Goal: Task Accomplishment & Management: Complete application form

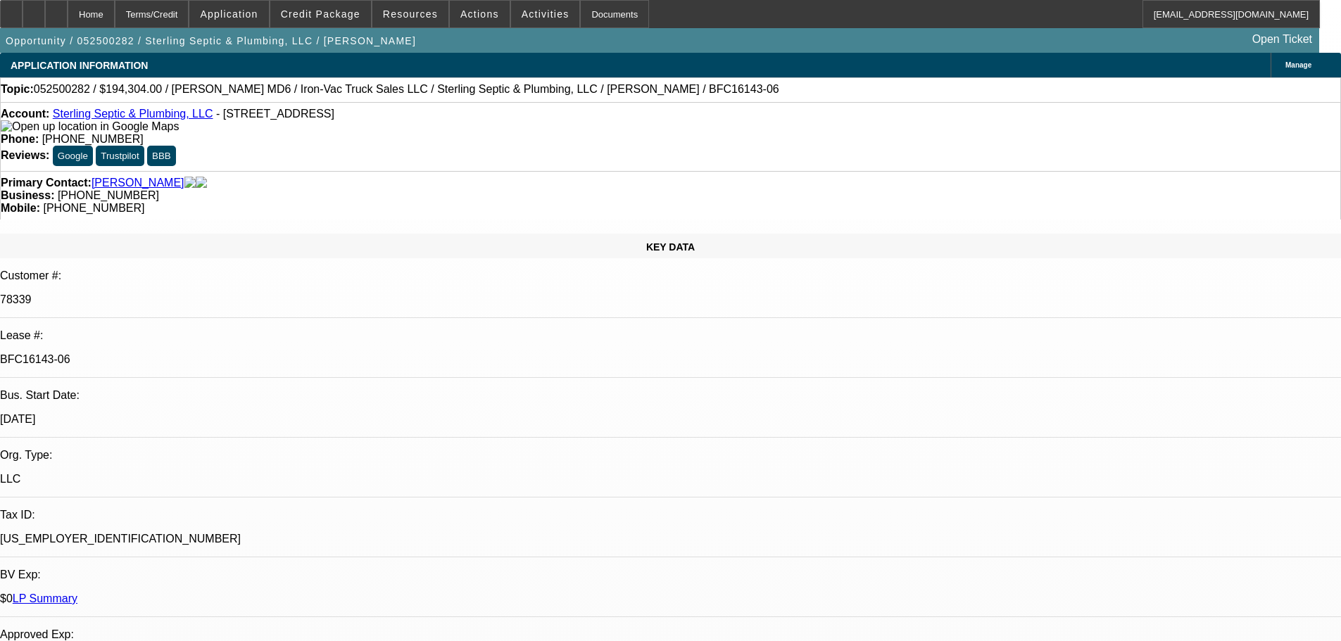
select select "0"
select select "2"
select select "0"
select select "6"
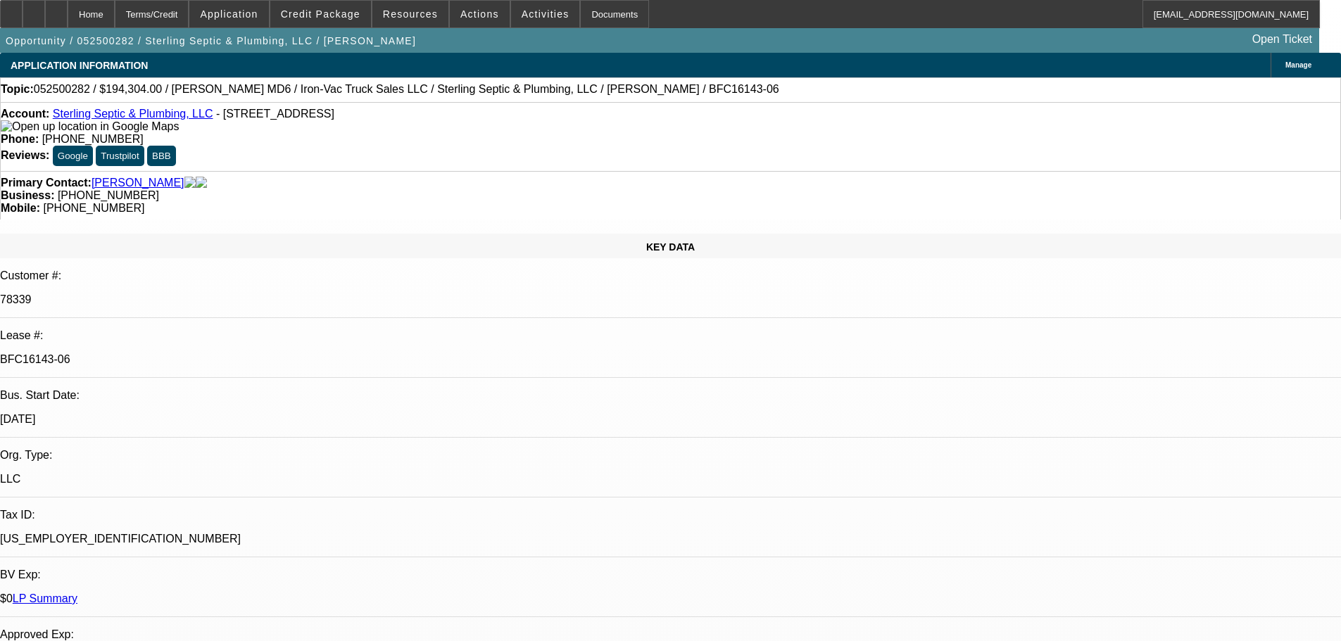
select select "0"
select select "2"
select select "0"
select select "6"
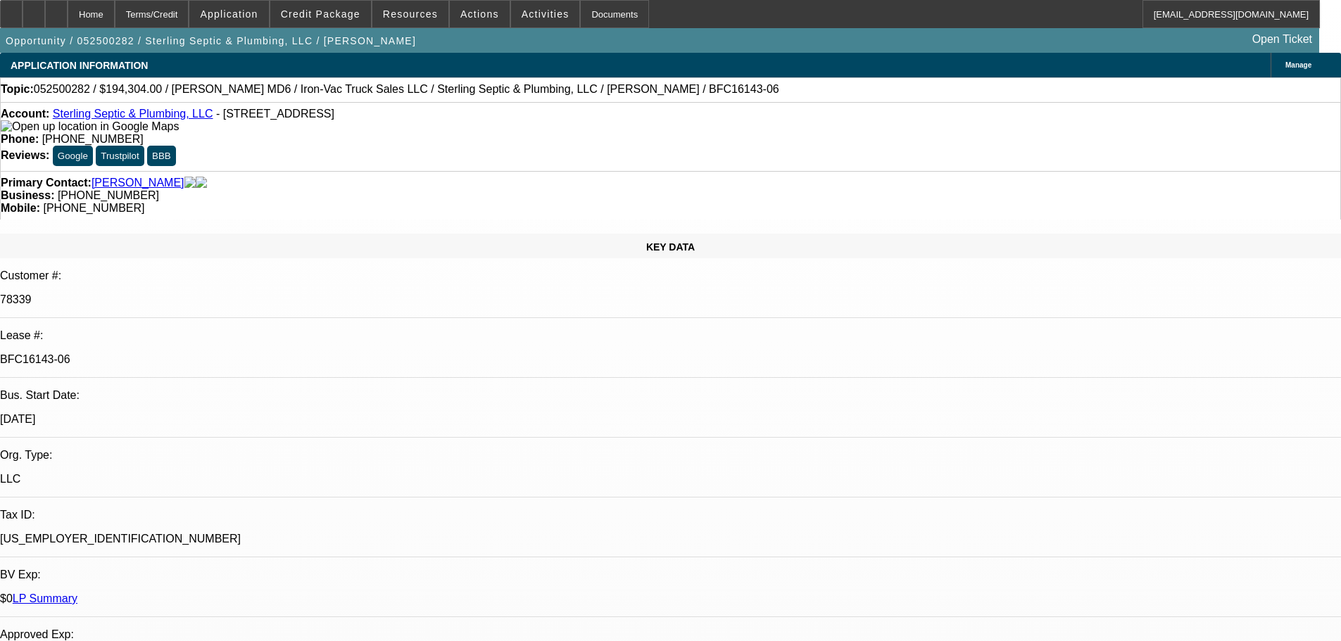
select select "0"
select select "2"
select select "0"
select select "6"
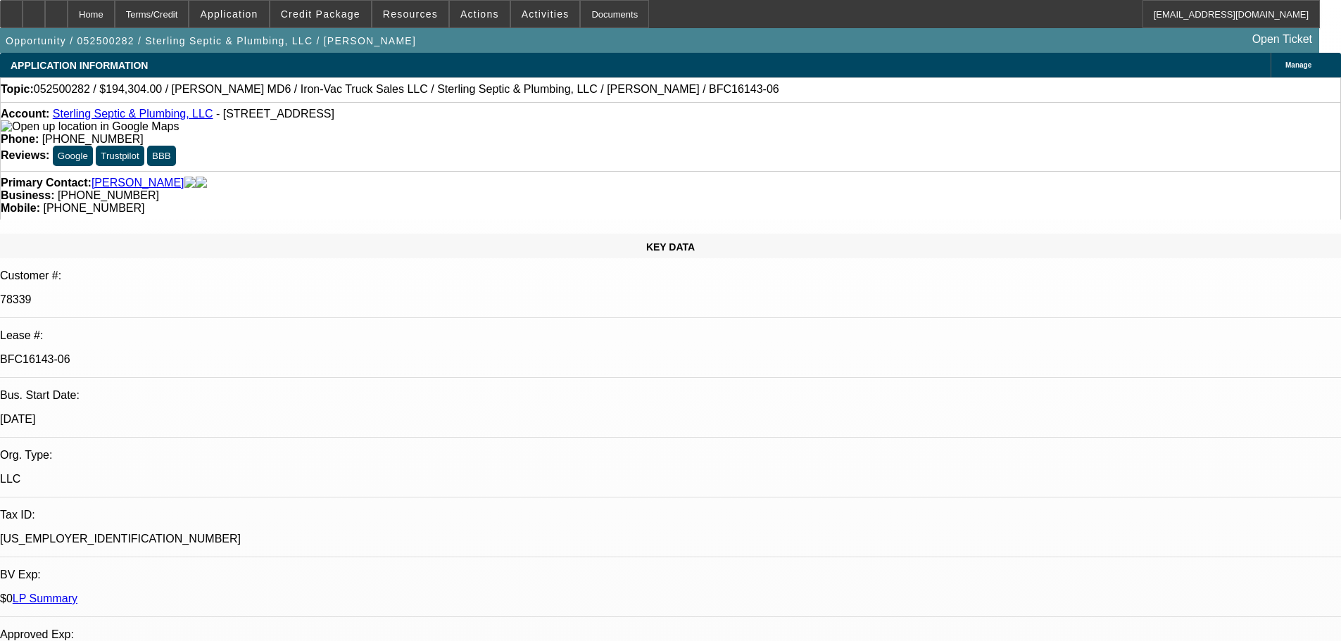
select select "0"
select select "2"
select select "0"
select select "6"
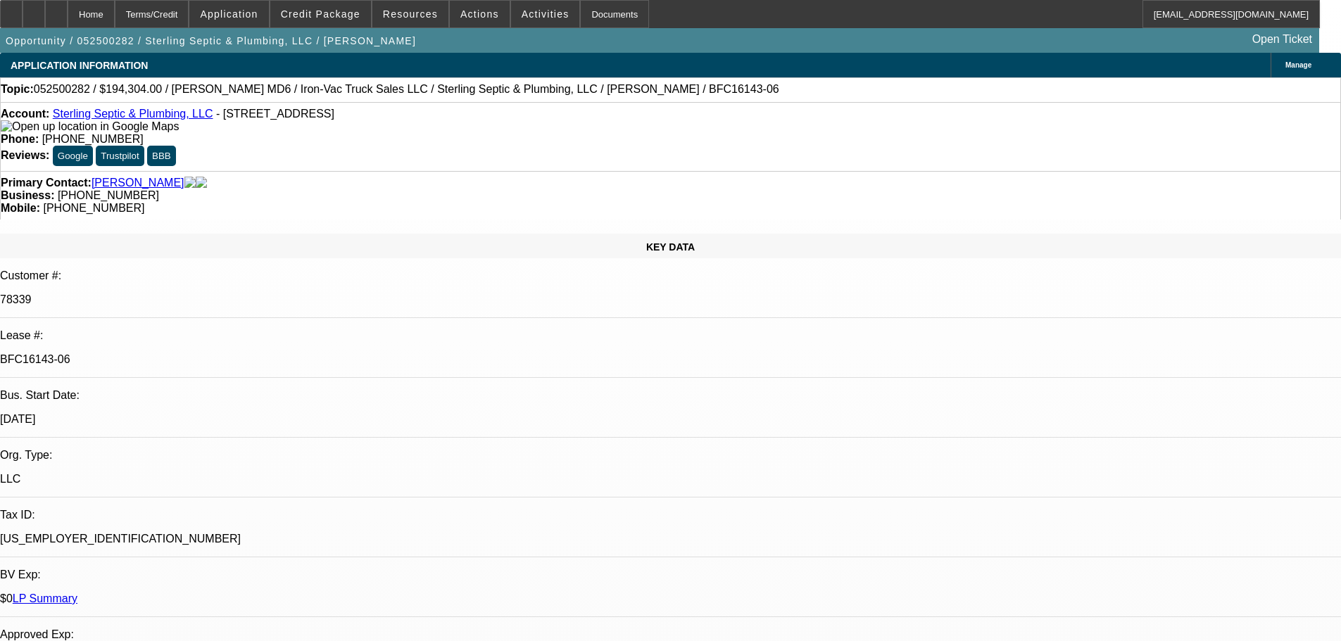
scroll to position [1408, 0]
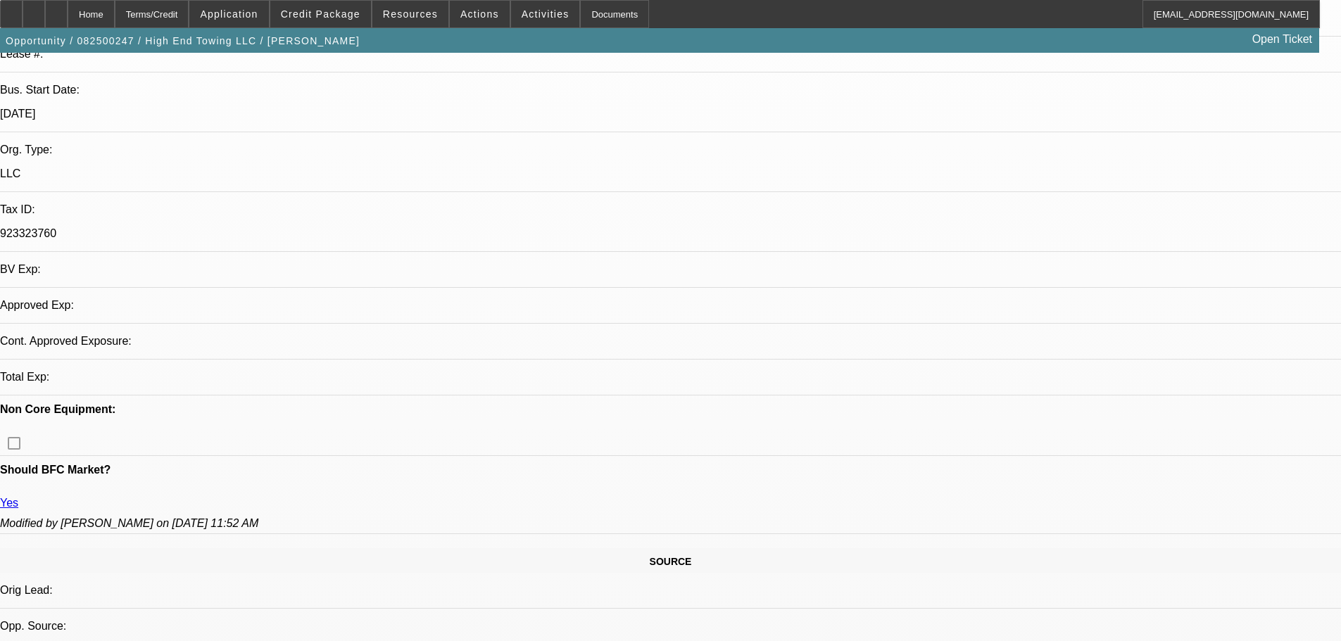
select select "0"
select select "2"
select select "0.1"
select select "4"
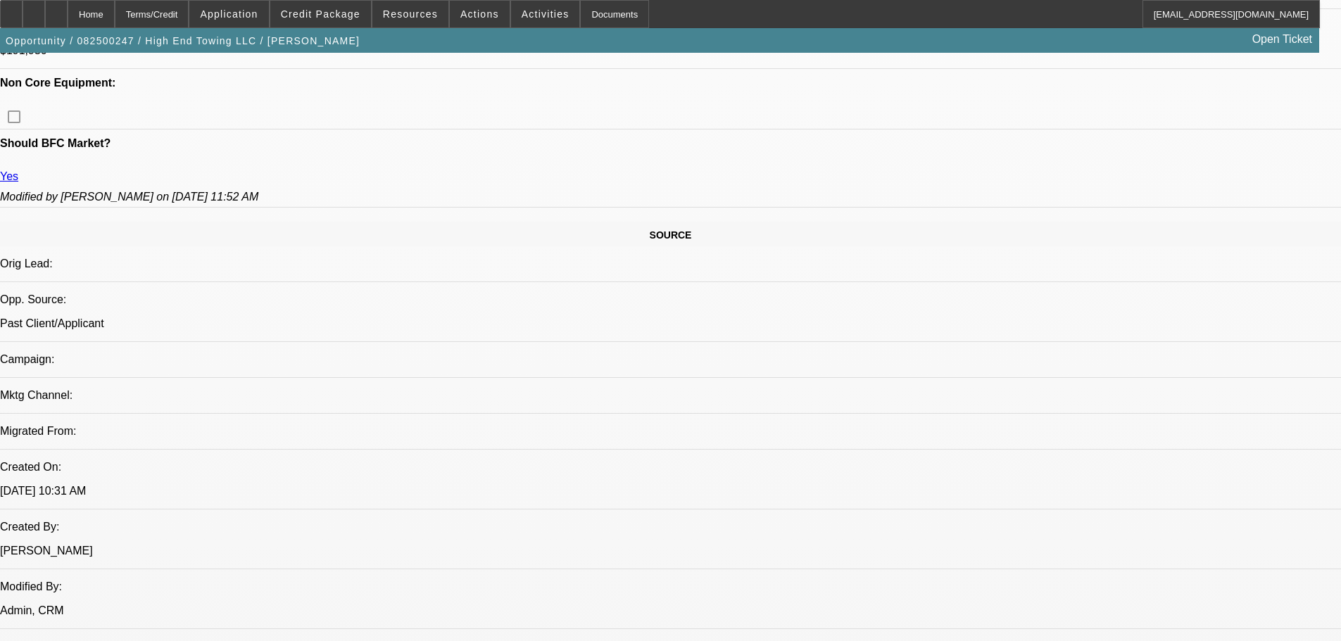
scroll to position [746, 0]
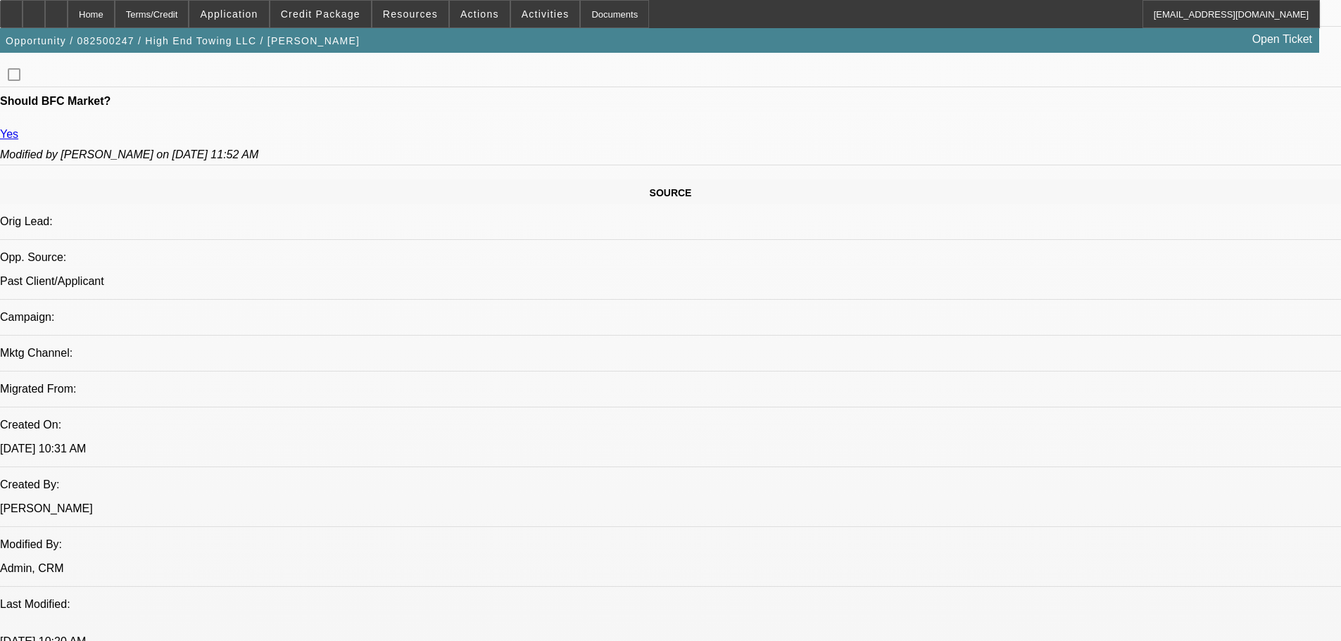
radio input "true"
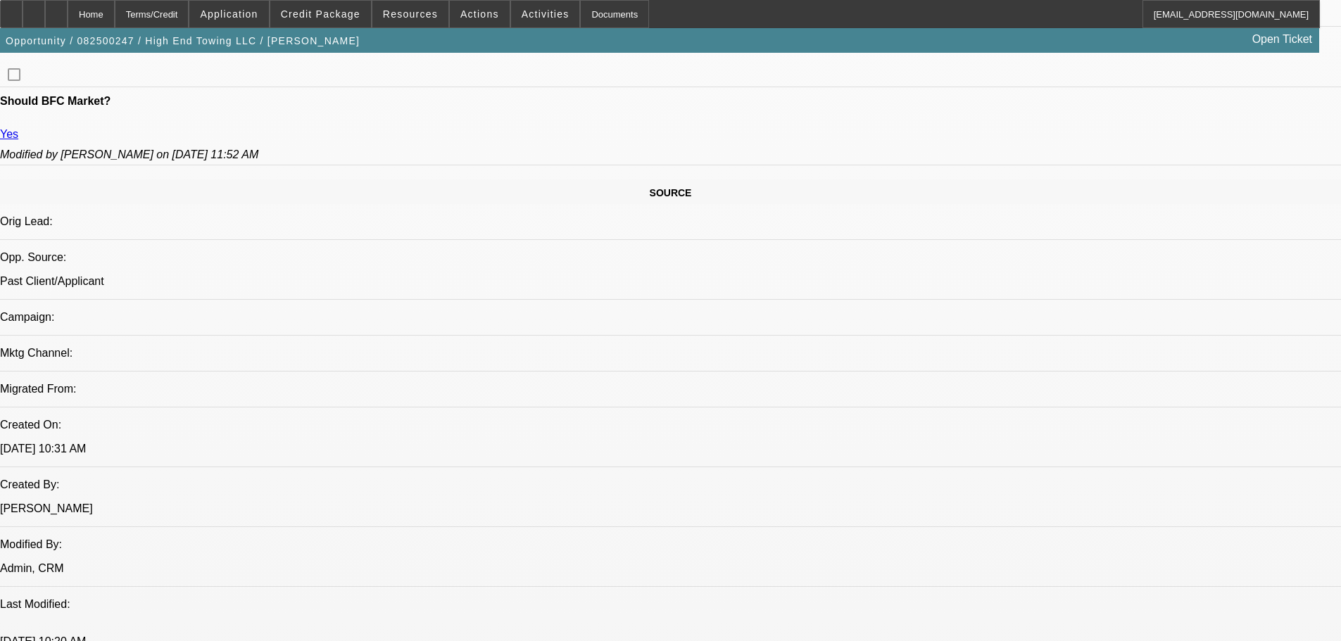
type textarea "9-2: Truck on -01 deal has 300K miles already so ghe wants to trade/sell. Reque…"
radio input "true"
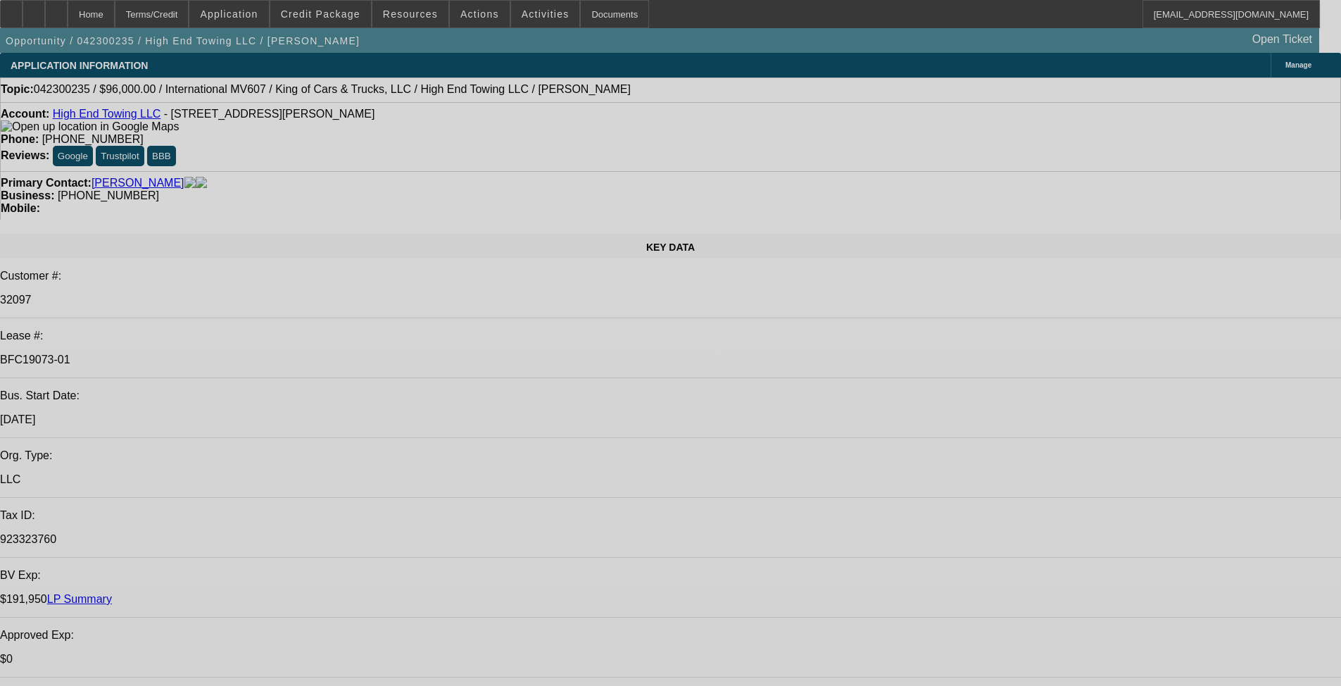
select select "0.2"
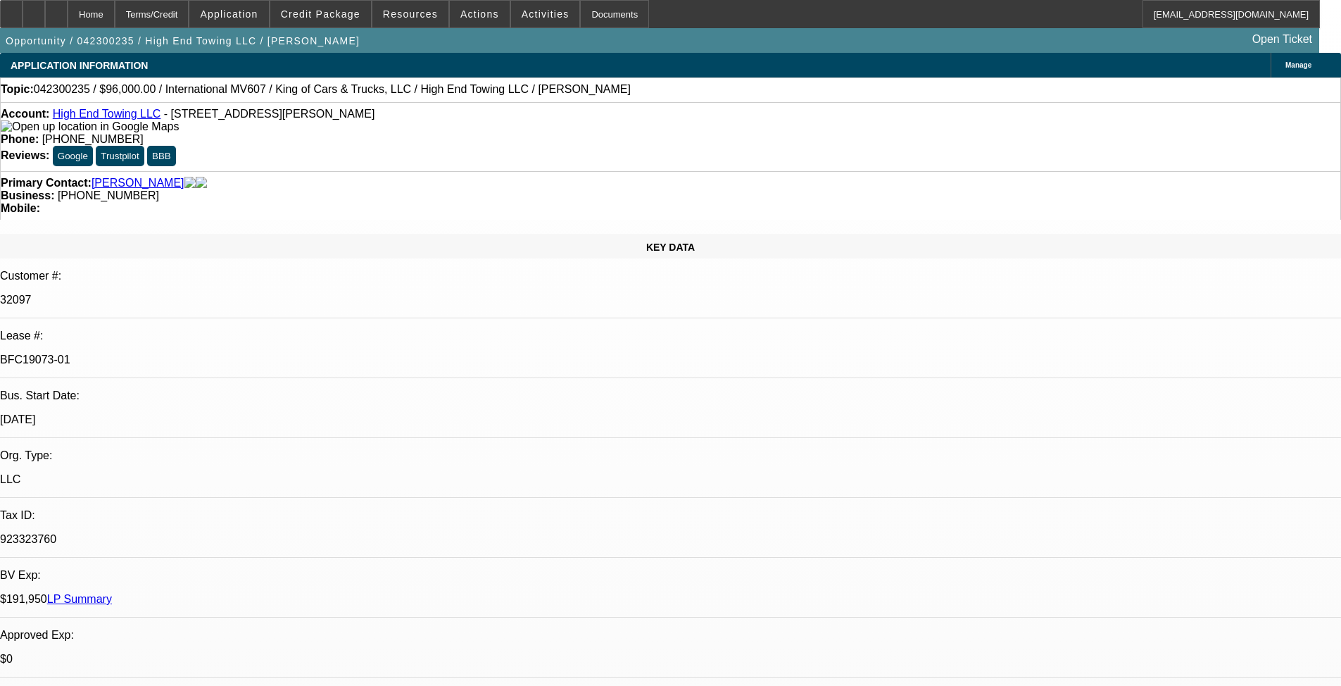
select select "2"
select select "0.1"
select select "0.2"
select select "2"
select select "0.1"
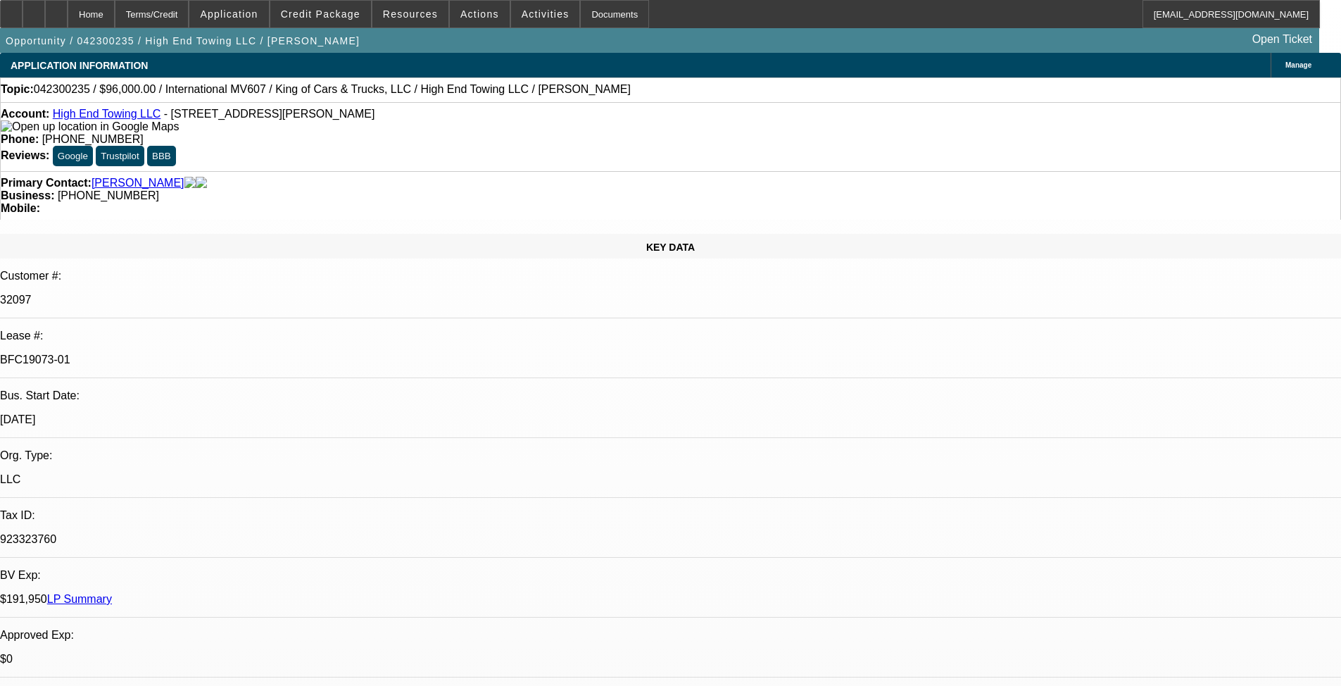
select select "0.2"
select select "2"
select select "0.1"
select select "0.2"
select select "2"
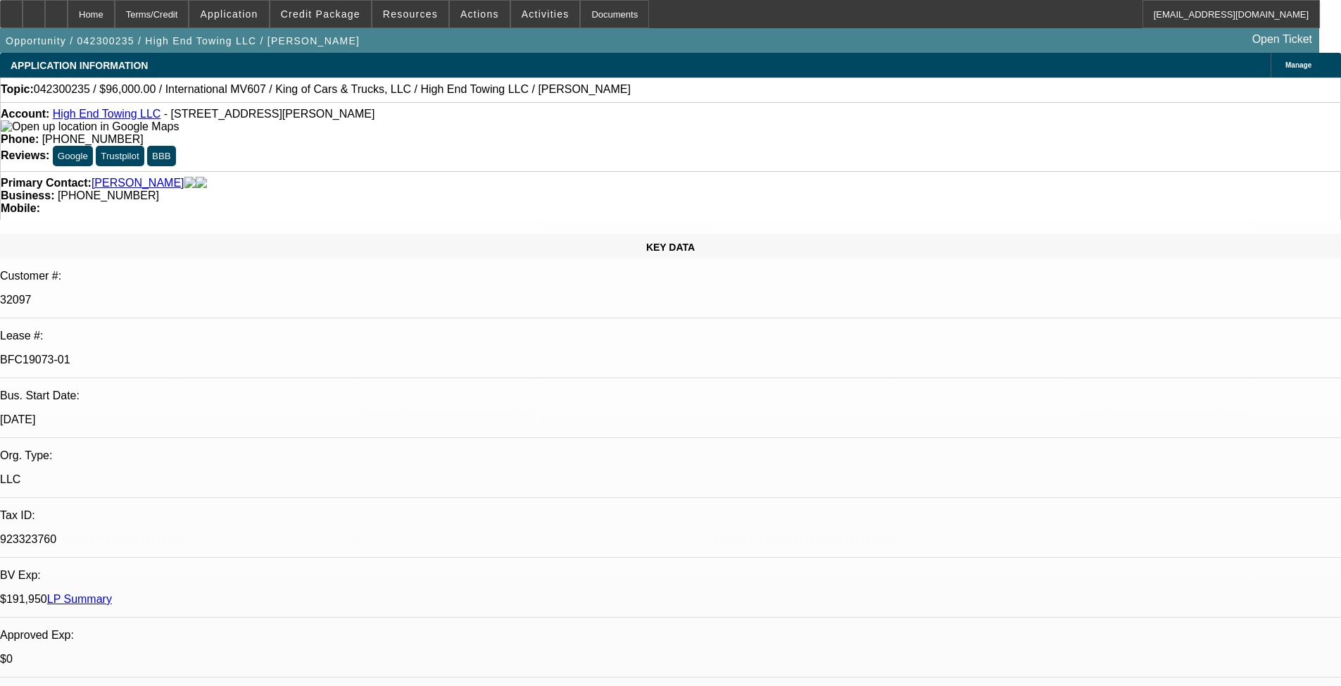
select select "0.1"
select select "2"
select select "4"
select select "2"
select select "4"
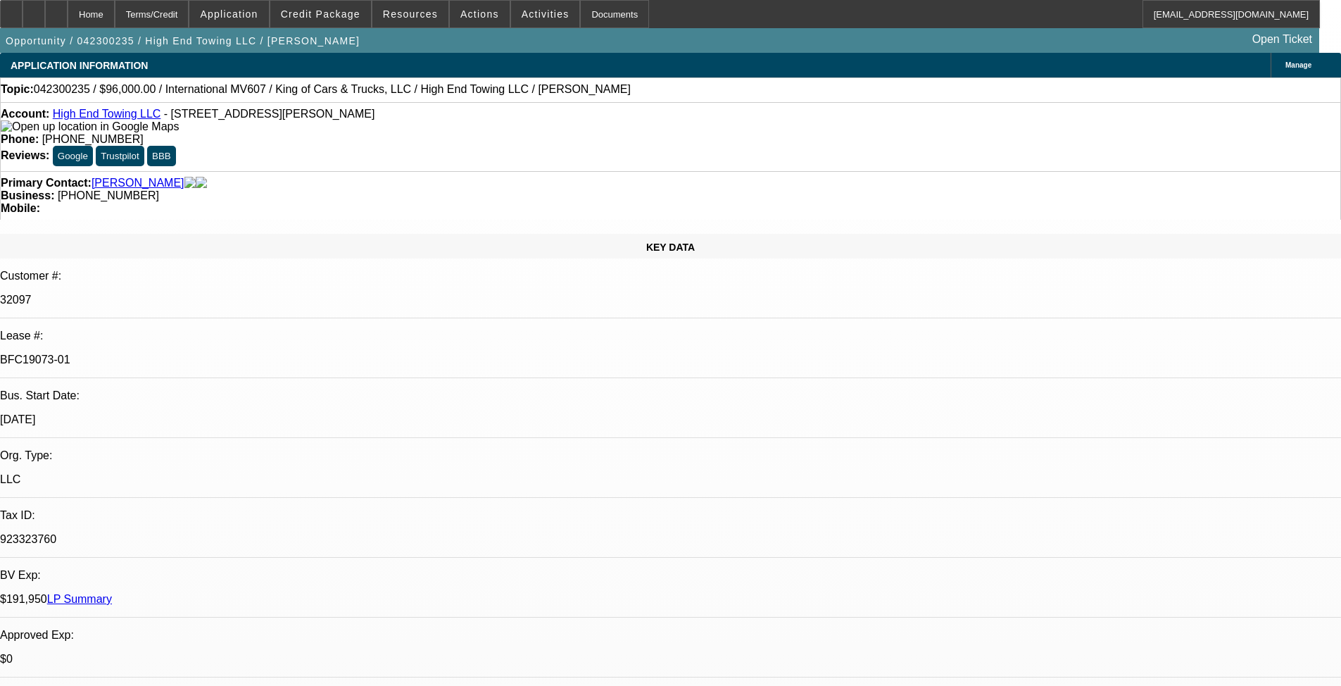
select select "2"
select select "4"
select select "2"
select select "4"
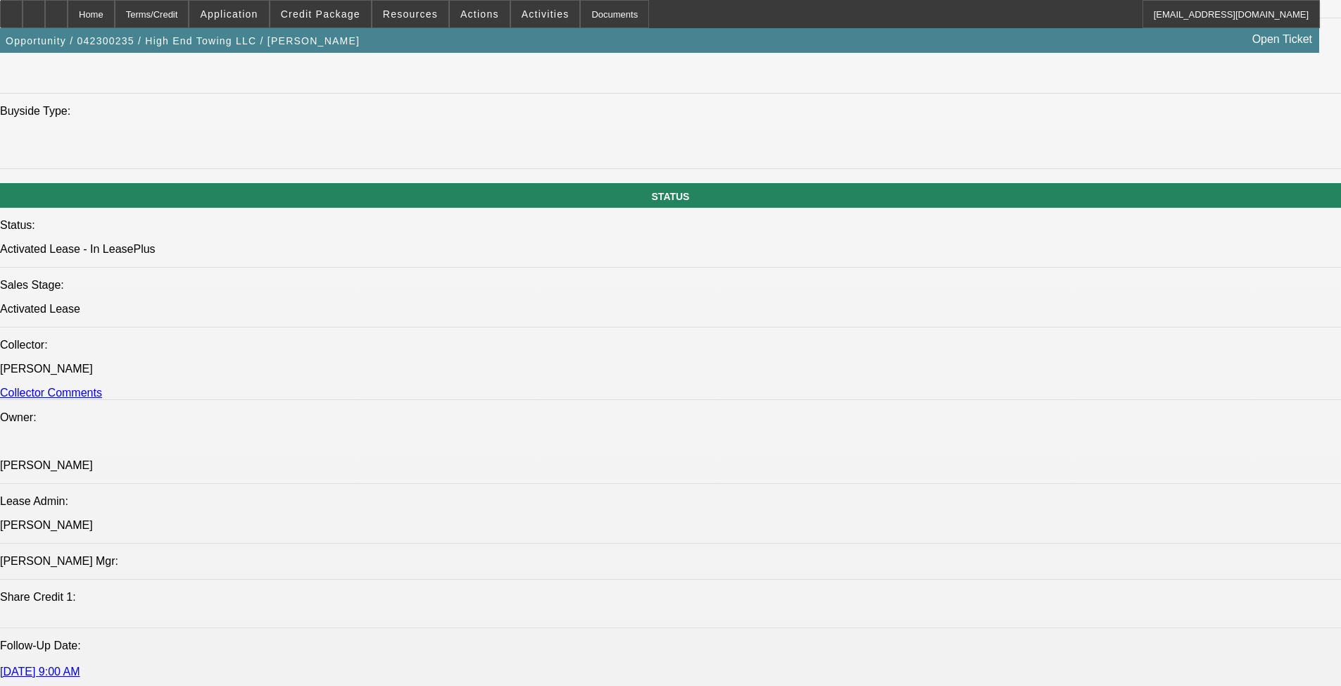
scroll to position [1408, 0]
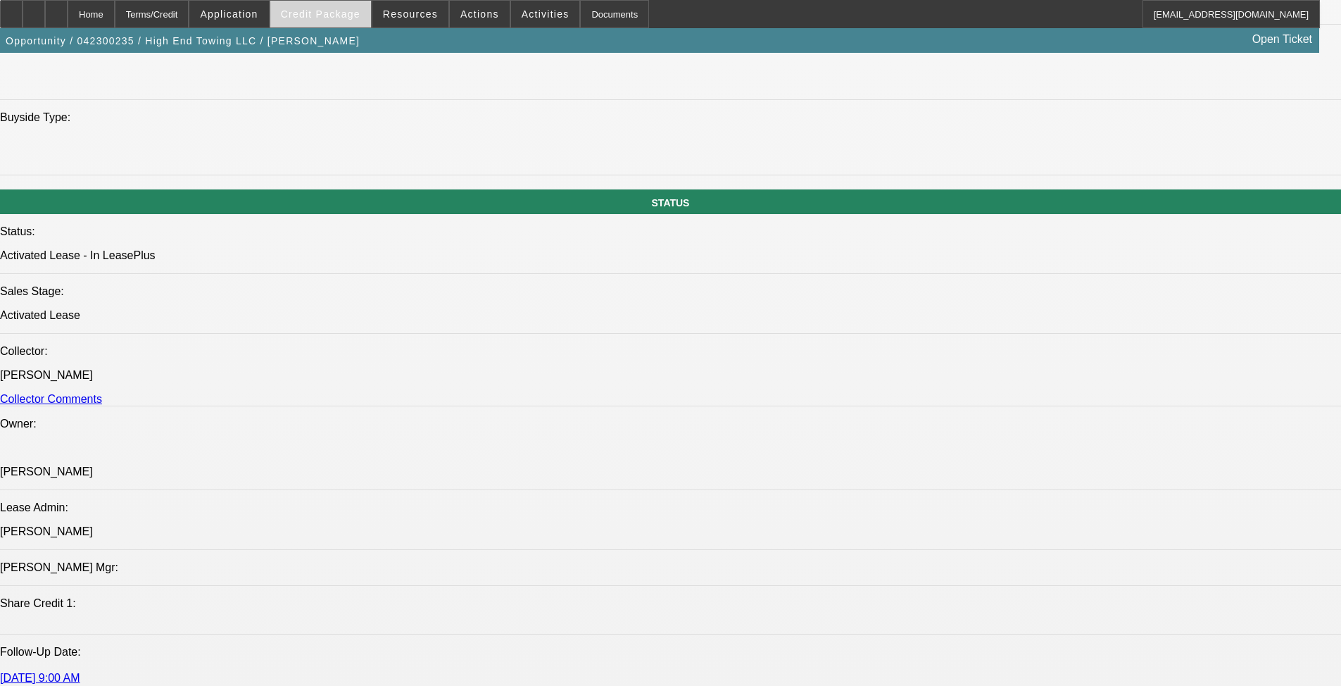
click at [343, 10] on span "Credit Package" at bounding box center [321, 13] width 80 height 11
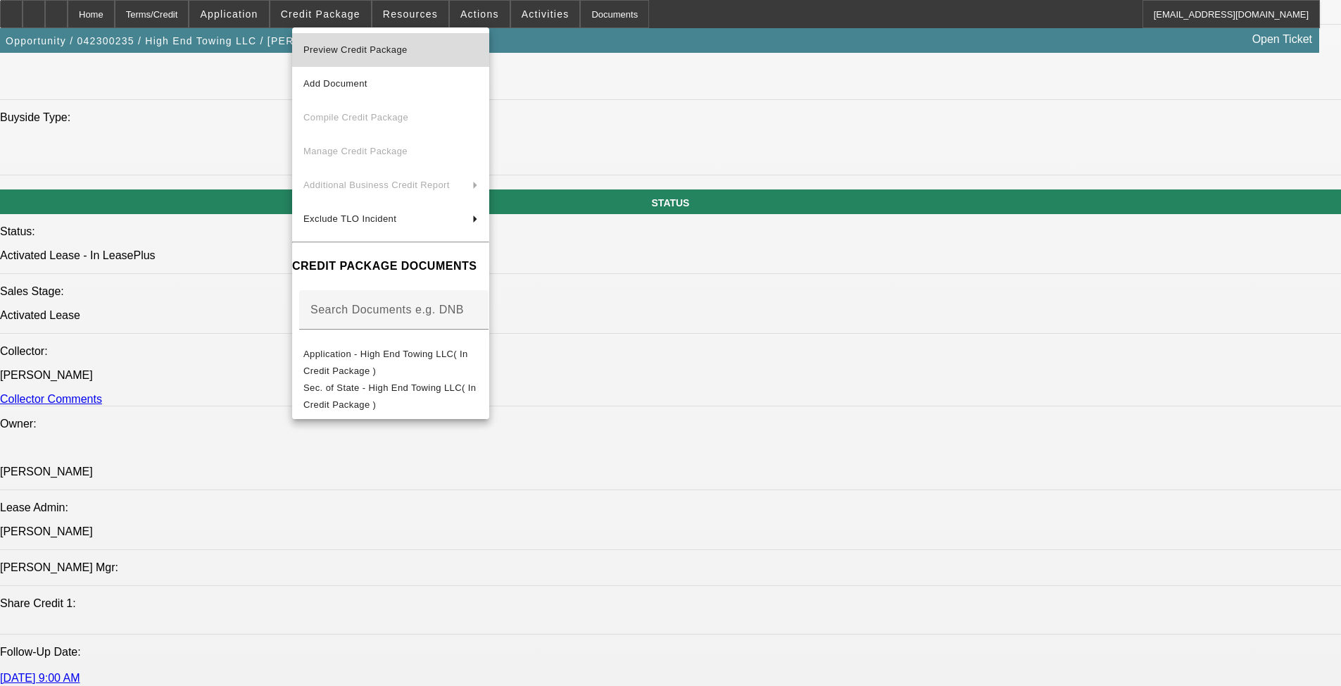
click at [403, 52] on span "Preview Credit Package" at bounding box center [355, 49] width 104 height 11
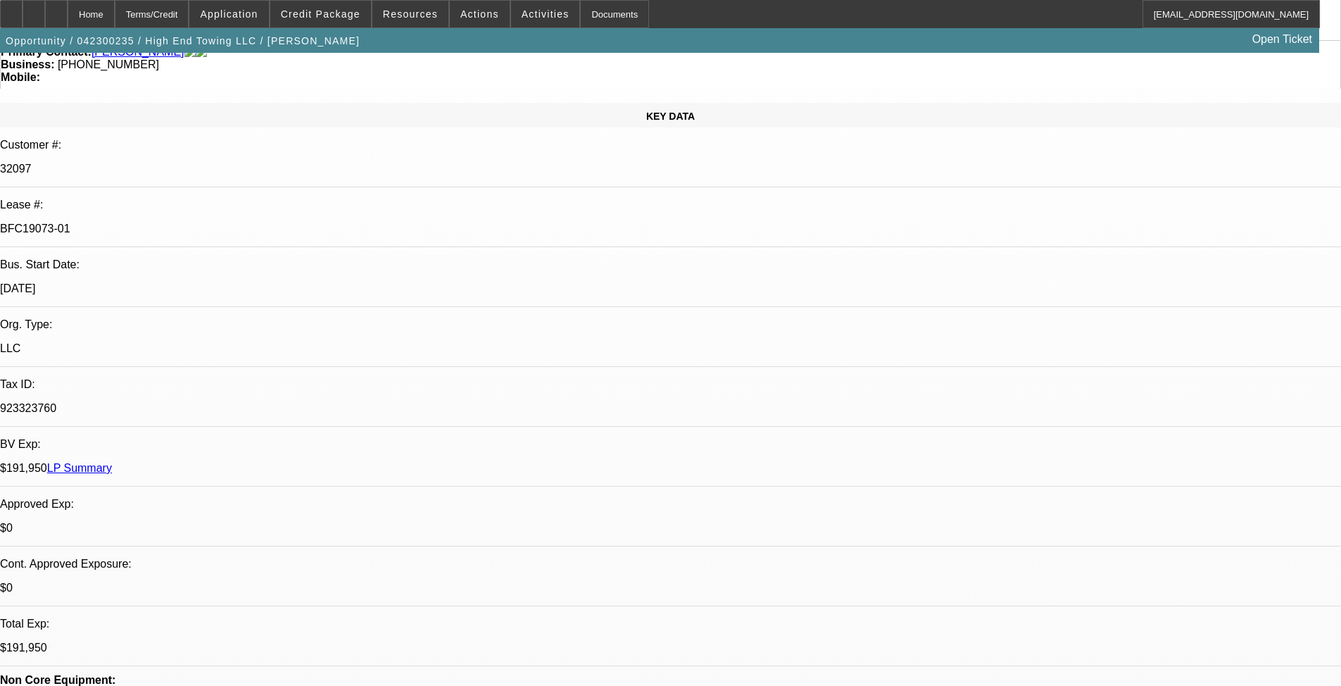
scroll to position [0, 0]
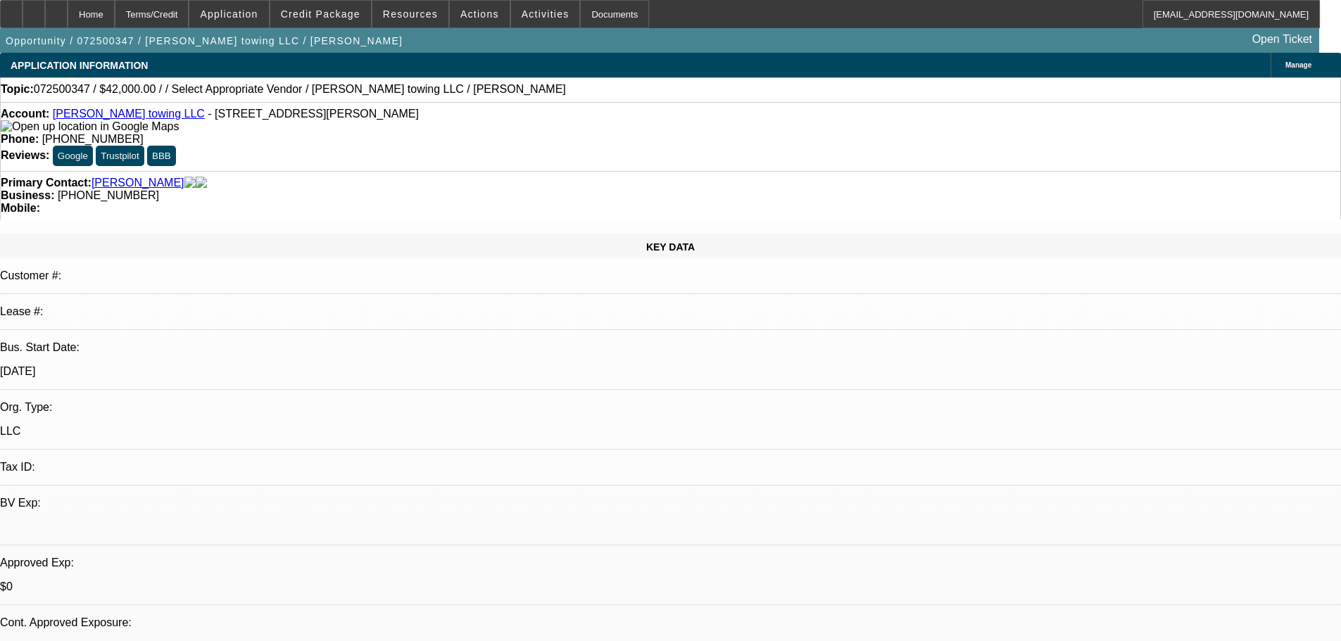
select select "0.2"
select select "2"
select select "0.1"
select select "4"
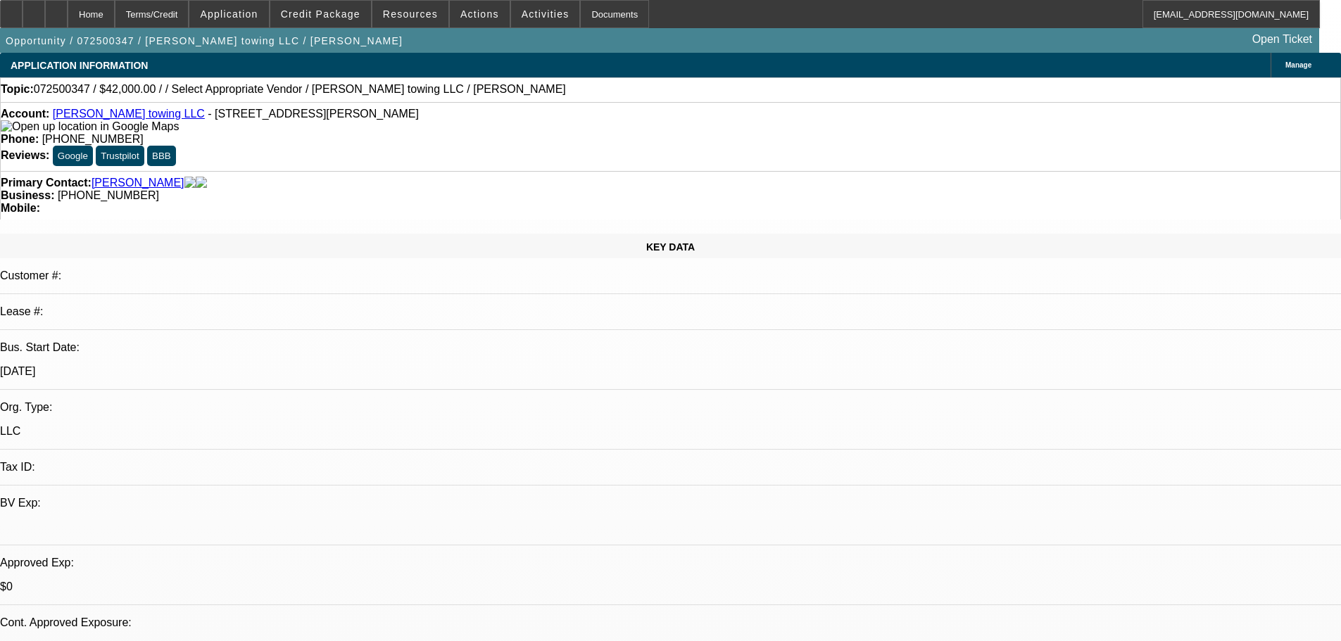
select select "0"
select select "2"
select select "0.1"
select select "4"
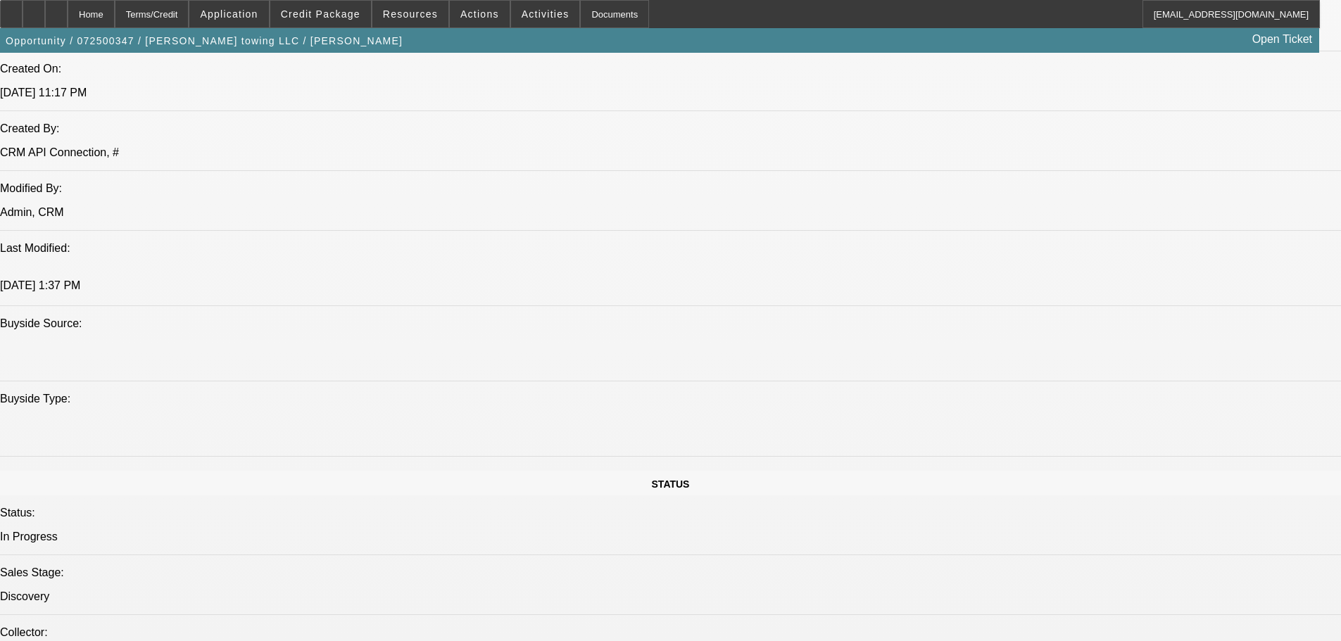
scroll to position [1126, 0]
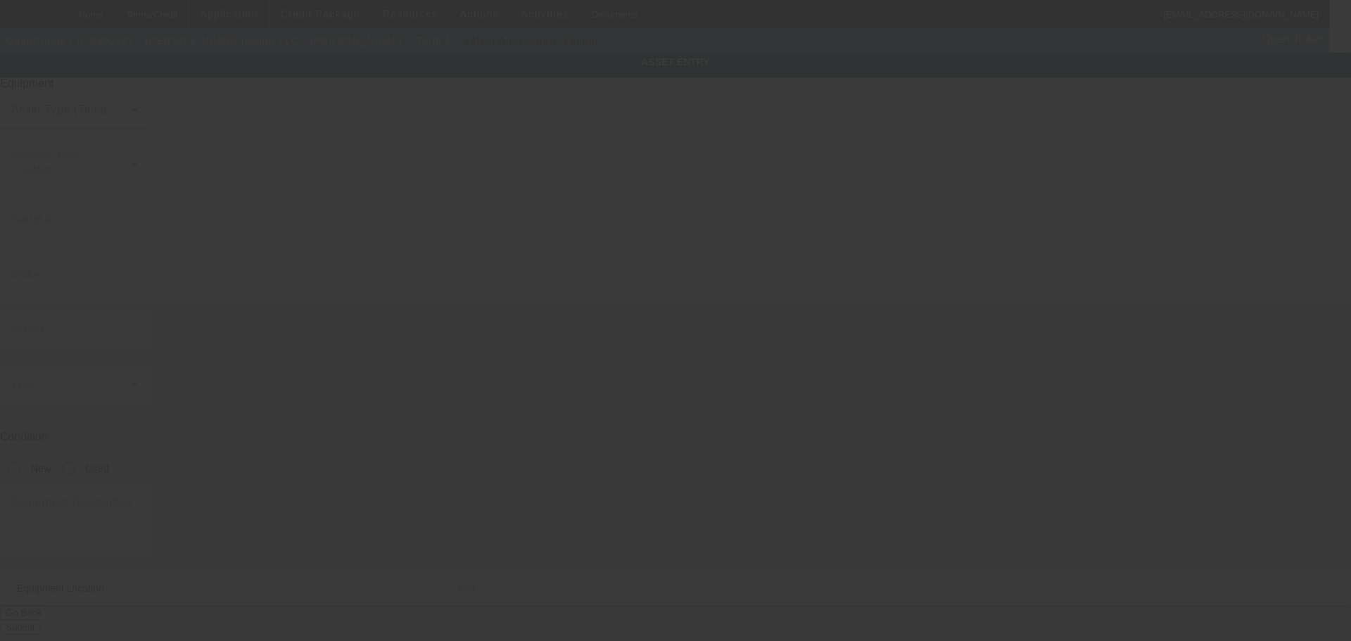
type input "1111 Arvin Road"
type input "Durham"
type input "27704"
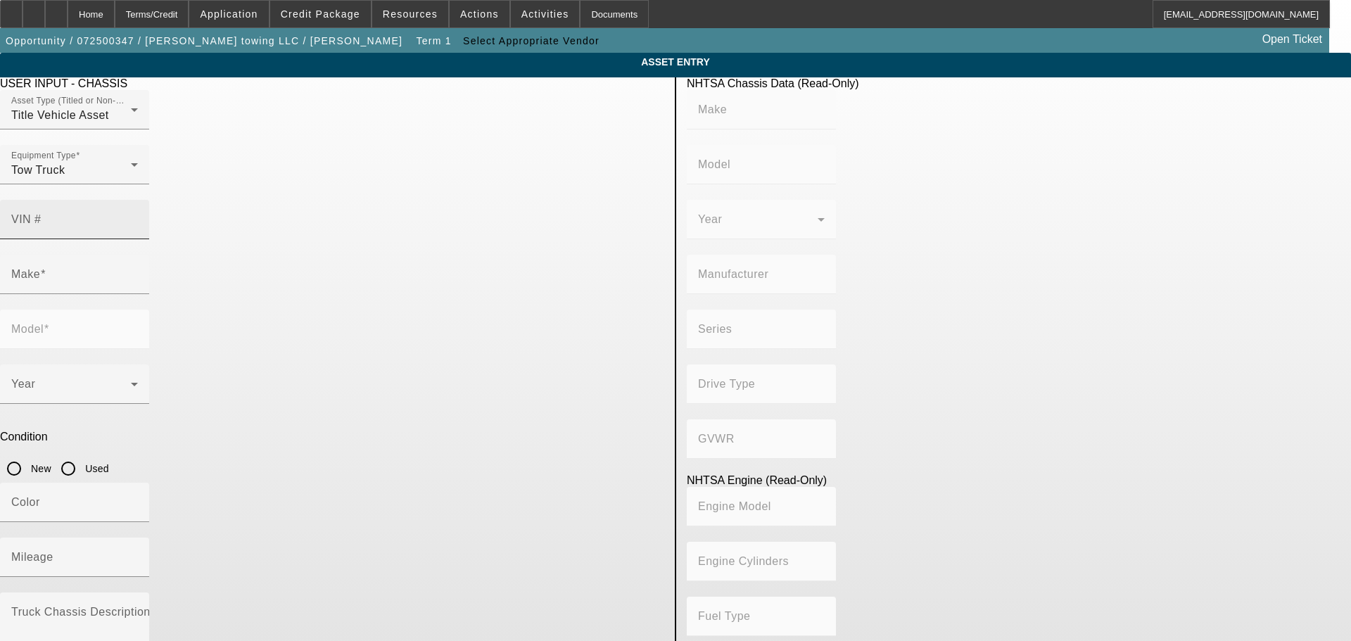
click at [42, 213] on mat-label "VIN #" at bounding box center [26, 219] width 30 height 12
click at [138, 217] on input "VIN #" at bounding box center [74, 225] width 127 height 17
type input "1fduf5gn2nda19496"
type input "FORD"
type input "F-550"
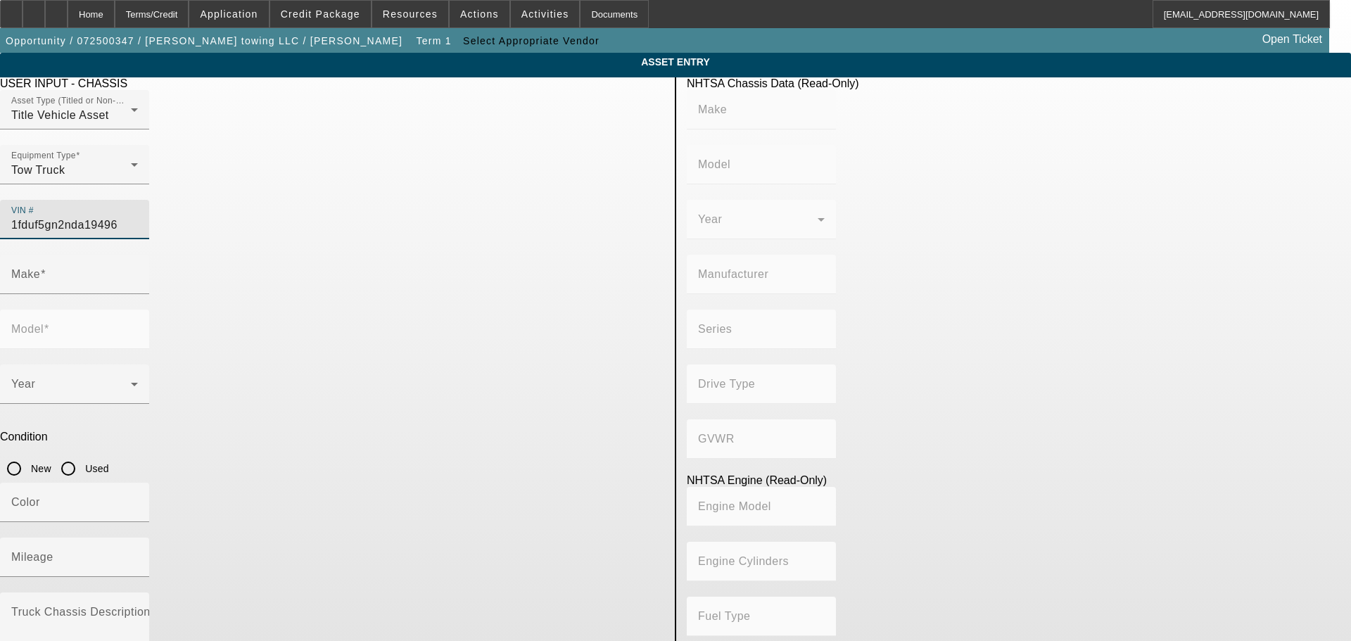
type input "FORD MOTOR COMPANY"
type input "F-Series Super Duty - Dual Rear Wheel"
type input "4x2"
type input "Class 5: 16,001 - 19,500 lb (7,258 - 8,845 kg)"
type input "Prem"
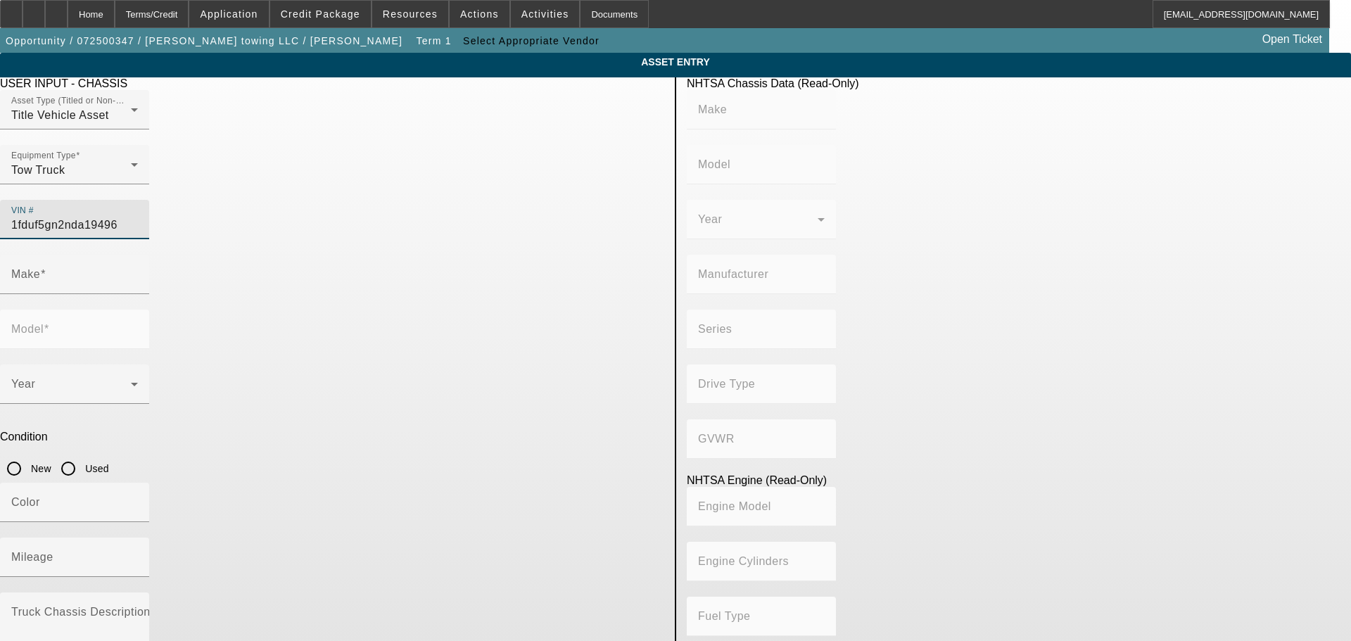
type input "8"
type input "Gasoline"
type input "445.47333189154"
type input "7.3"
type input "FORD"
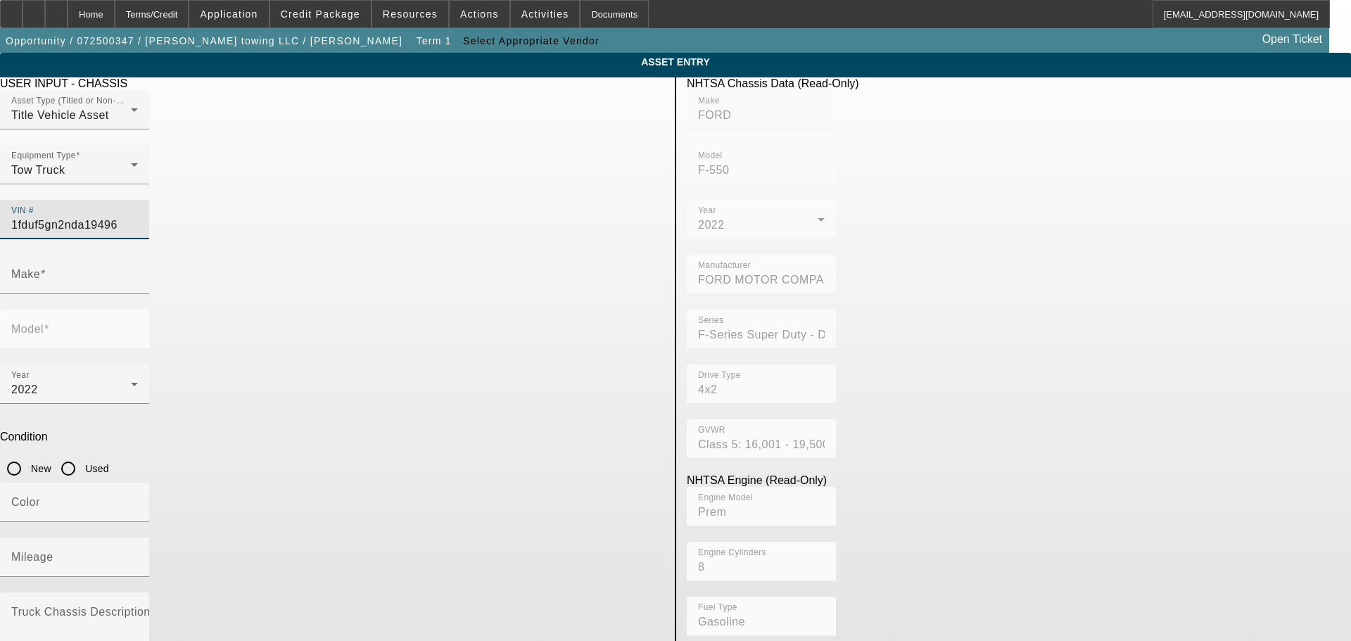
type input "F-550"
type input "1FDUF5GN2NDA19496"
click at [82, 455] on input "Used" at bounding box center [68, 469] width 28 height 28
radio input "true"
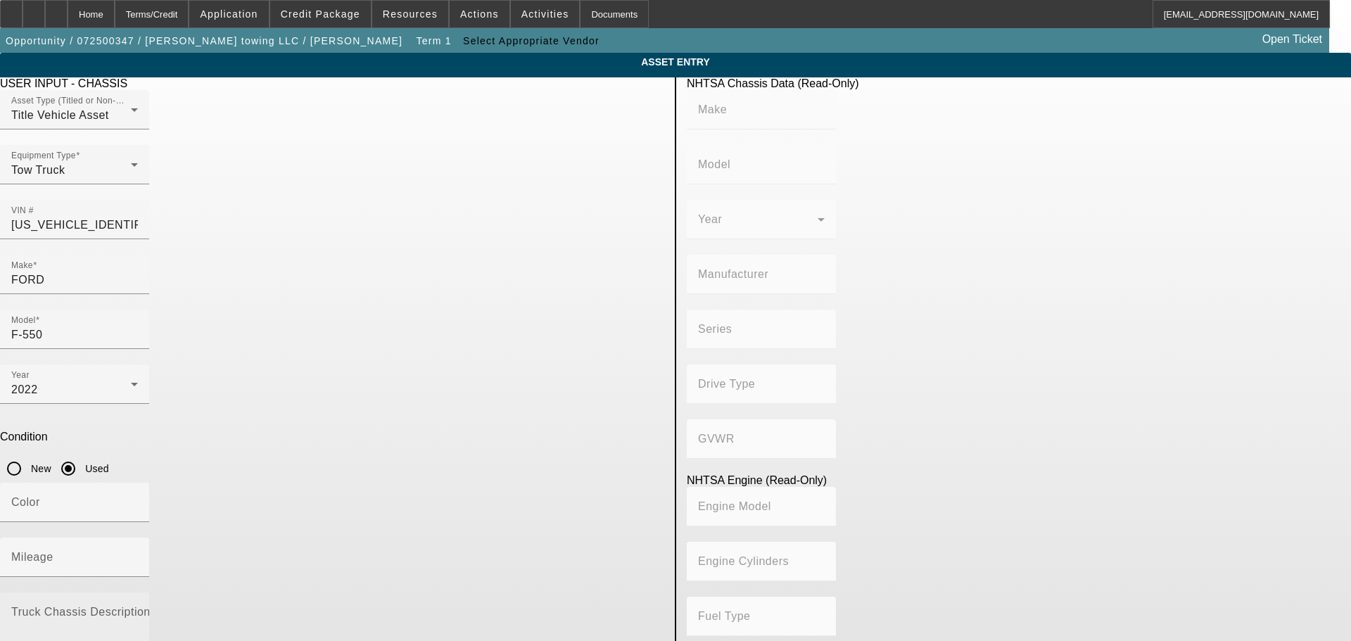
type input "FORD"
type input "F-550"
type input "FORD MOTOR COMPANY"
type input "F-Series Super Duty - Dual Rear Wheel"
type input "4x2"
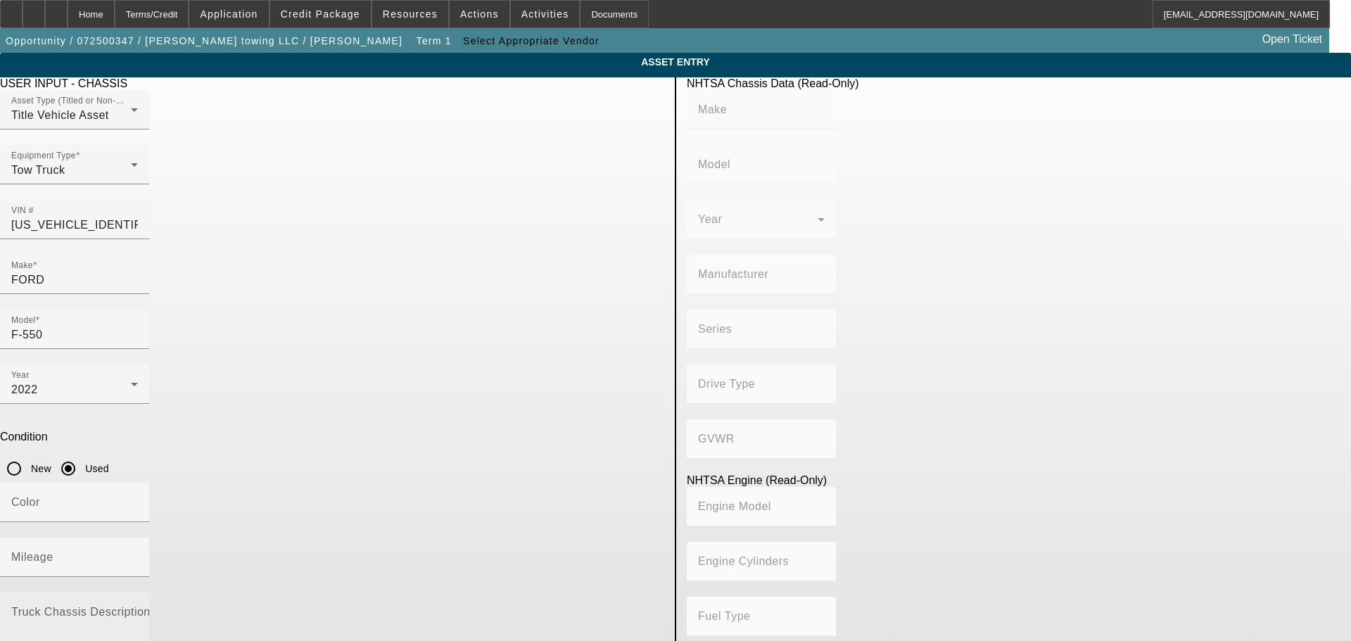
type input "Class 5: 16,001 - 19,500 lb (7,258 - 8,845 kg)"
type input "Prem"
type input "8"
type input "Gasoline"
type input "445.47333189154"
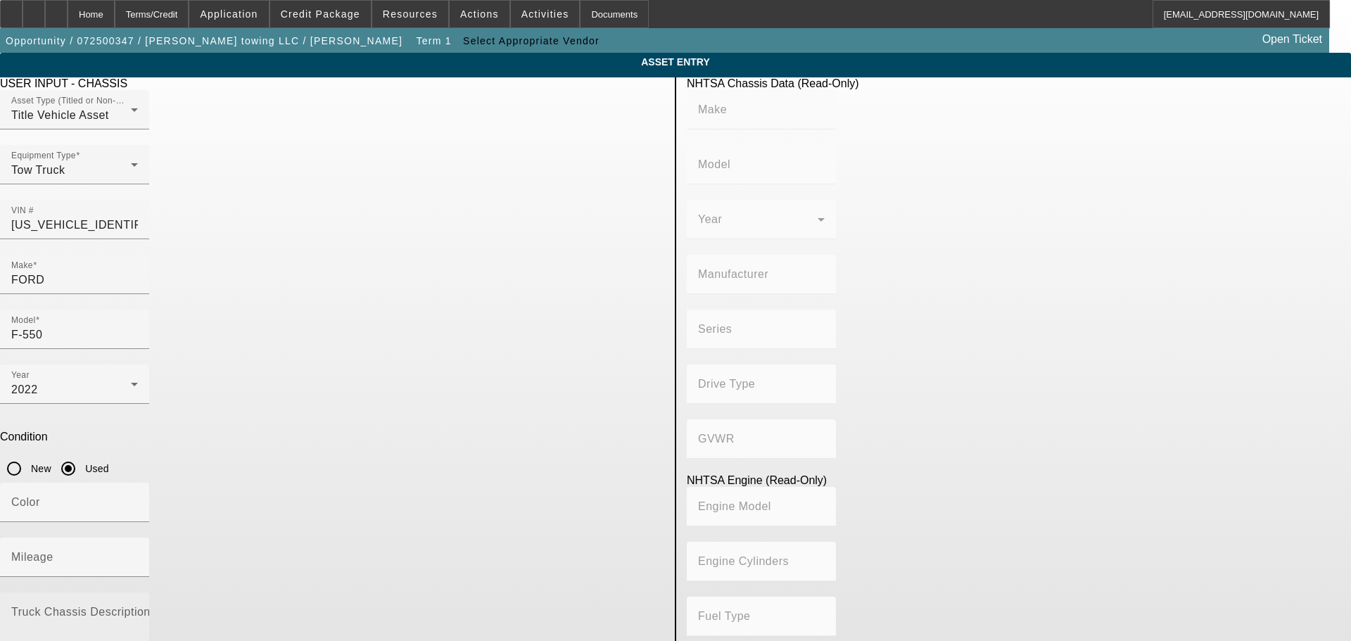
type input "7.3"
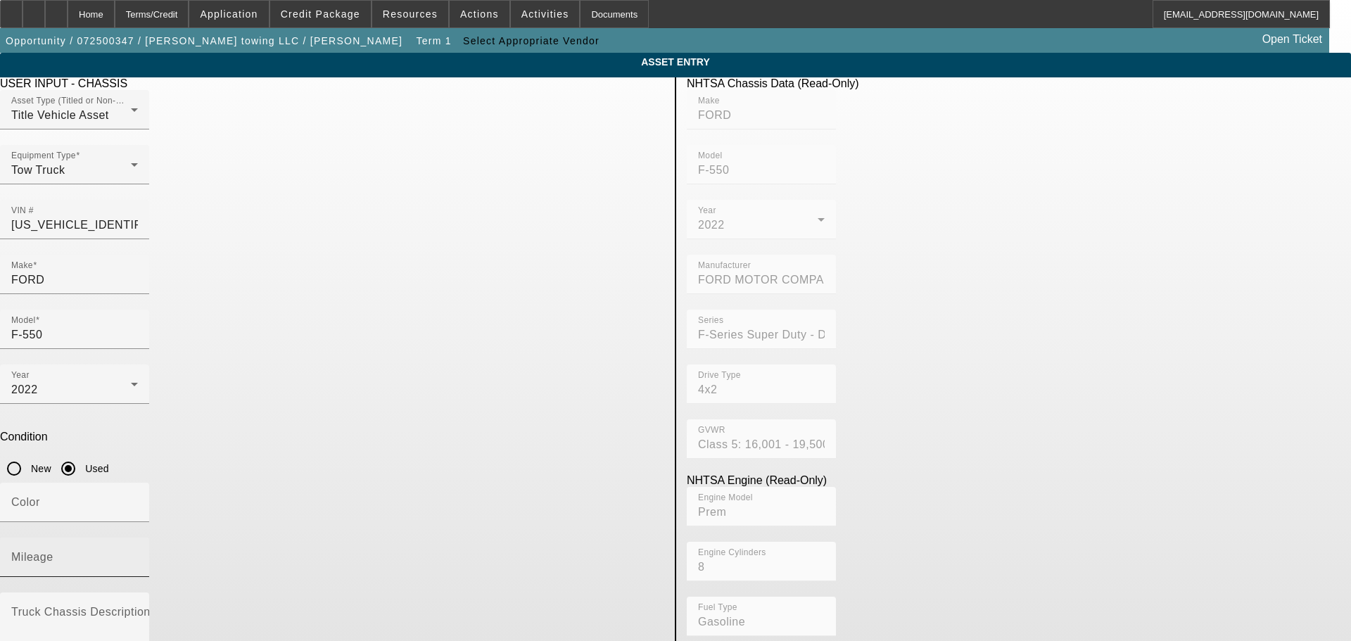
click at [138, 555] on input "Mileage" at bounding box center [74, 563] width 127 height 17
type input "10000"
click at [138, 610] on textarea "Truck Chassis Description (Describe the truck chassis only)" at bounding box center [74, 635] width 127 height 51
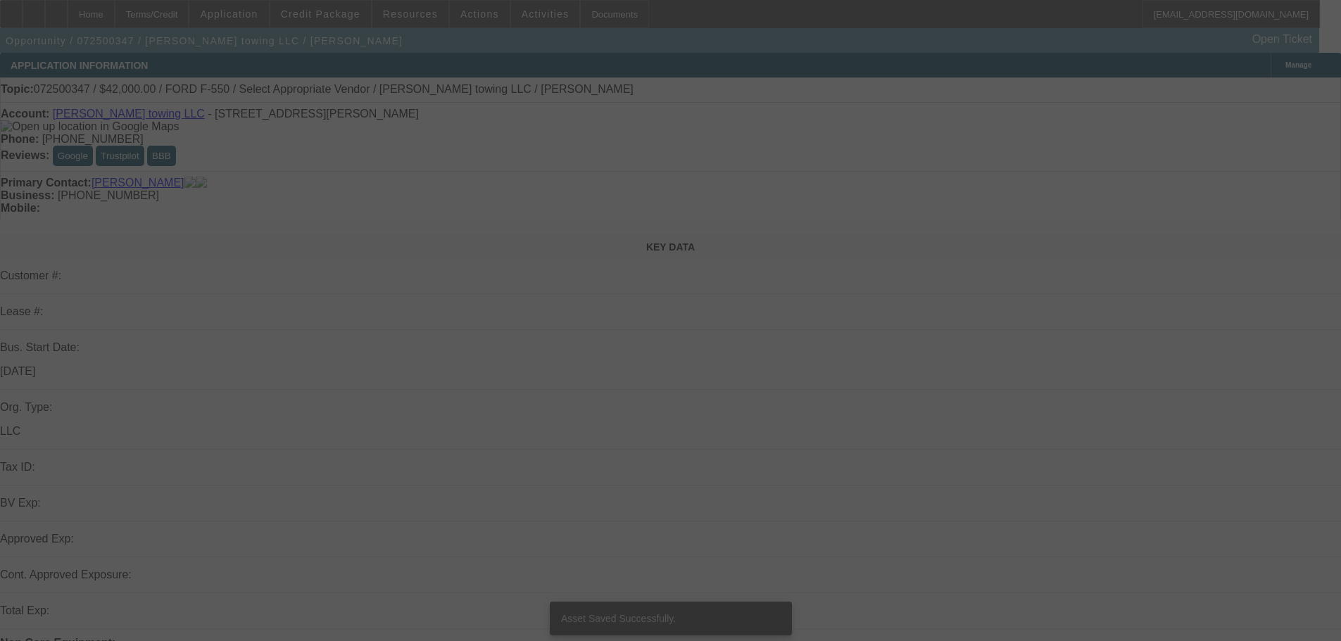
select select "0.2"
select select "2"
select select "0.1"
select select "4"
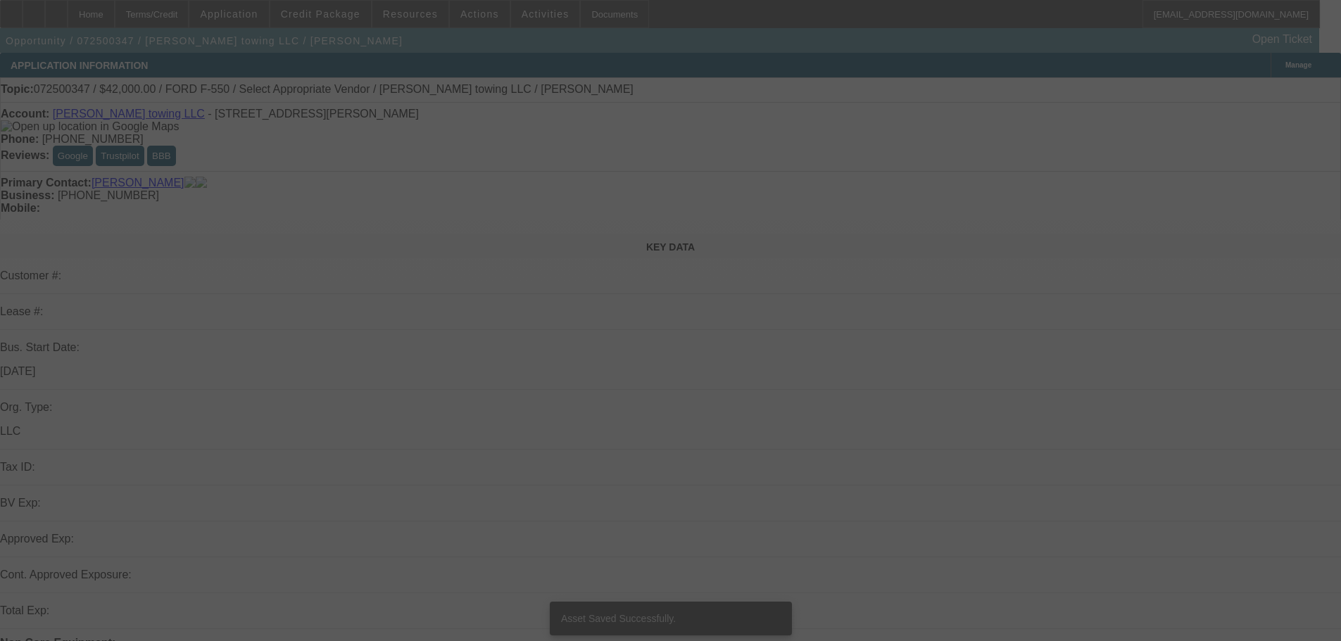
select select "0"
select select "2"
select select "0.1"
select select "4"
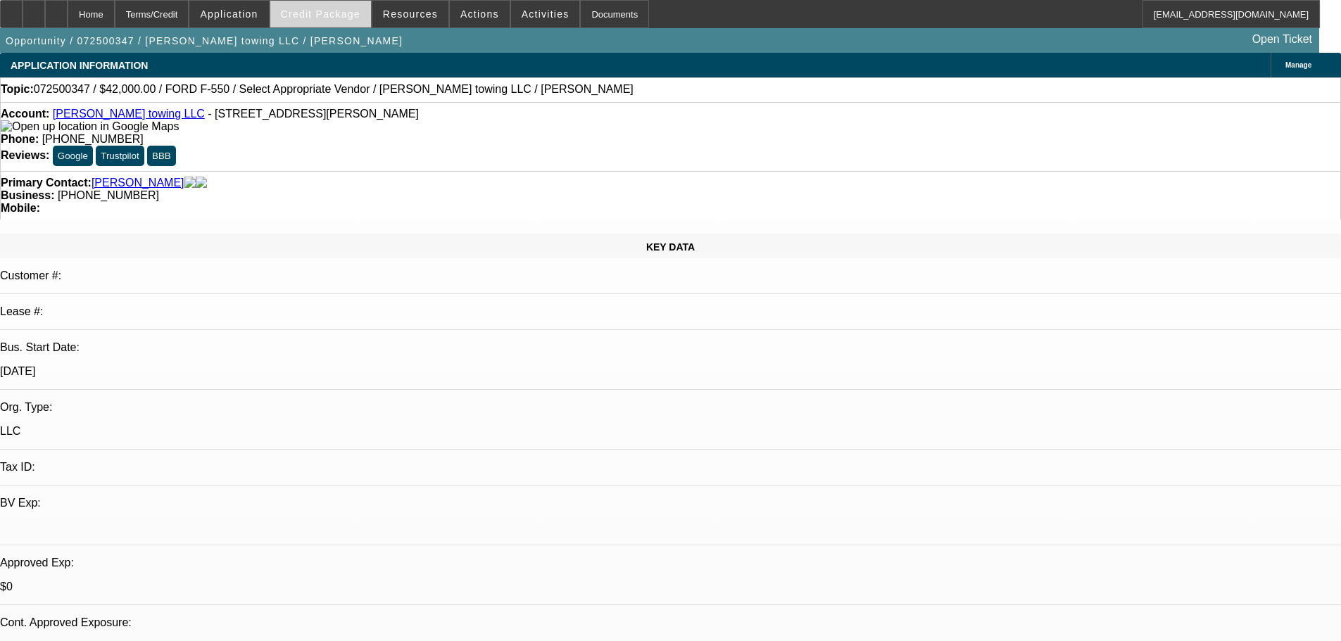
click at [341, 13] on span "Credit Package" at bounding box center [321, 13] width 80 height 11
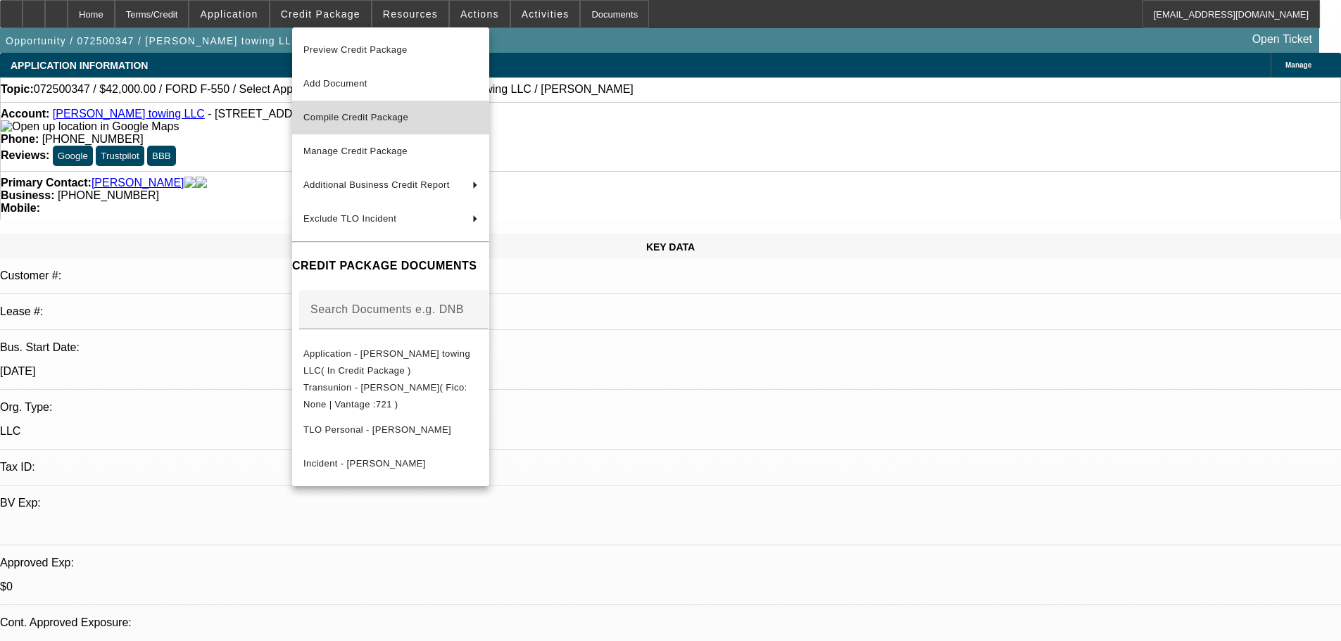
click at [422, 127] on button "Compile Credit Package" at bounding box center [390, 118] width 197 height 34
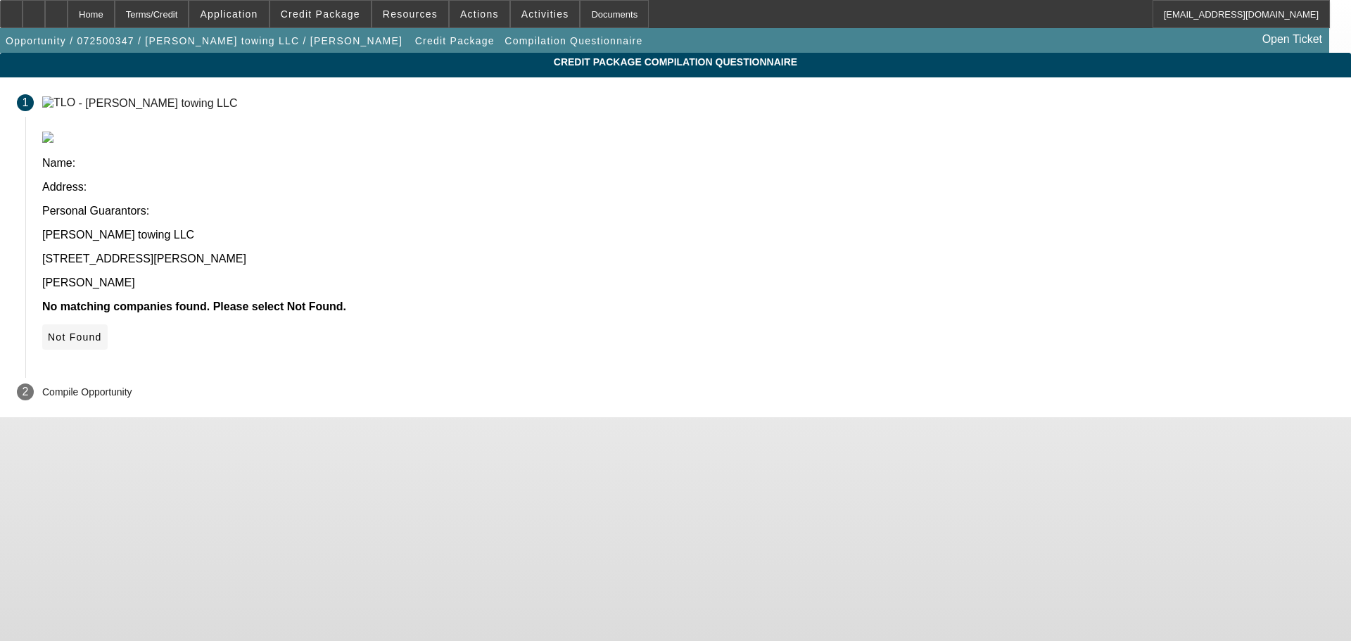
click at [102, 332] on span "Not Found" at bounding box center [75, 337] width 54 height 11
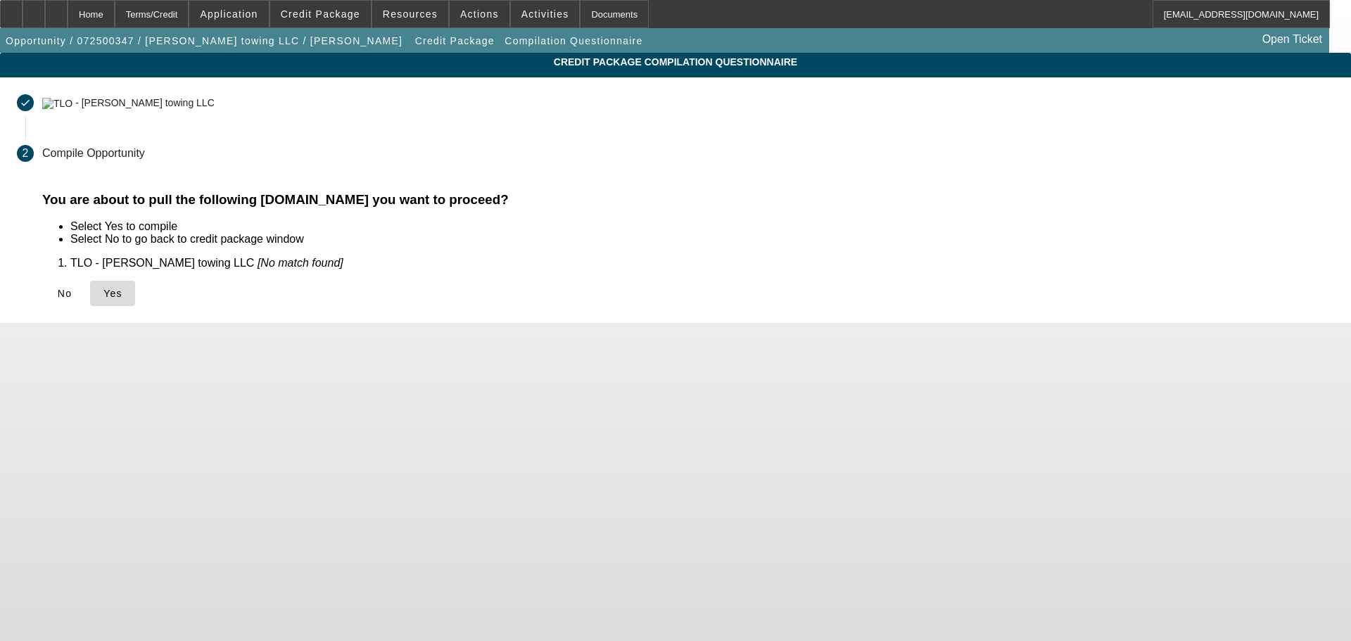
click at [103, 293] on icon at bounding box center [103, 293] width 0 height 11
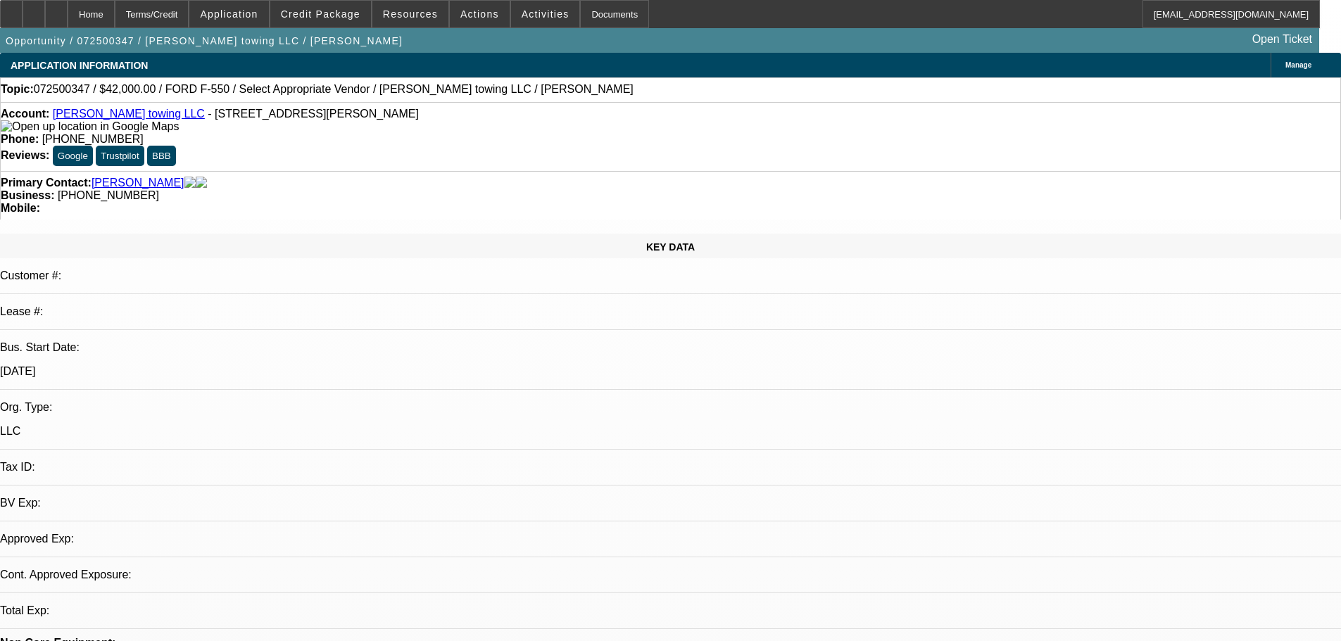
select select "0.2"
select select "2"
select select "0.1"
select select "4"
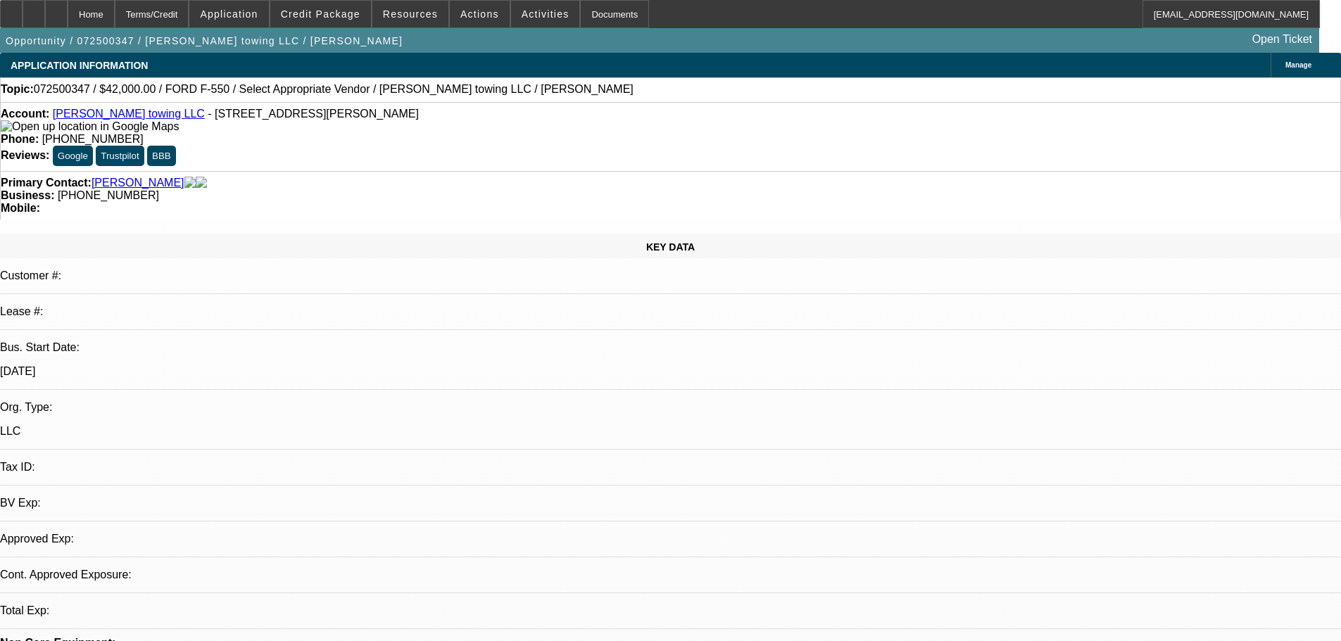
select select "0"
select select "2"
select select "0.1"
select select "4"
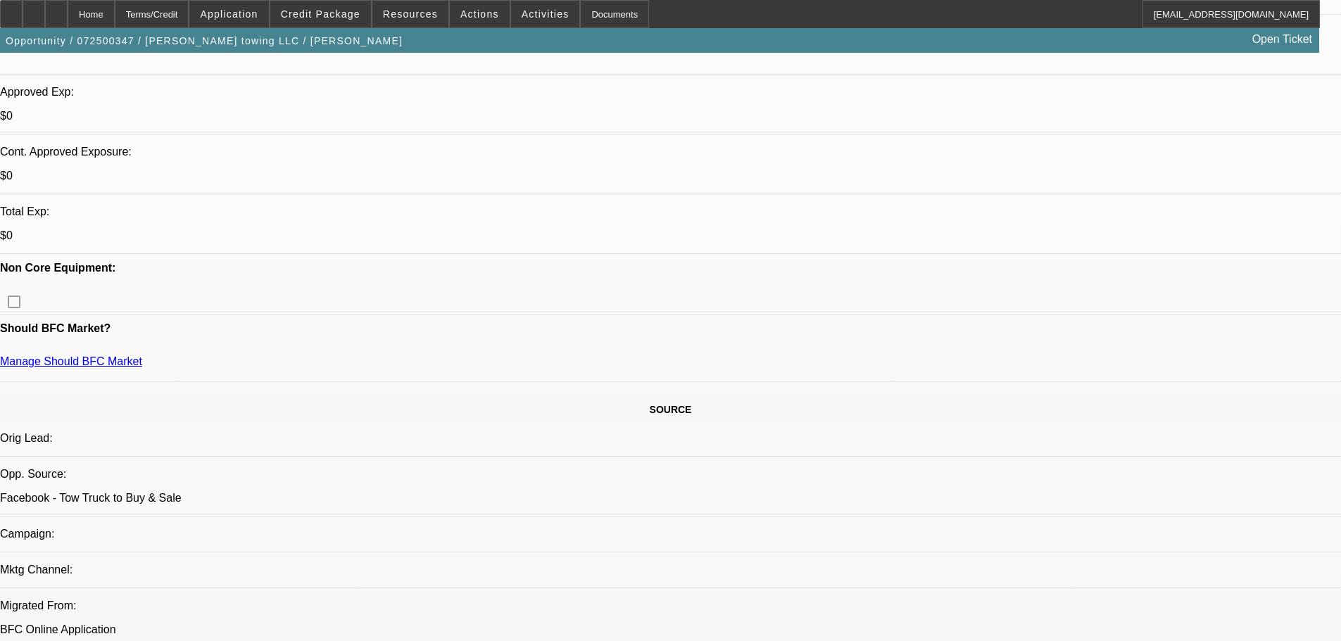
scroll to position [633, 0]
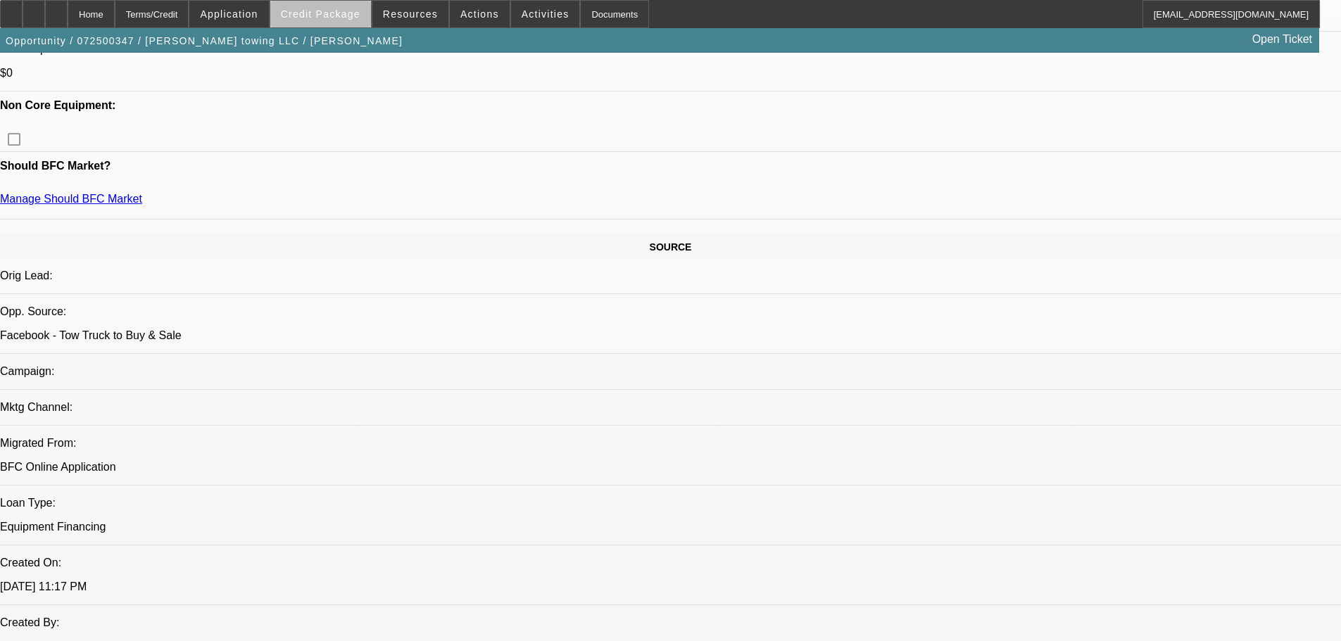
click at [349, 17] on span "Credit Package" at bounding box center [321, 13] width 80 height 11
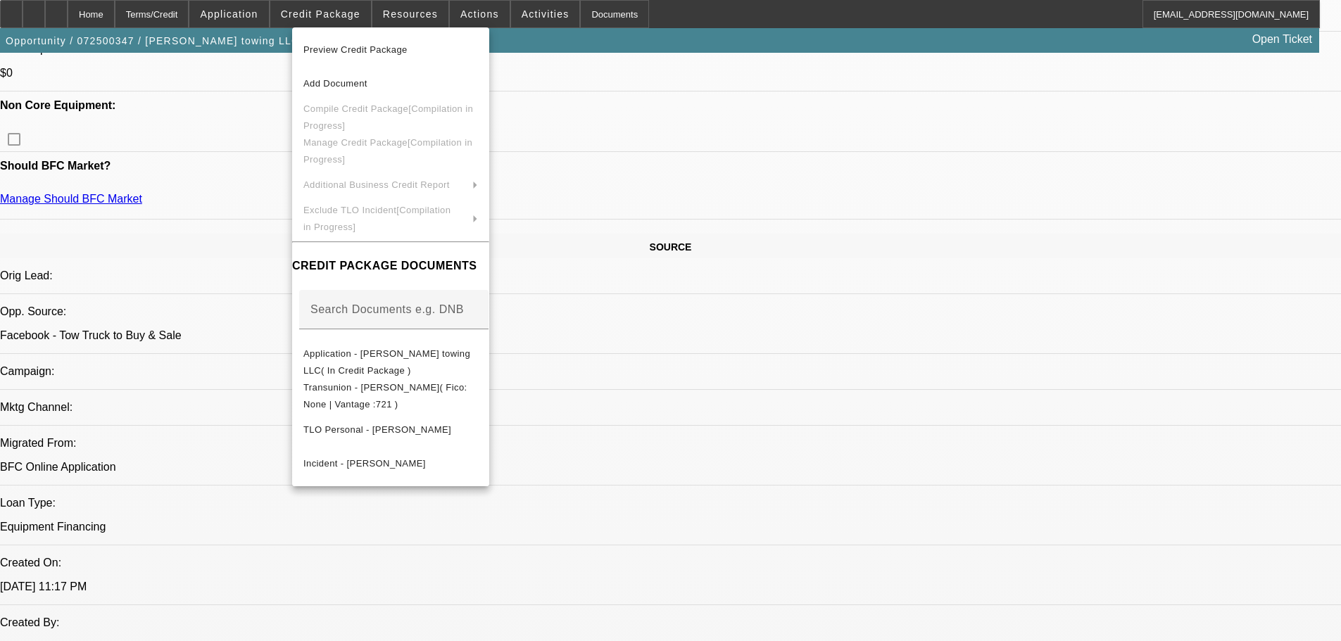
click at [199, 179] on div at bounding box center [670, 320] width 1341 height 641
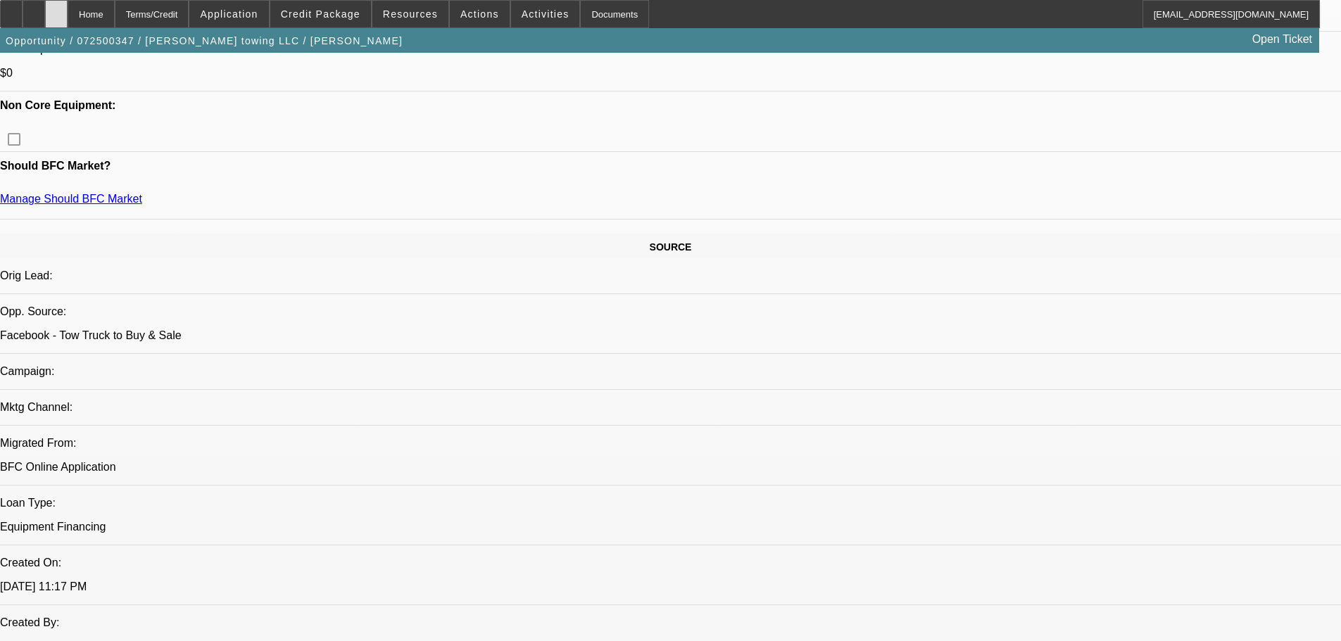
click at [68, 19] on div at bounding box center [56, 14] width 23 height 28
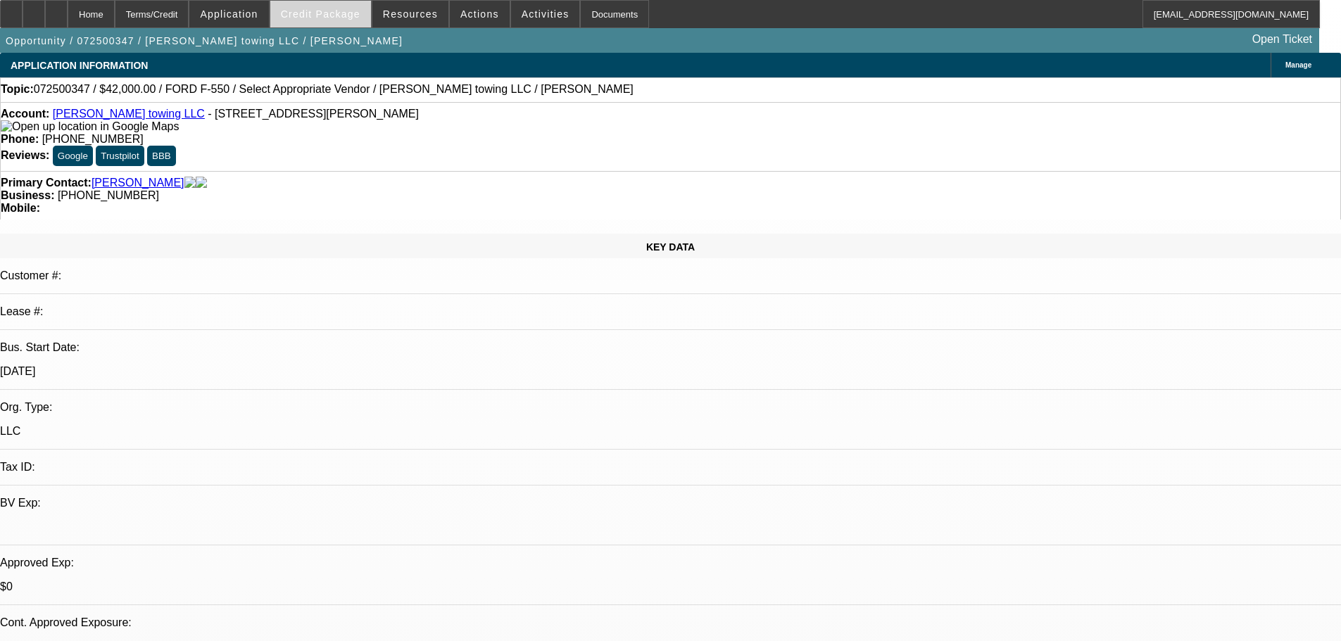
select select "0.2"
select select "2"
select select "0.1"
select select "4"
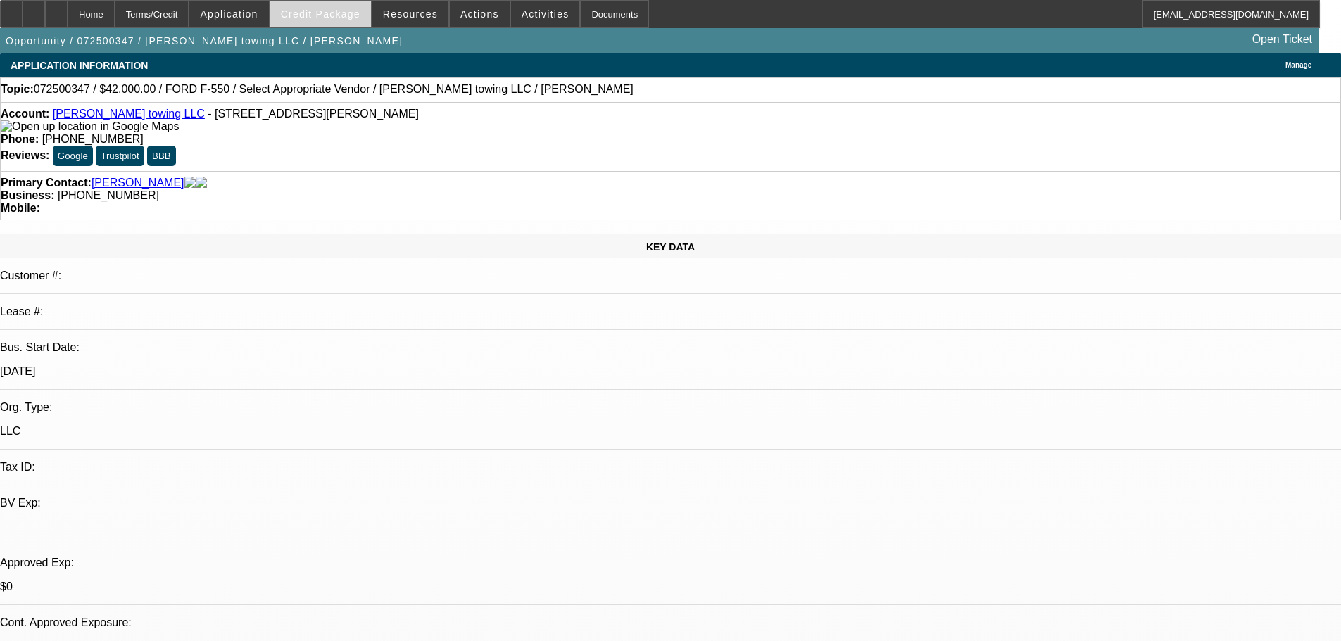
select select "0"
select select "2"
select select "0.1"
select select "4"
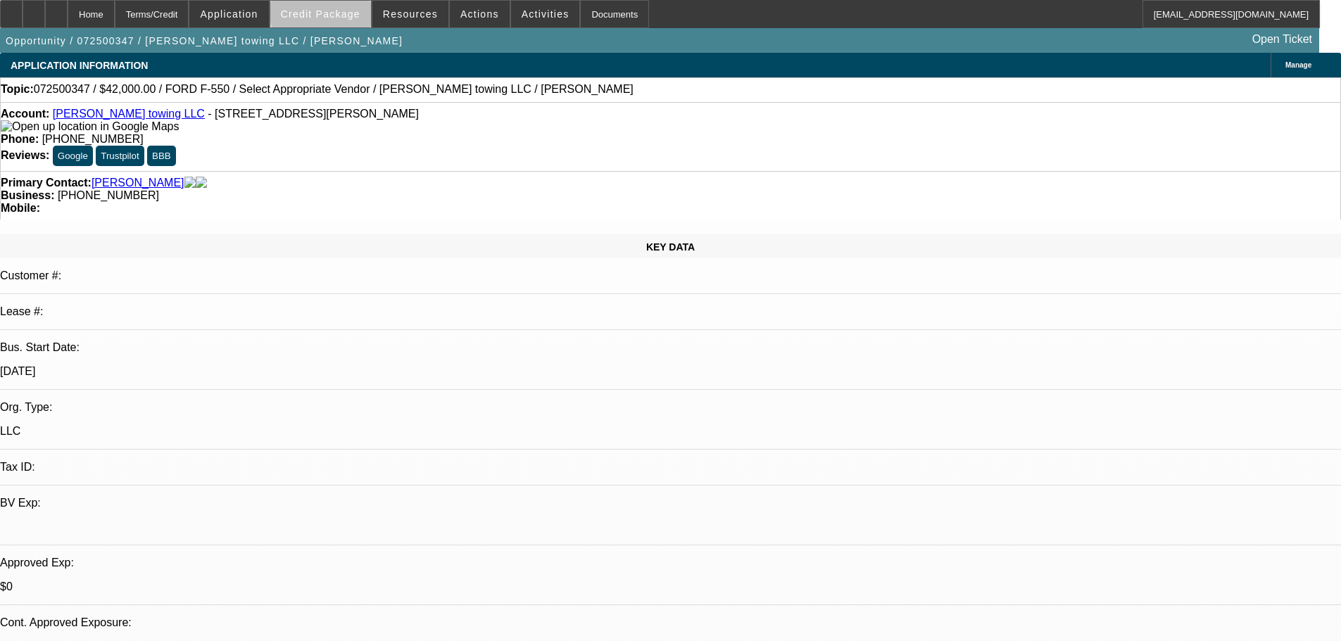
click at [344, 13] on span "Credit Package" at bounding box center [321, 13] width 80 height 11
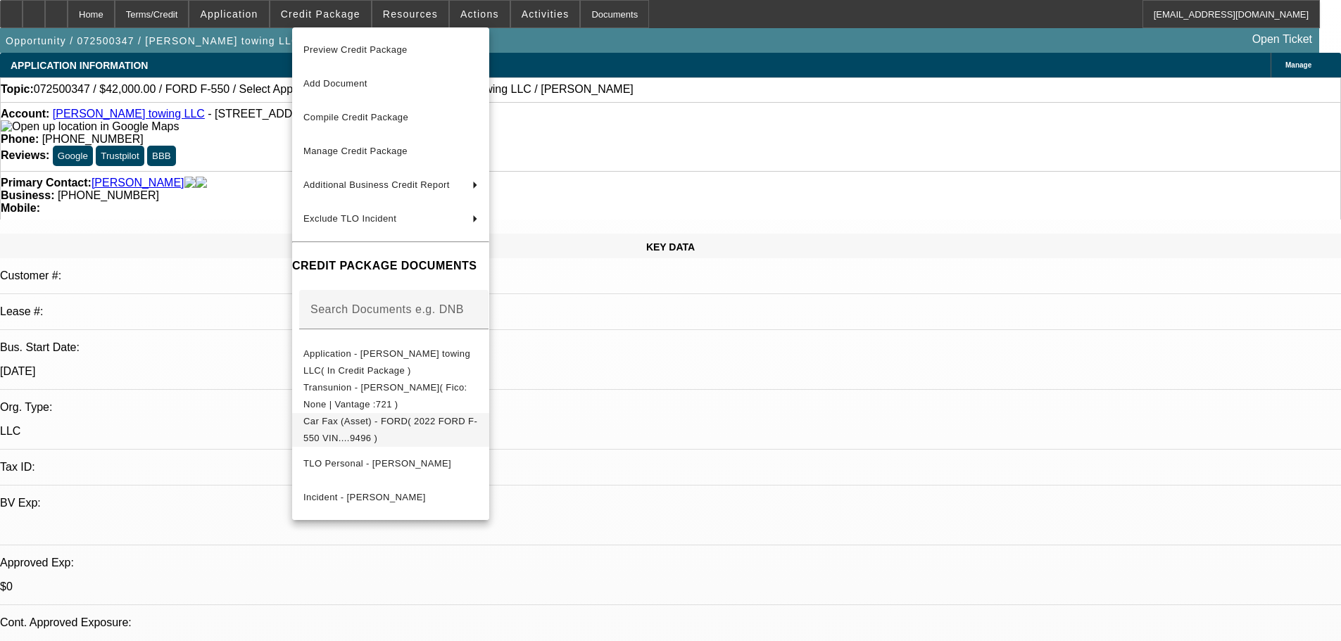
click at [478, 419] on span "Car Fax (Asset) - FORD( 2022 FORD F-550 VIN....9496 )" at bounding box center [390, 430] width 175 height 34
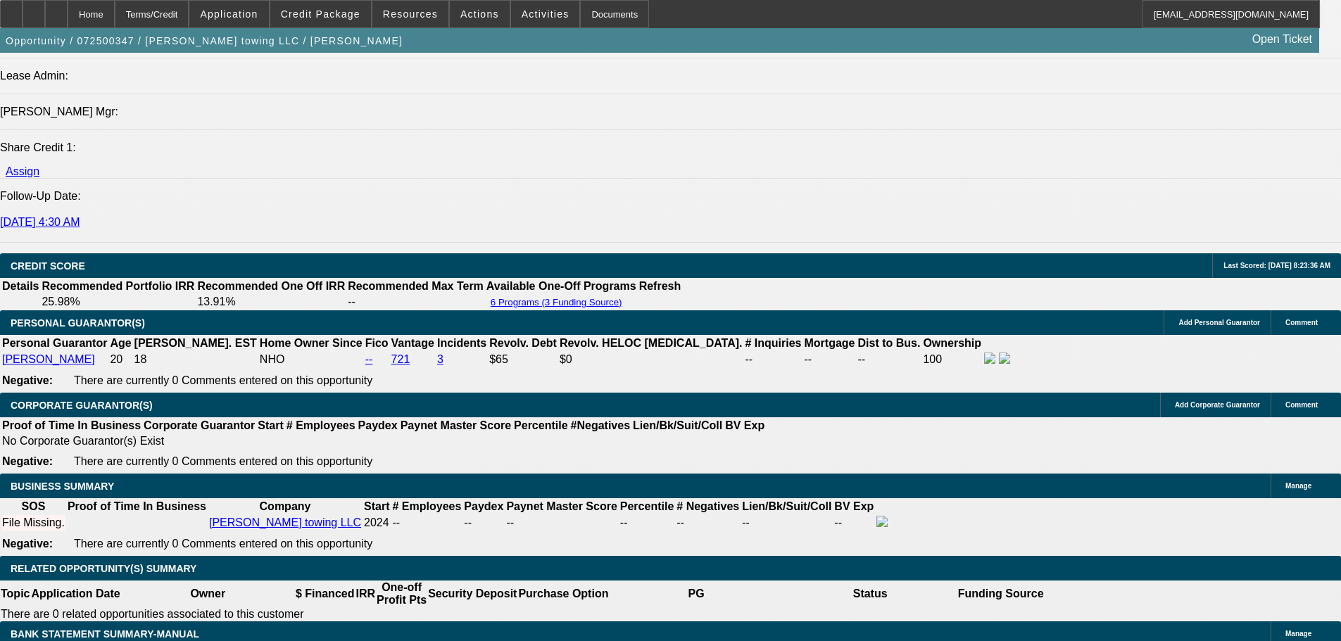
scroll to position [1760, 0]
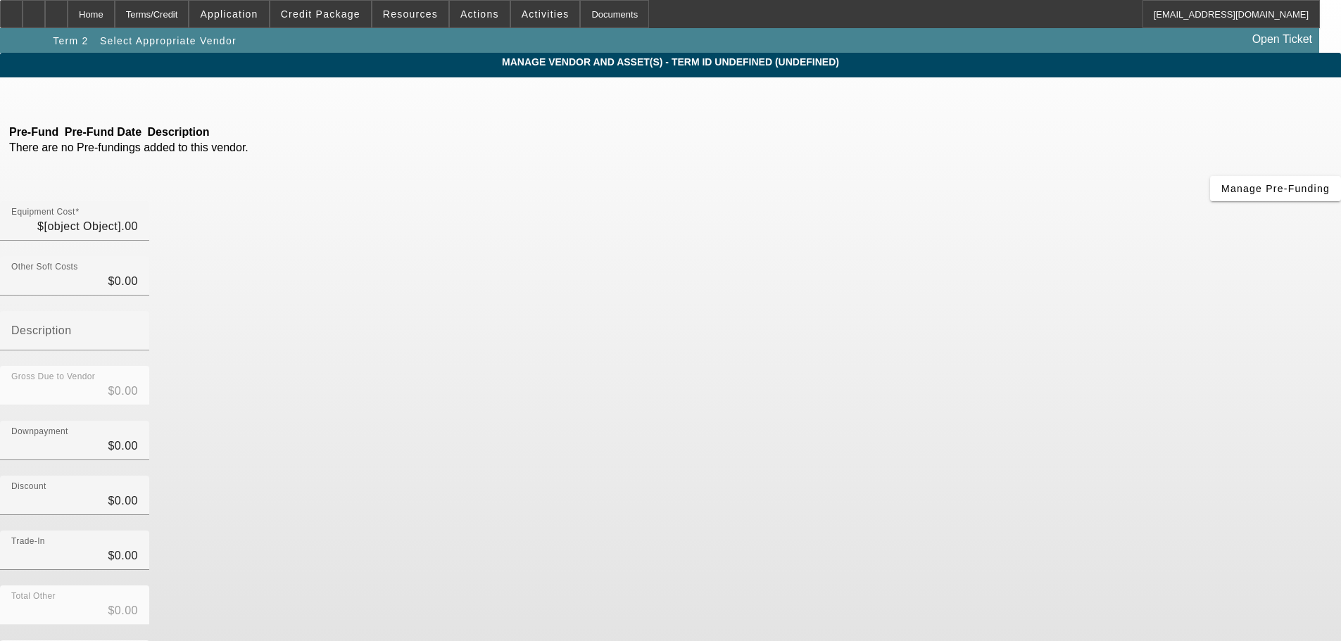
type input "$37,500.00"
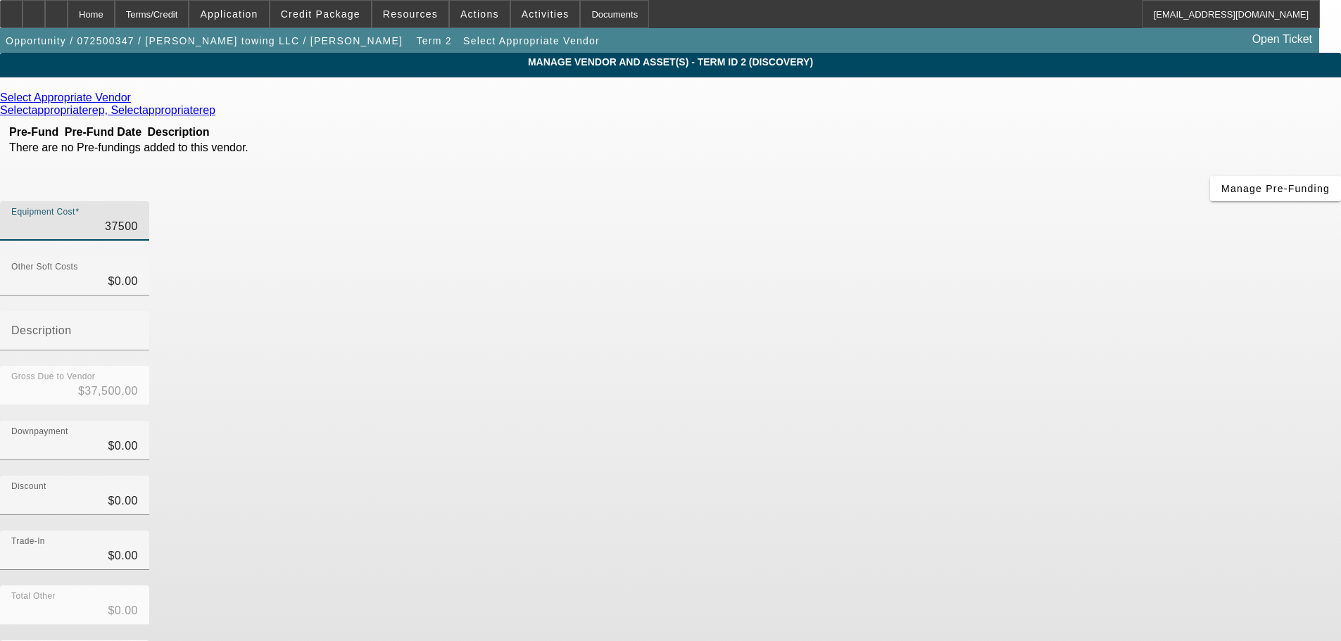
drag, startPoint x: 805, startPoint y: 110, endPoint x: 919, endPoint y: 127, distance: 116.0
click at [919, 201] on div "Equipment Cost 37500" at bounding box center [670, 228] width 1341 height 55
type input "5"
type input "$5.00"
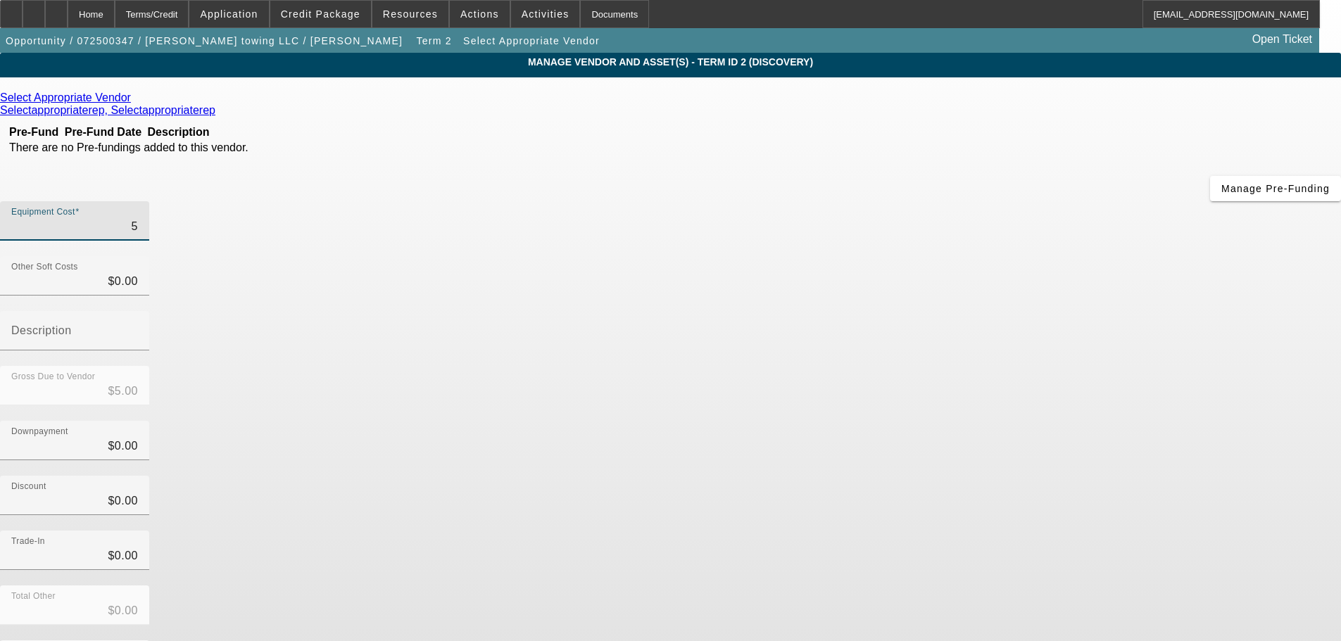
type input "57"
type input "$57.00"
type input "579"
type input "$579.00"
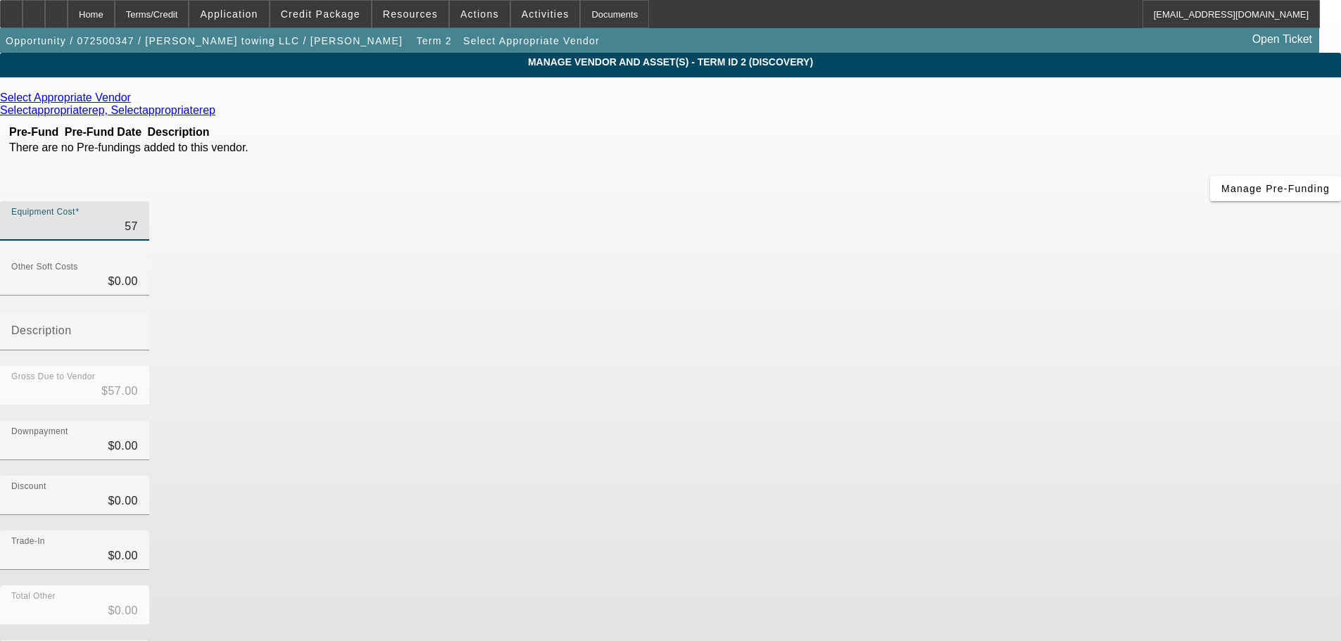
type input "$579.00"
type input "5799"
type input "$5,799.00"
type input "57999"
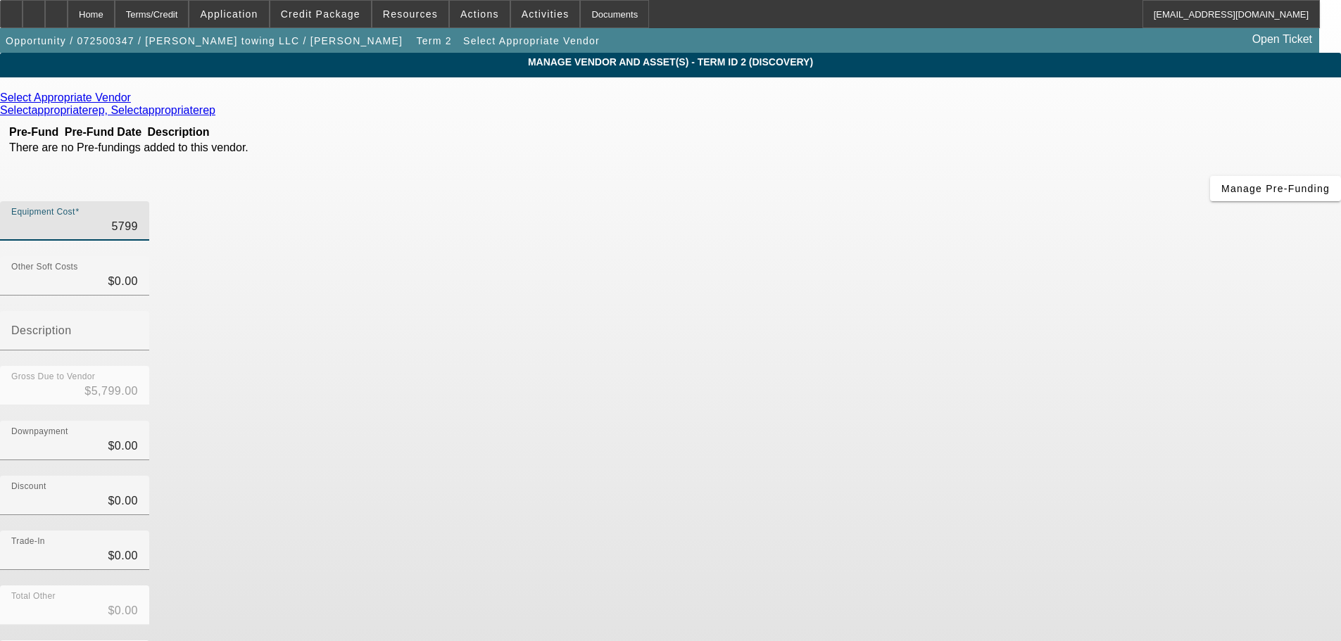
type input "$57,999.00"
click at [986, 586] on div "Total Other $0.00" at bounding box center [670, 613] width 1341 height 55
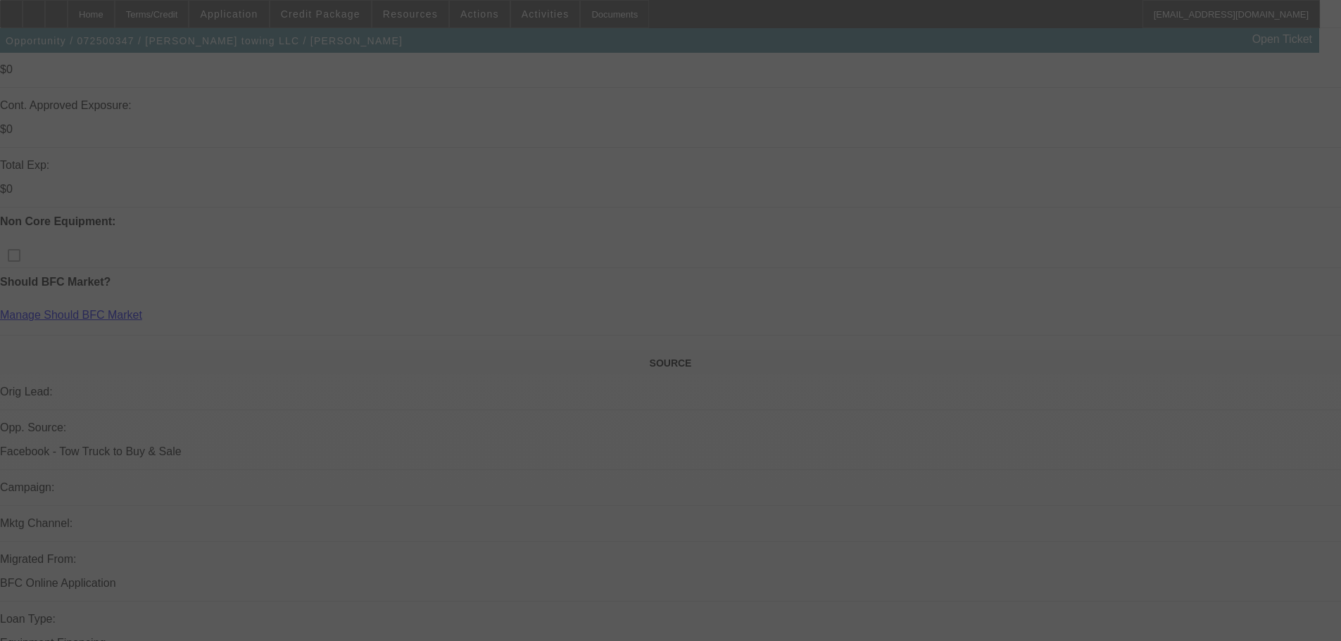
scroll to position [414, 0]
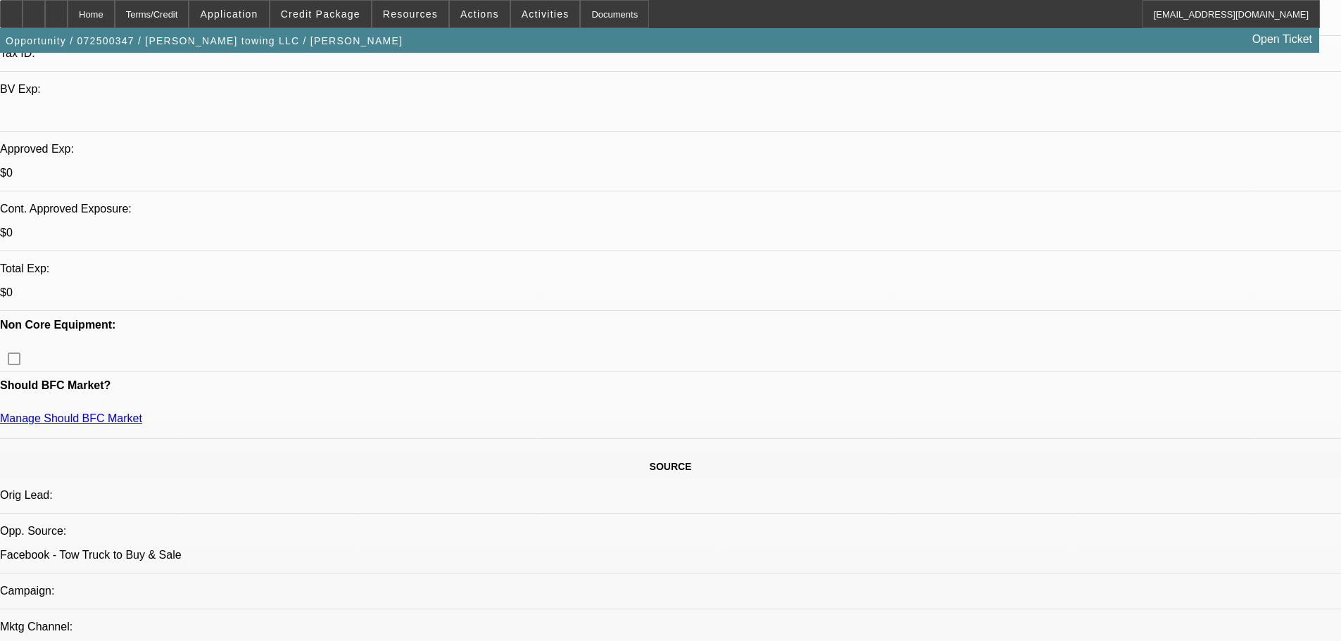
select select "0.2"
select select "2"
select select "0.1"
select select "4"
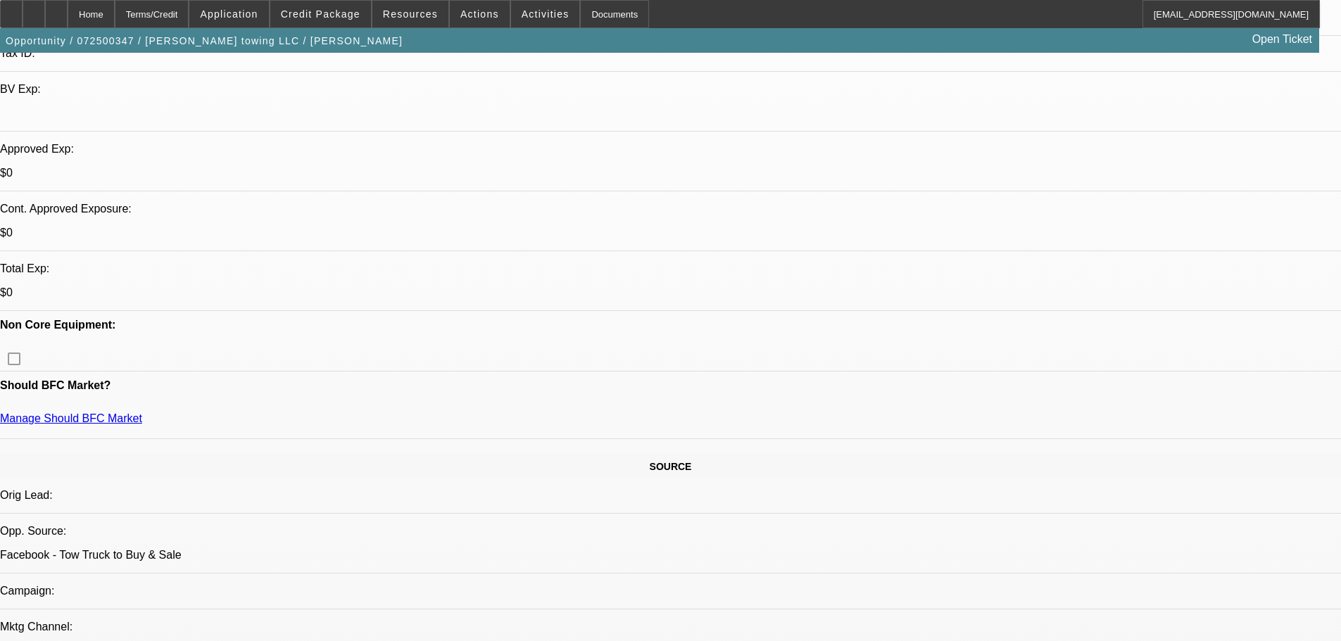
select select "0"
select select "2"
select select "0.1"
select select "4"
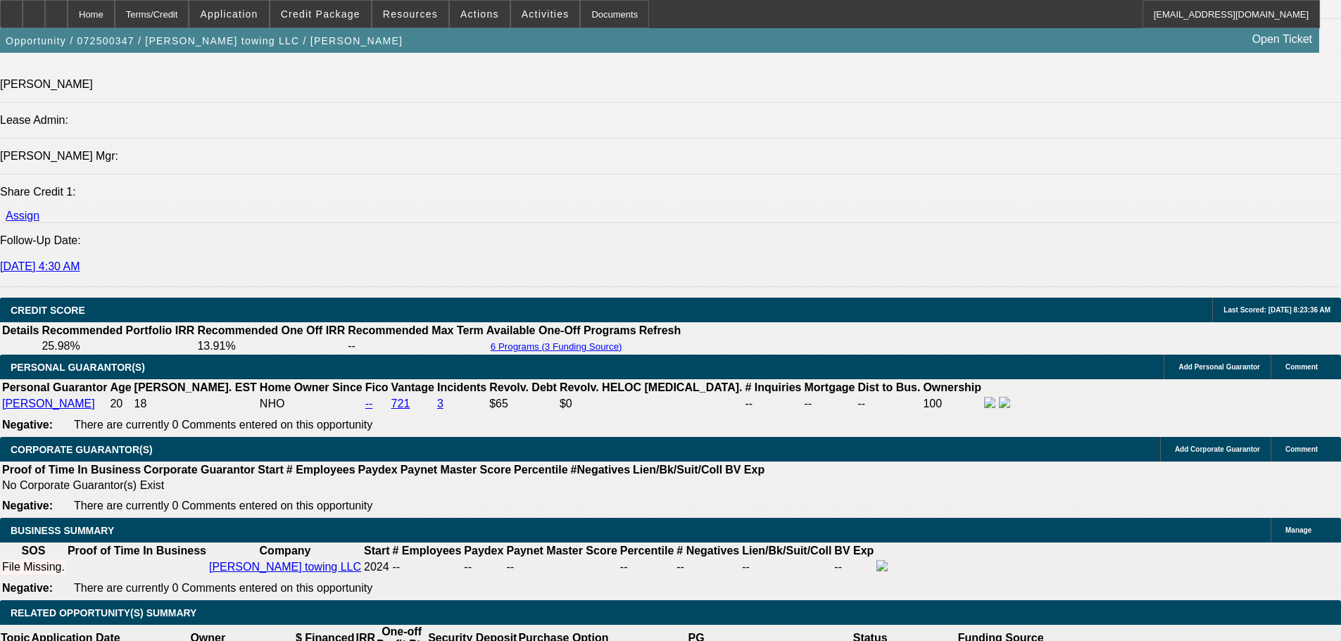
scroll to position [1807, 0]
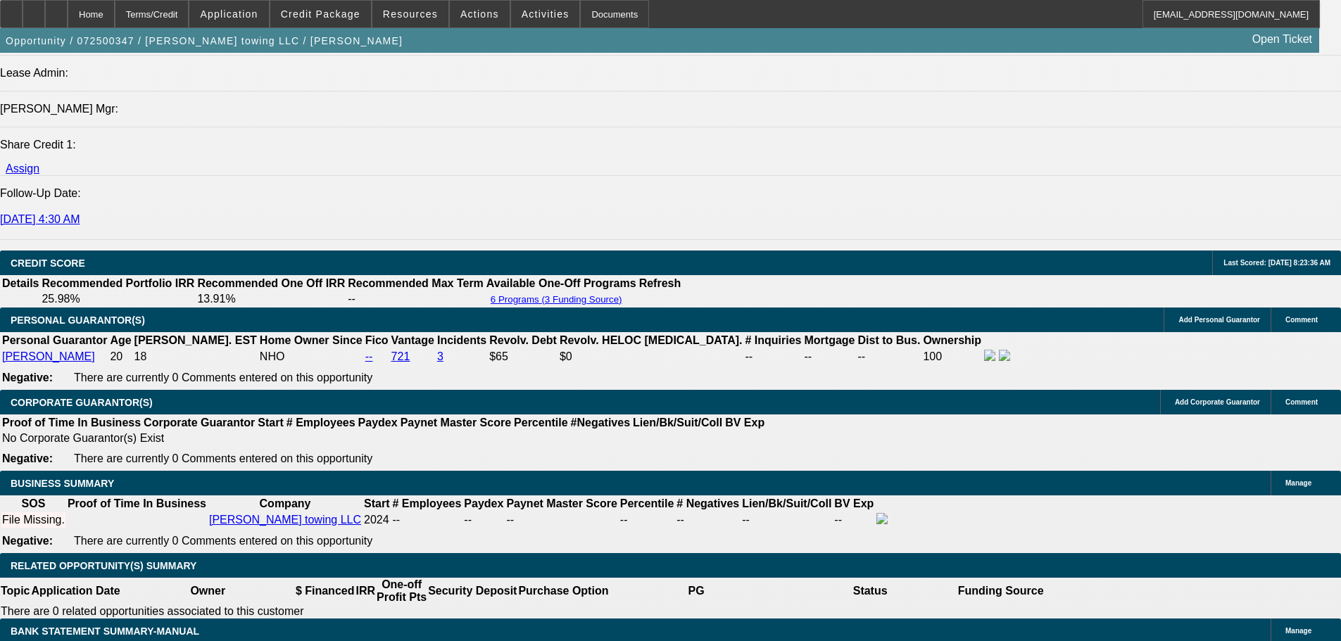
select select "0.15"
type input "$8,699.85"
type input "UNKNOWN"
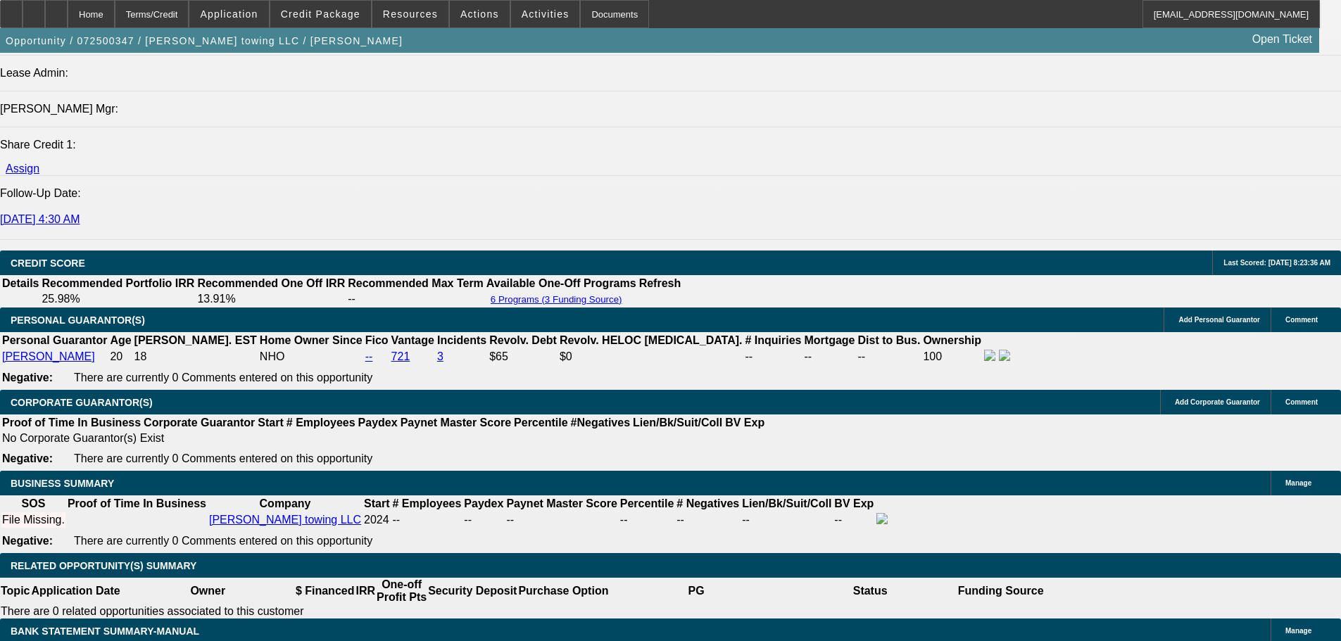
type input "$6,244.24"
type input "$3,122.12"
drag, startPoint x: 273, startPoint y: 405, endPoint x: 320, endPoint y: 410, distance: 47.4
type input "6"
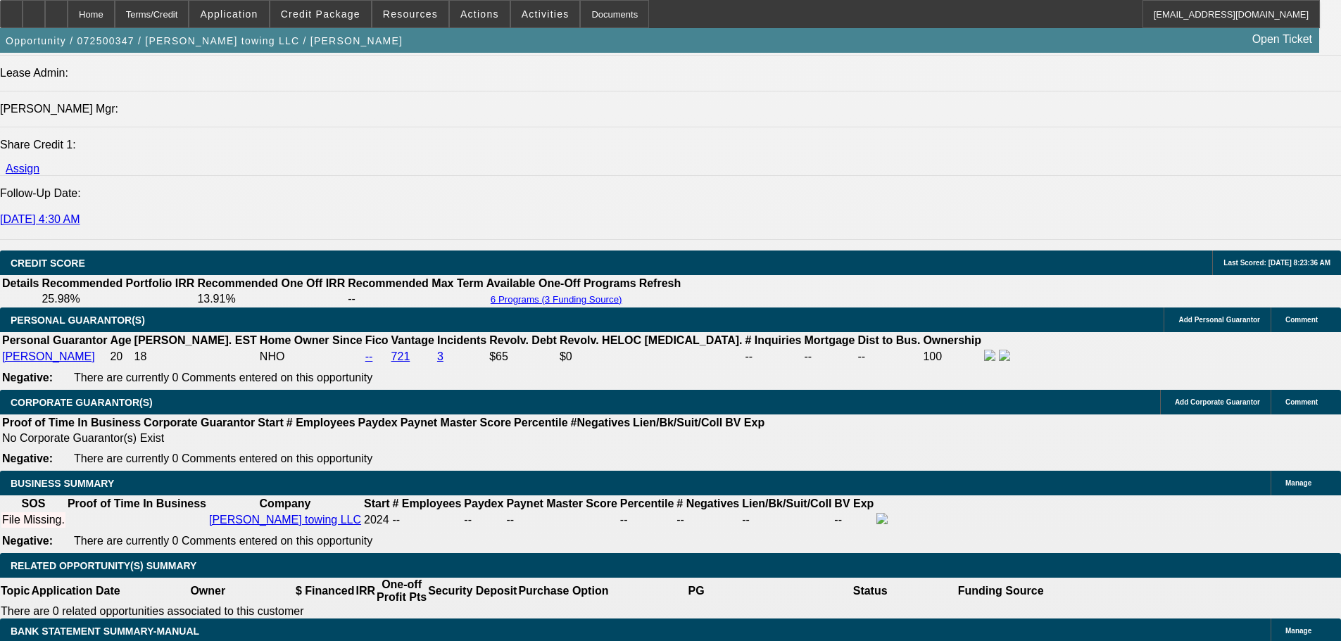
type input "$17,257.40"
type input "$8,628.70"
type input "60"
type input "$2,450.42"
type input "$1,225.21"
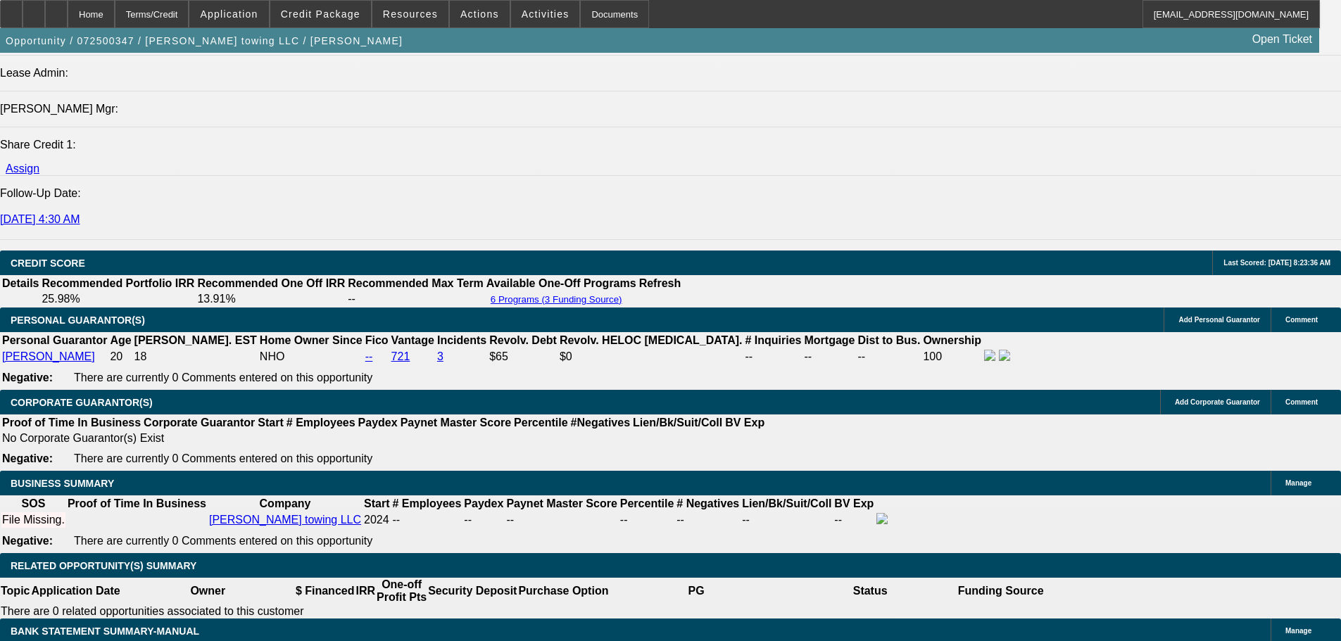
type input "60"
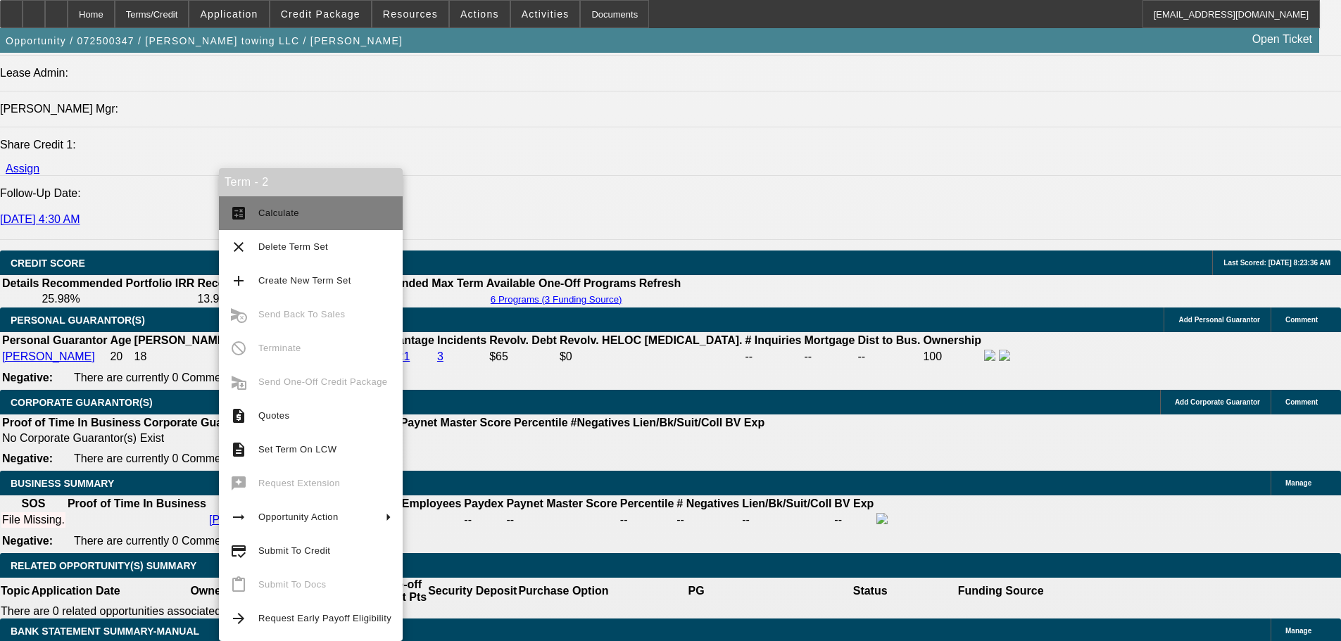
click at [277, 206] on span "Calculate" at bounding box center [324, 213] width 133 height 17
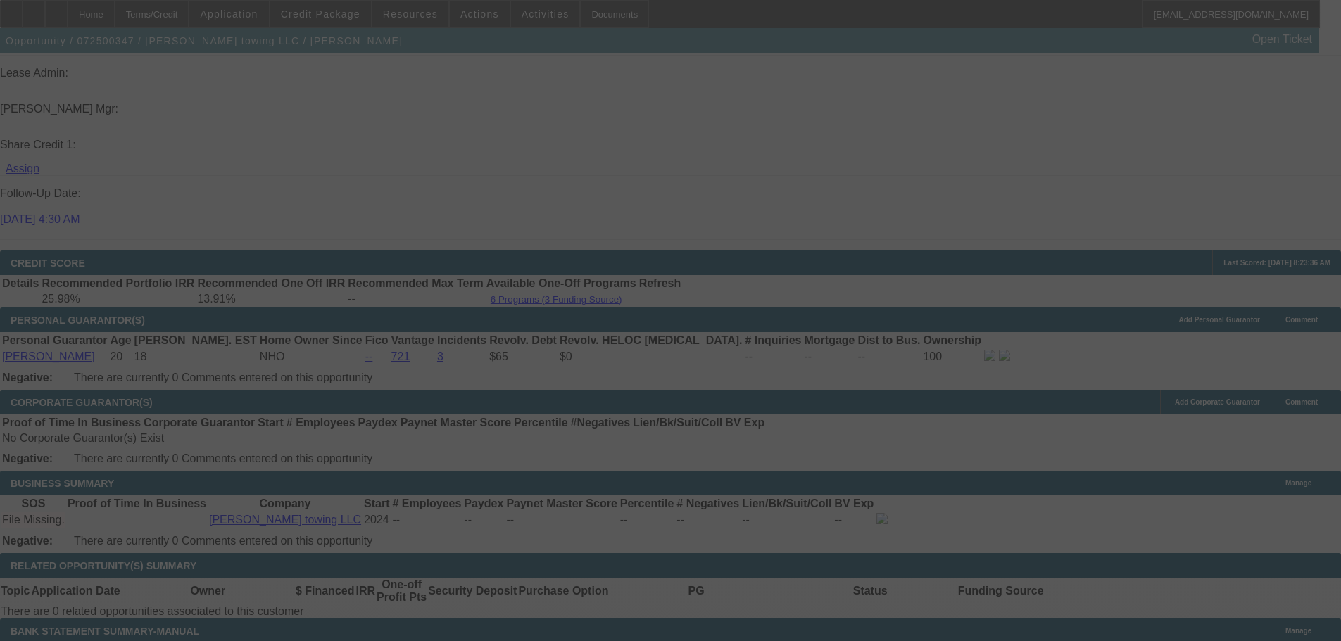
select select "0.15"
select select "2"
select select "0.1"
select select "4"
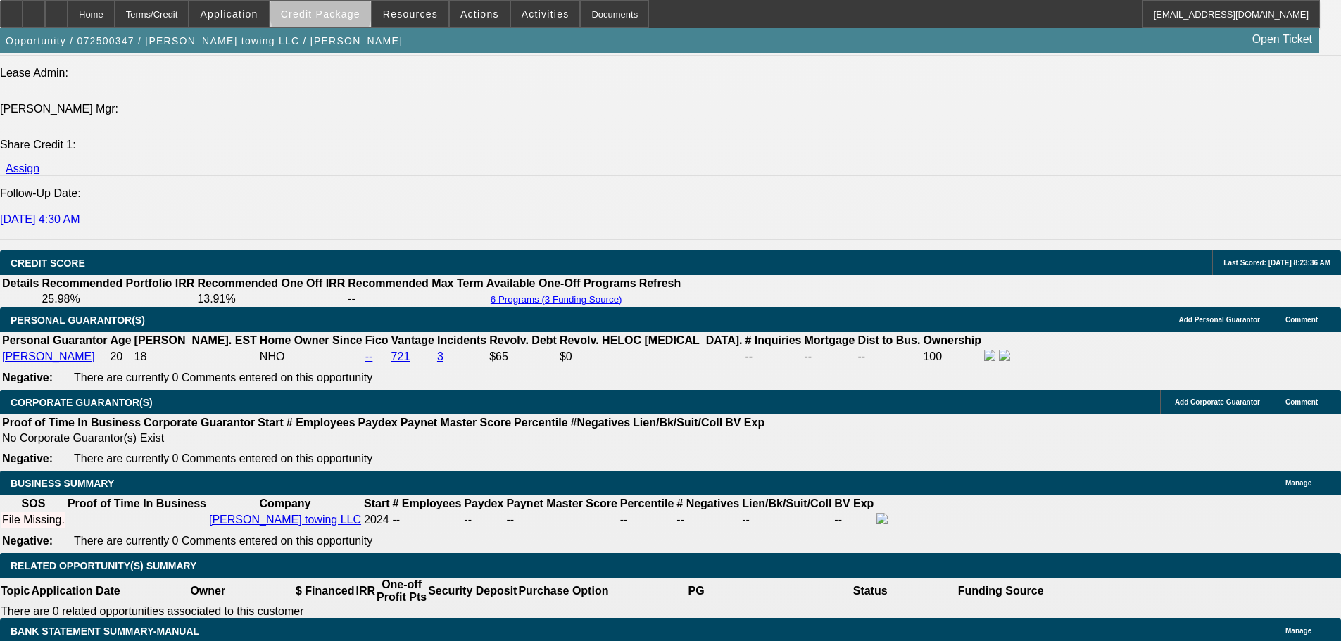
click at [343, 9] on span "Credit Package" at bounding box center [321, 13] width 80 height 11
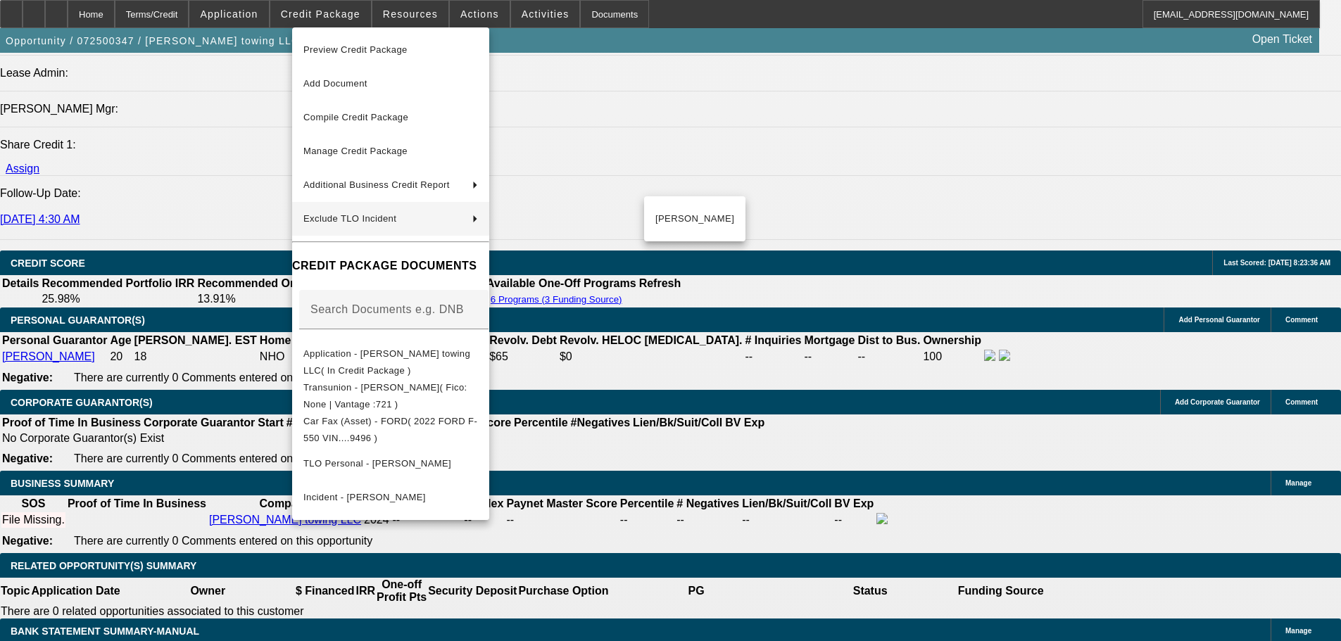
click at [717, 374] on div at bounding box center [670, 320] width 1341 height 641
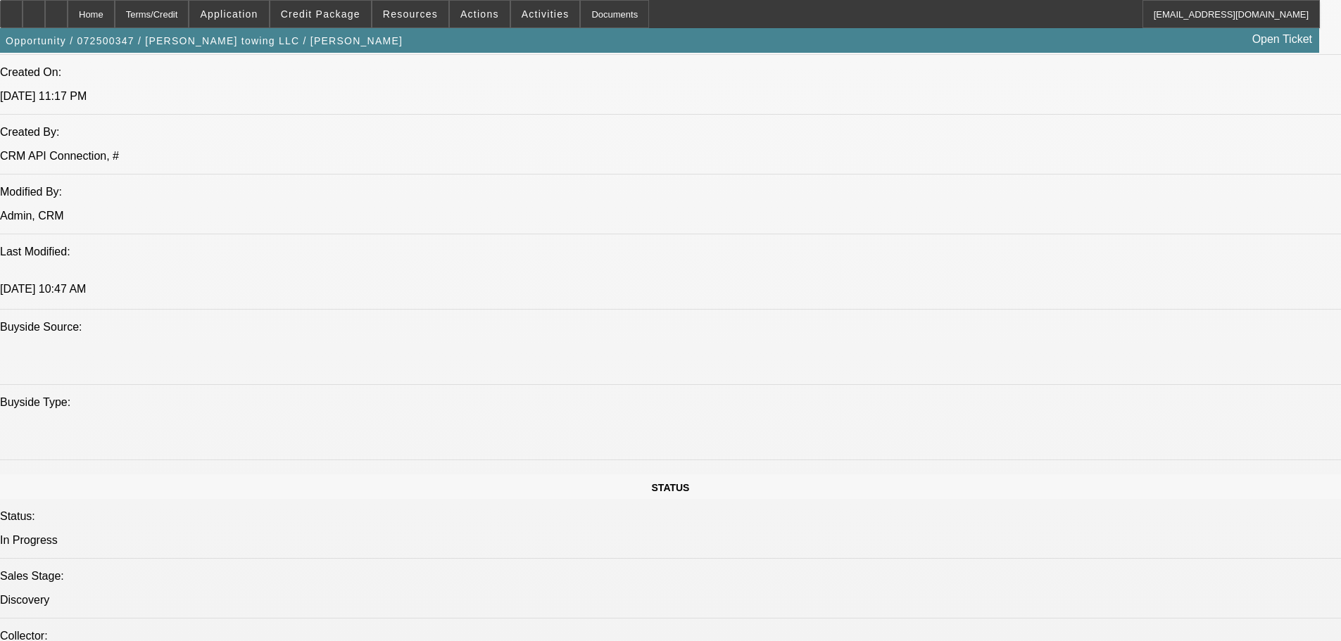
scroll to position [1525, 0]
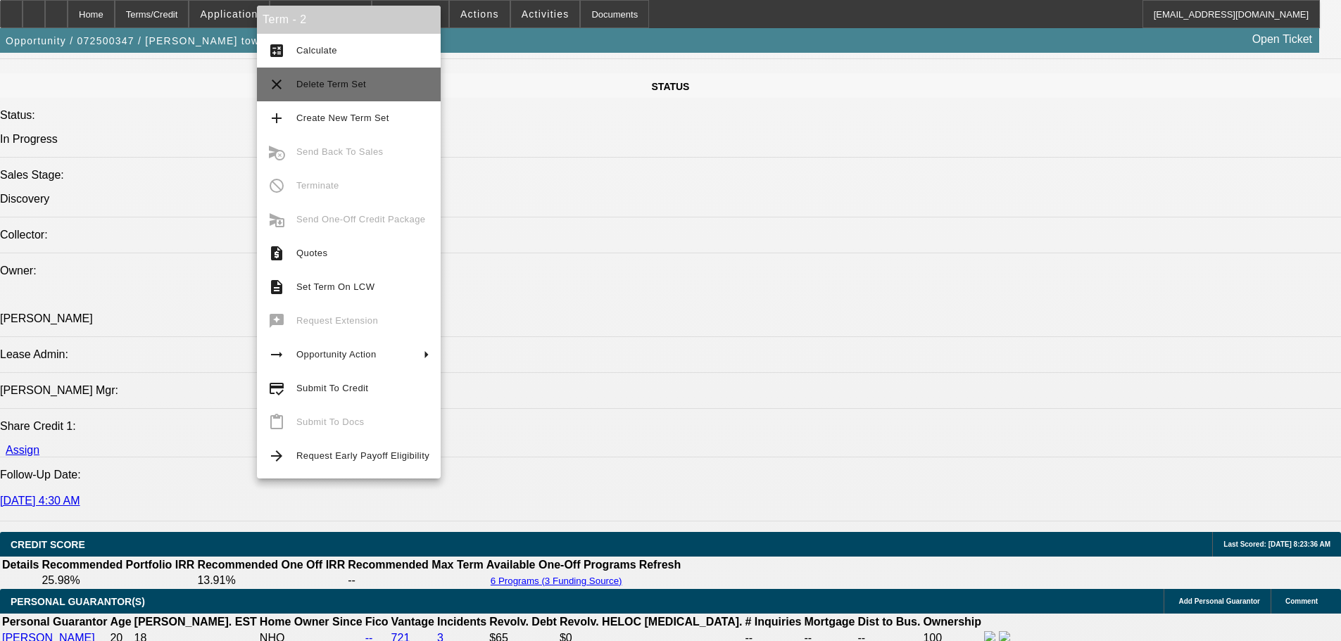
click at [355, 82] on span "Delete Term Set" at bounding box center [331, 84] width 70 height 11
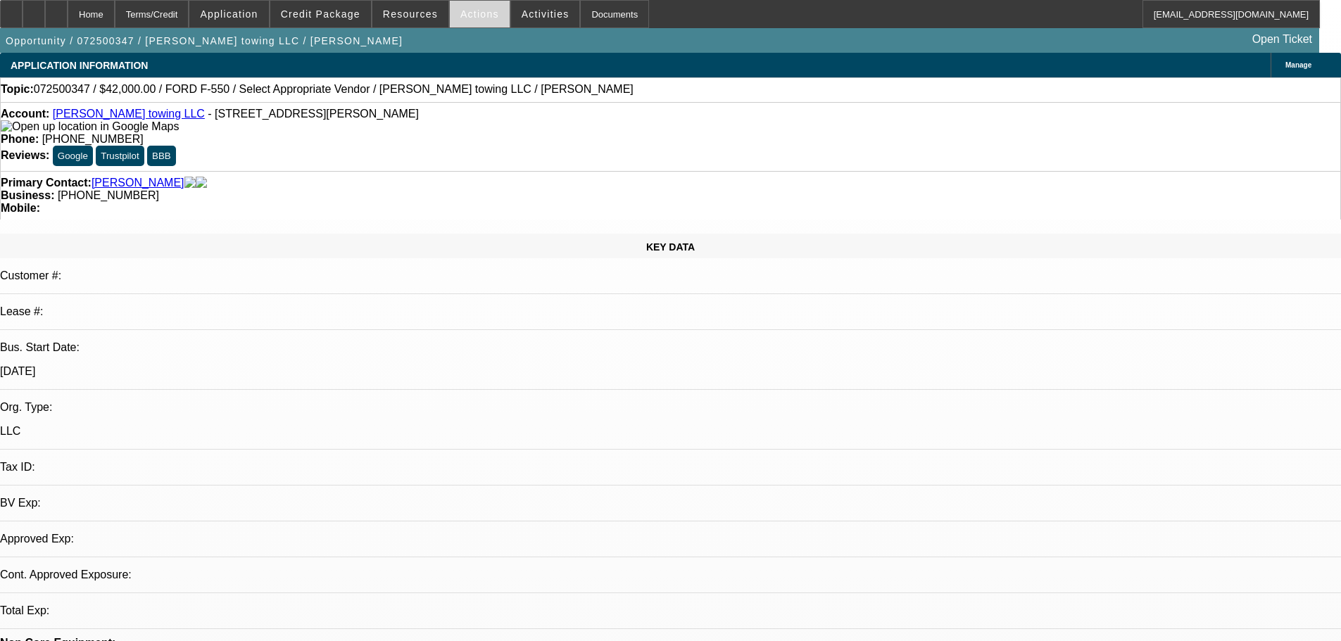
select select "0"
select select "2"
select select "0.1"
select select "4"
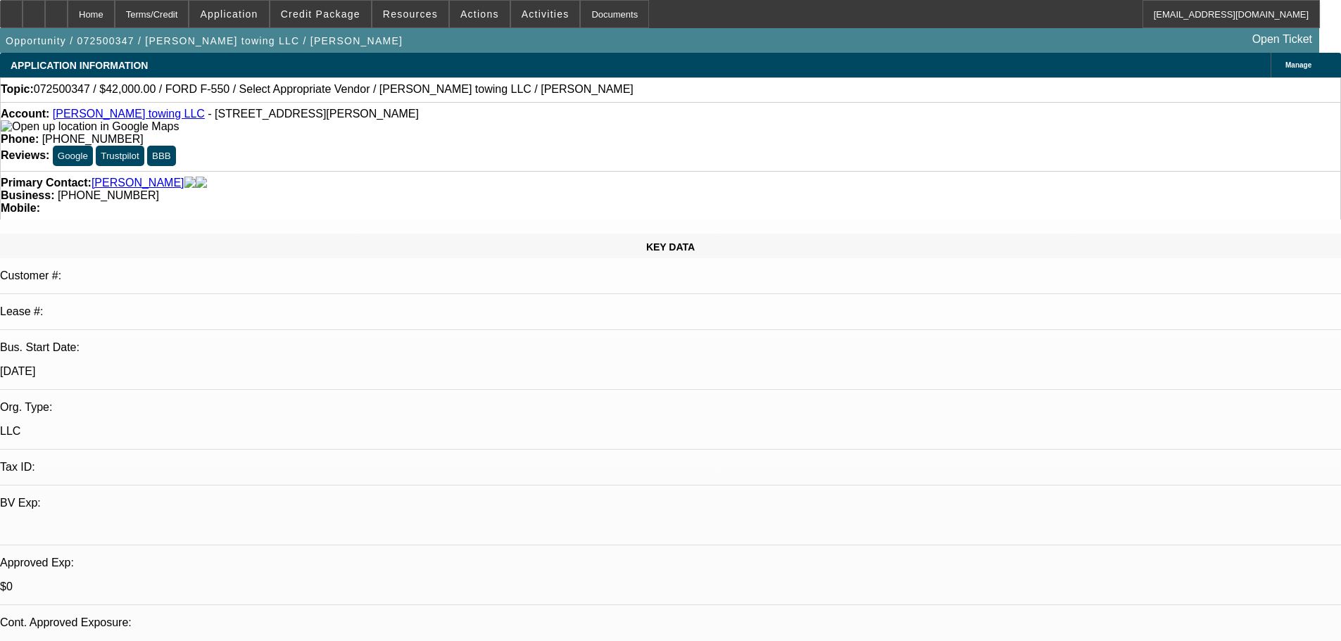
click at [107, 115] on link "[PERSON_NAME] towing LLC" at bounding box center [129, 114] width 152 height 12
drag, startPoint x: 1046, startPoint y: 85, endPoint x: 1037, endPoint y: 71, distance: 16.4
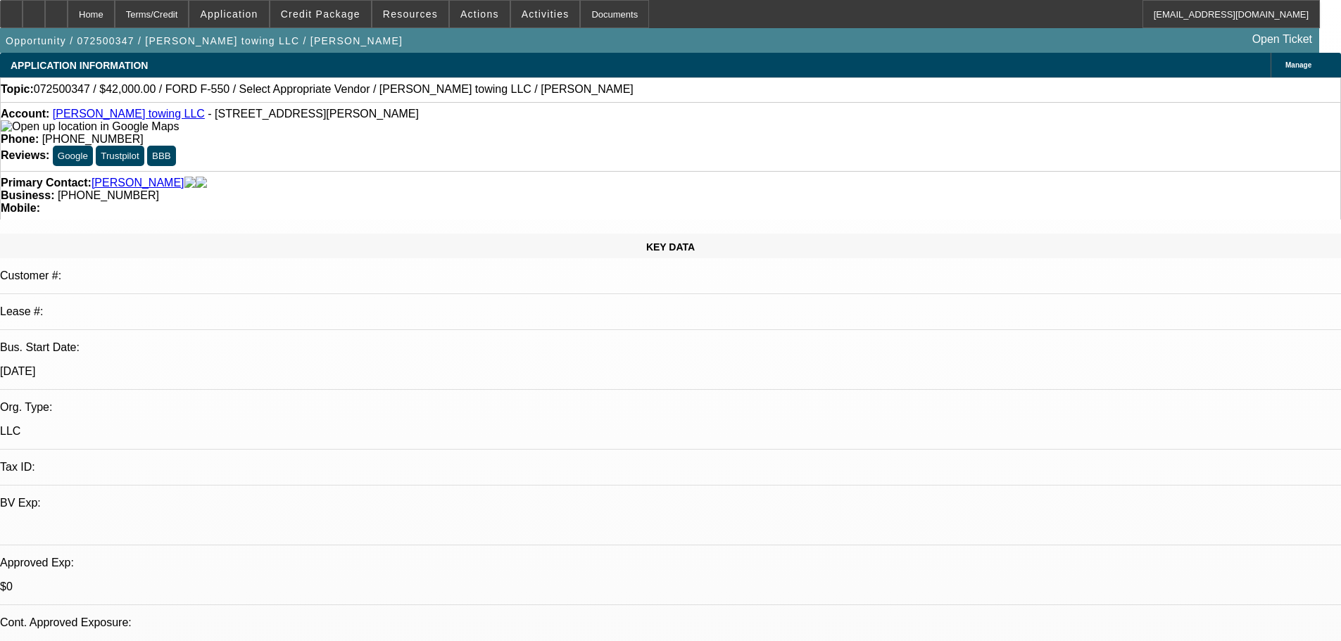
drag, startPoint x: 1083, startPoint y: 234, endPoint x: 1017, endPoint y: 267, distance: 73.3
radio input "true"
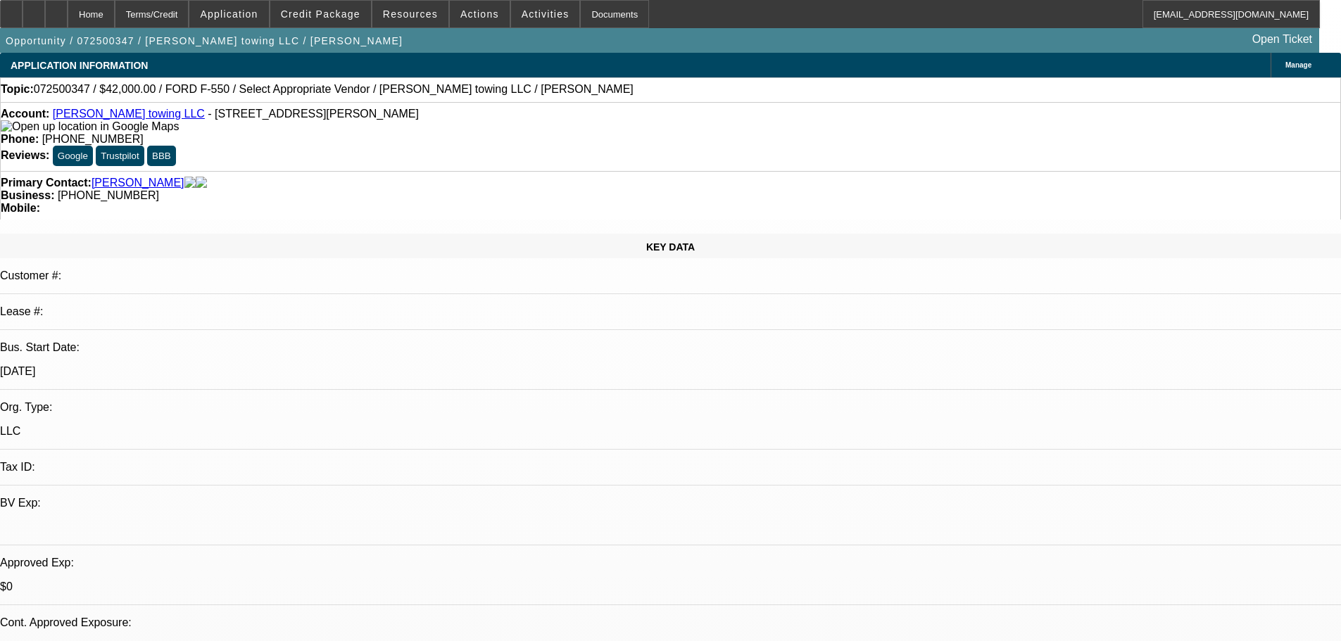
paste textarea "https://www.facebook.com/story.php?story_fbid=777611678148469&id=10007698930500…"
type textarea "https://www.facebook.com/story.php?story_fbid=777611678148469&id=10007698930500…"
radio input "true"
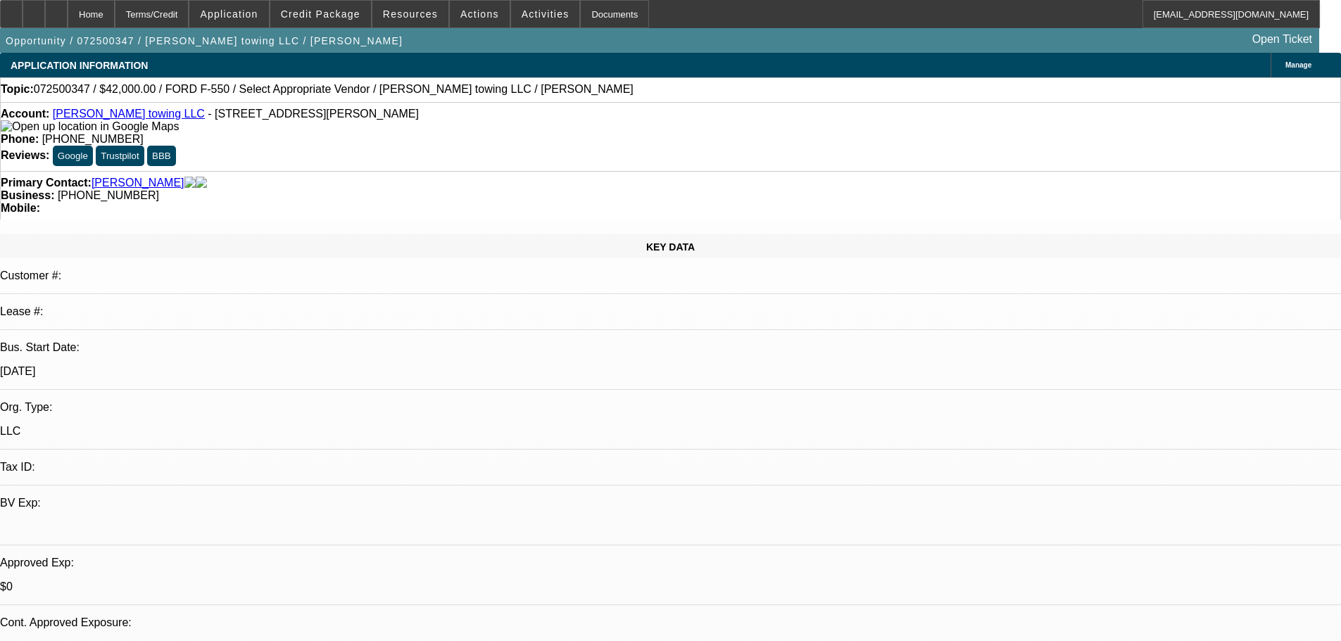
scroll to position [0, 0]
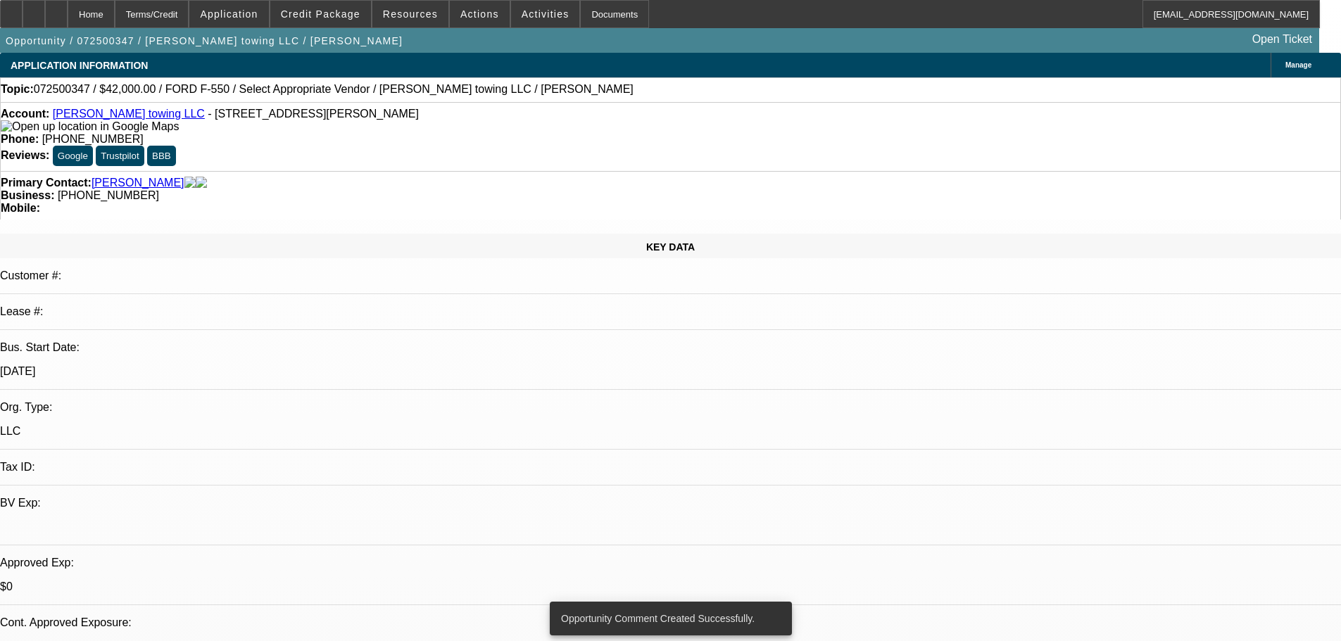
radio input "true"
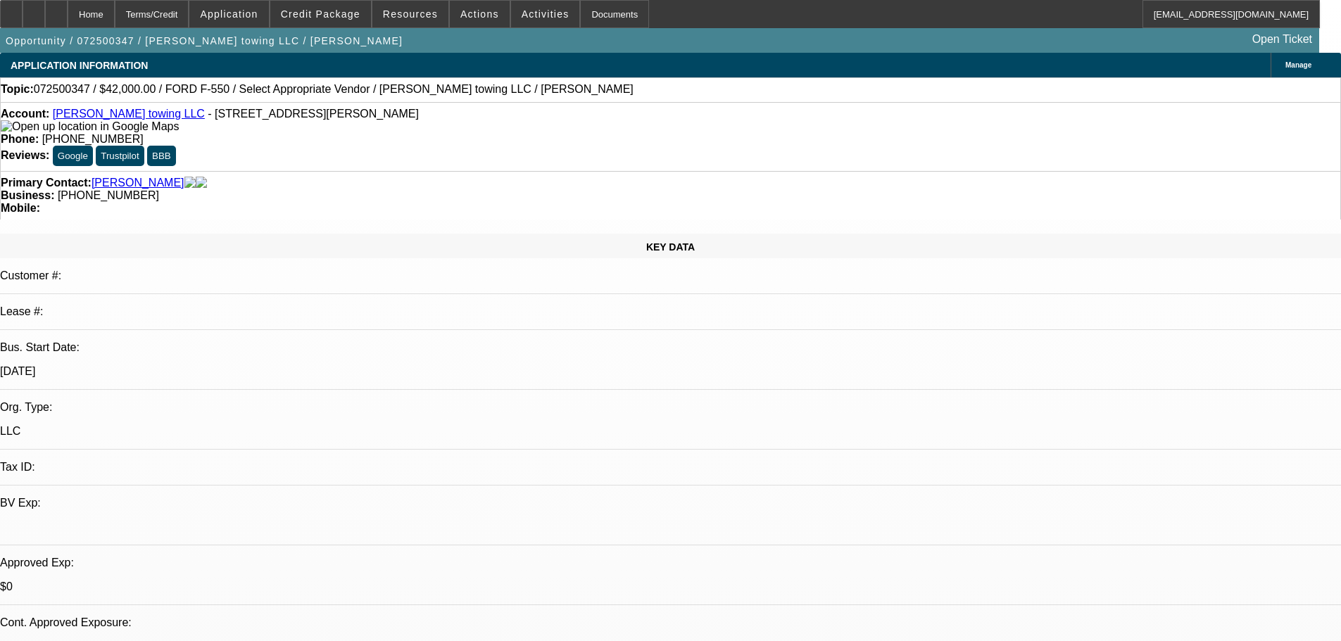
type textarea "9-2: Found a nice low mileage truck from Nicks, VIN checks out to have a true 1…"
radio input "true"
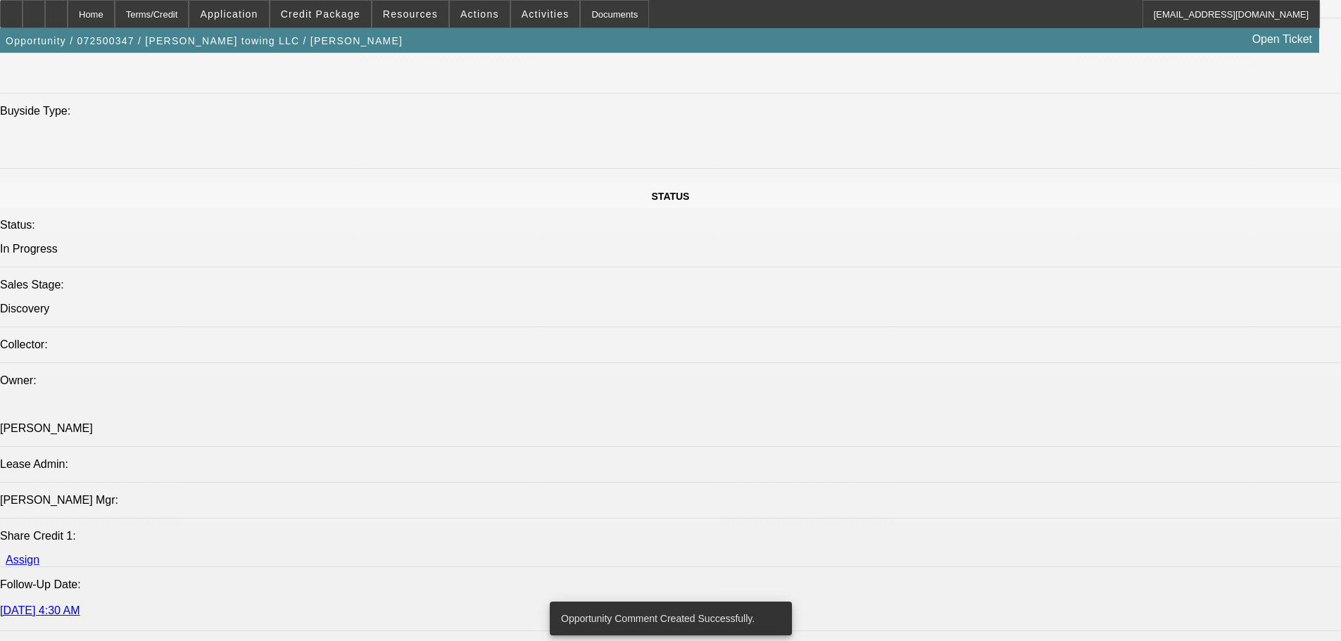
scroll to position [1830, 0]
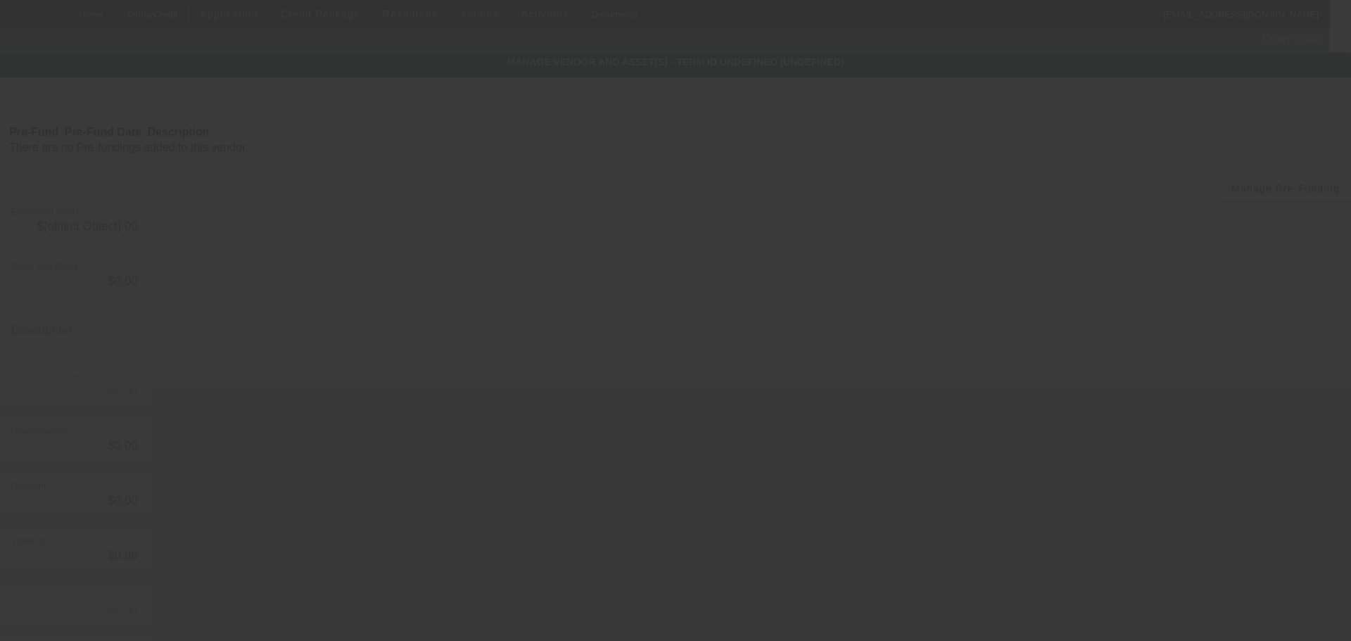
type input "$50,000.00"
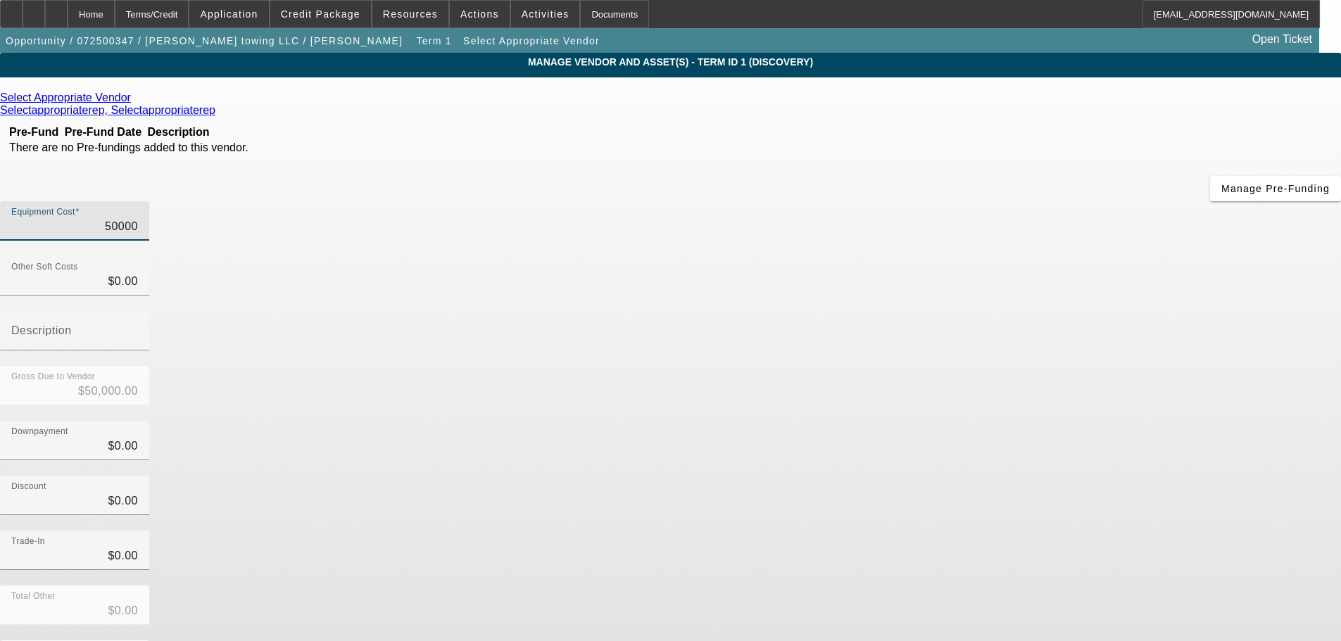
drag, startPoint x: 800, startPoint y: 125, endPoint x: 893, endPoint y: 125, distance: 92.9
click at [893, 201] on div "Equipment Cost 50000" at bounding box center [670, 228] width 1341 height 55
type input "5"
type input "$5.00"
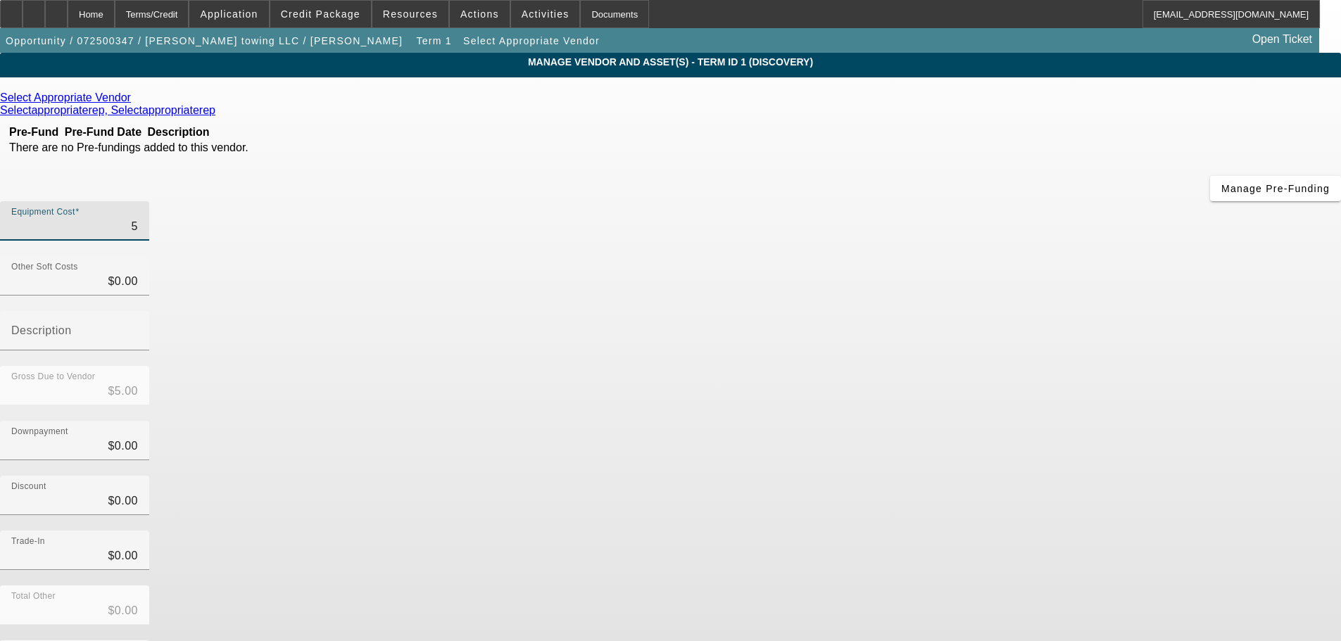
type input "57"
type input "$57.00"
type input "579"
type input "$579.00"
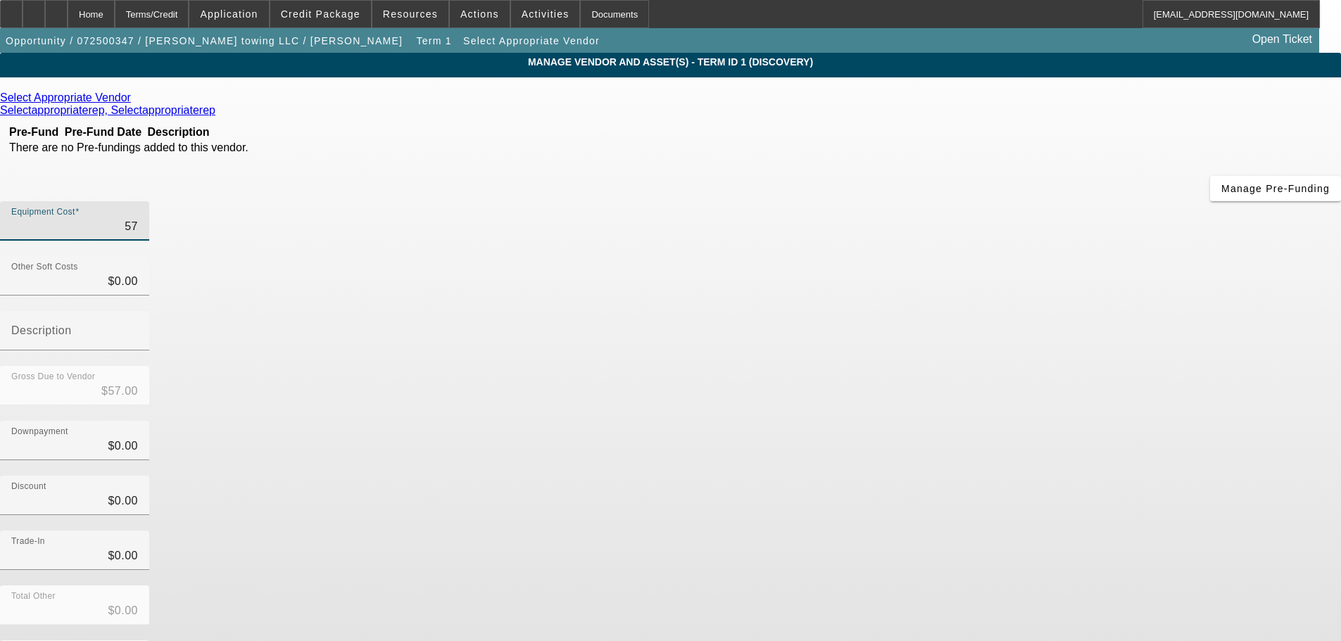
type input "$579.00"
type input "5799"
type input "$5,799.00"
type input "57999"
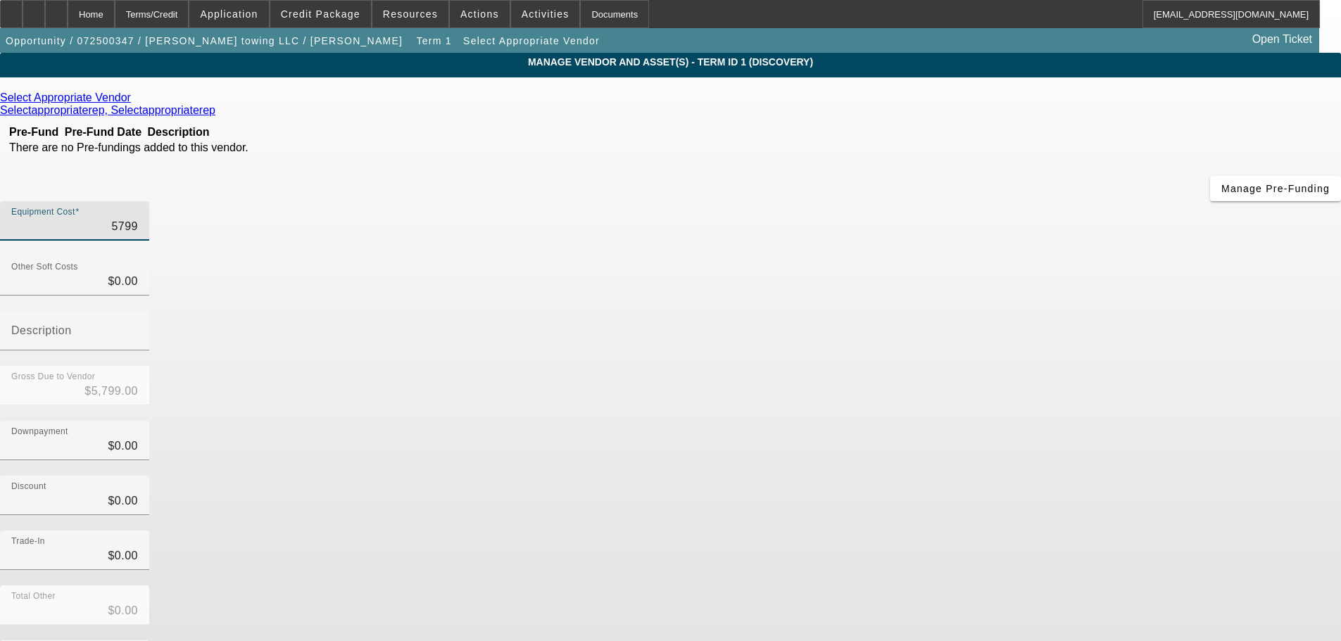
type input "$57,999.00"
click at [986, 366] on div "Gross Due to Vendor $57,999.00" at bounding box center [670, 393] width 1341 height 55
click at [134, 97] on icon at bounding box center [134, 98] width 0 height 12
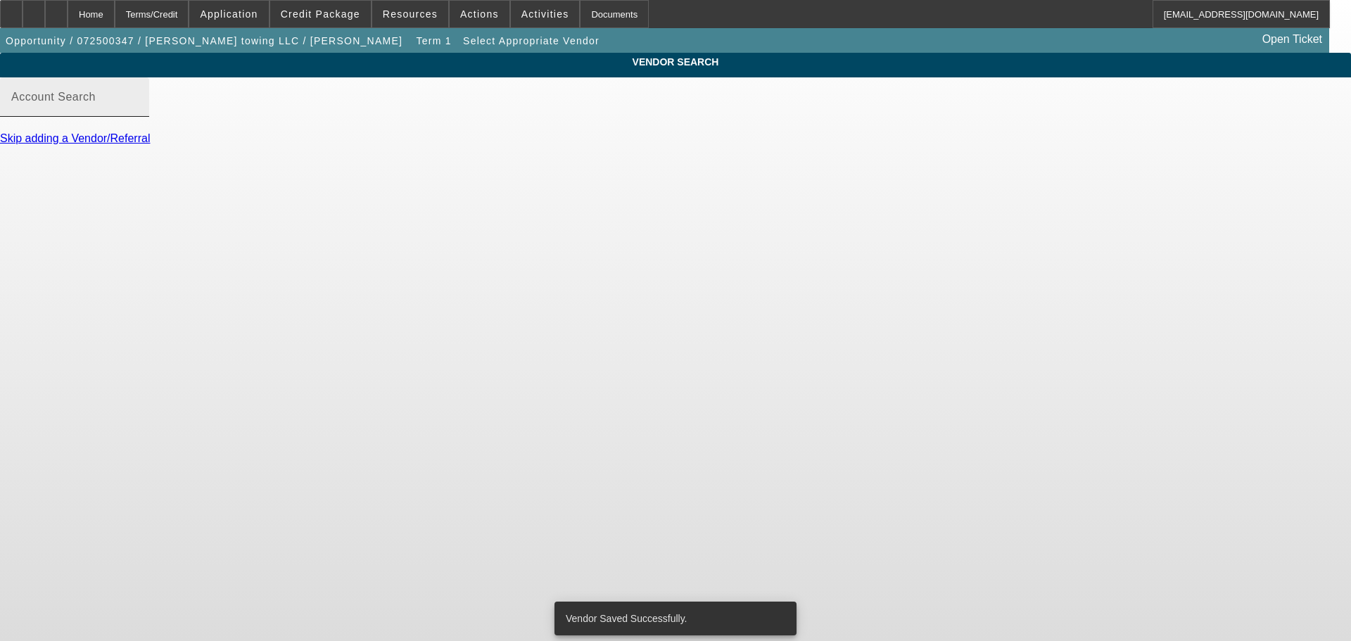
click at [138, 111] on input "Account Search" at bounding box center [74, 102] width 127 height 17
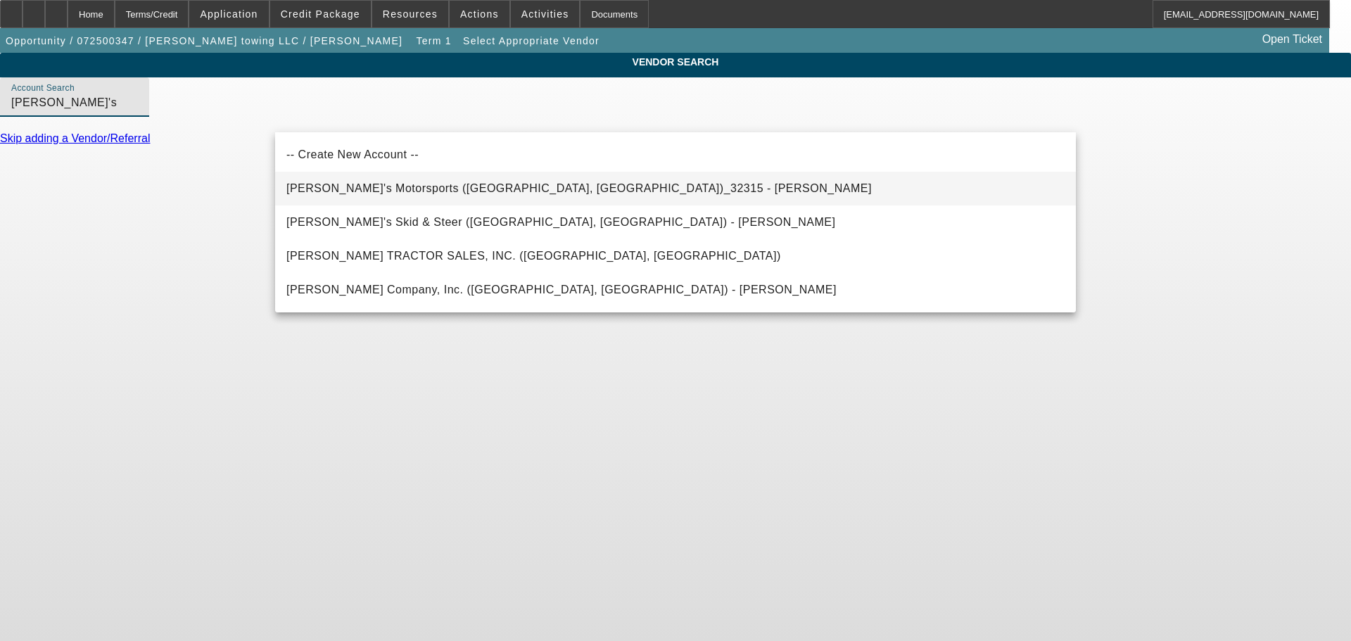
click at [541, 188] on span "Nick's Motorsports (Rocky Mount, NC)_32315 - Vester, Nicholas" at bounding box center [579, 188] width 586 height 12
type input "Nick's Motorsports (Rocky Mount, NC)_32315 - Vester, Nicholas"
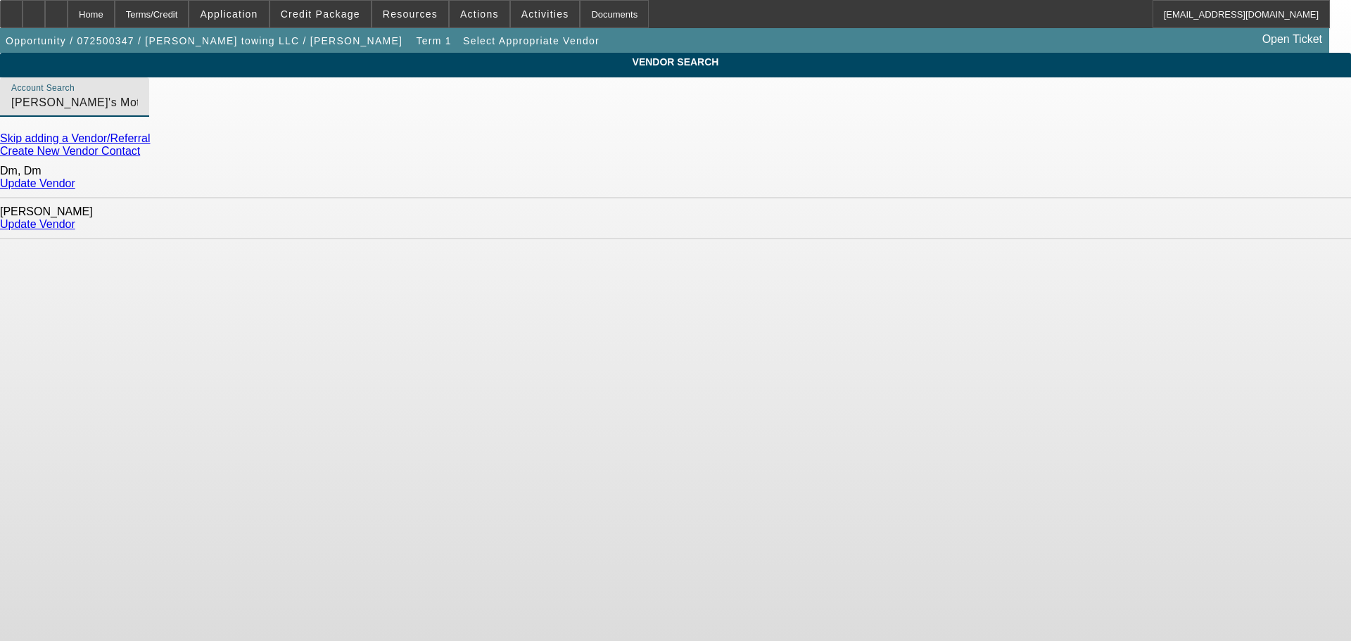
click at [75, 219] on link "Update Vendor" at bounding box center [37, 224] width 75 height 12
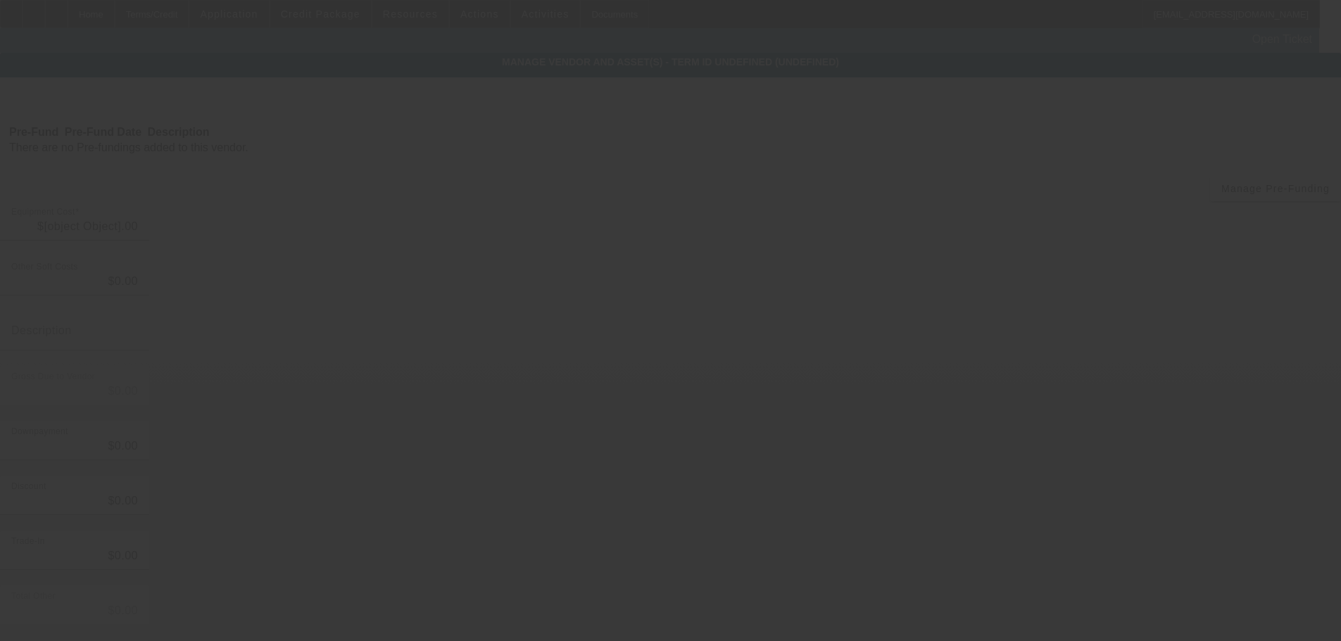
type input "$57,999.00"
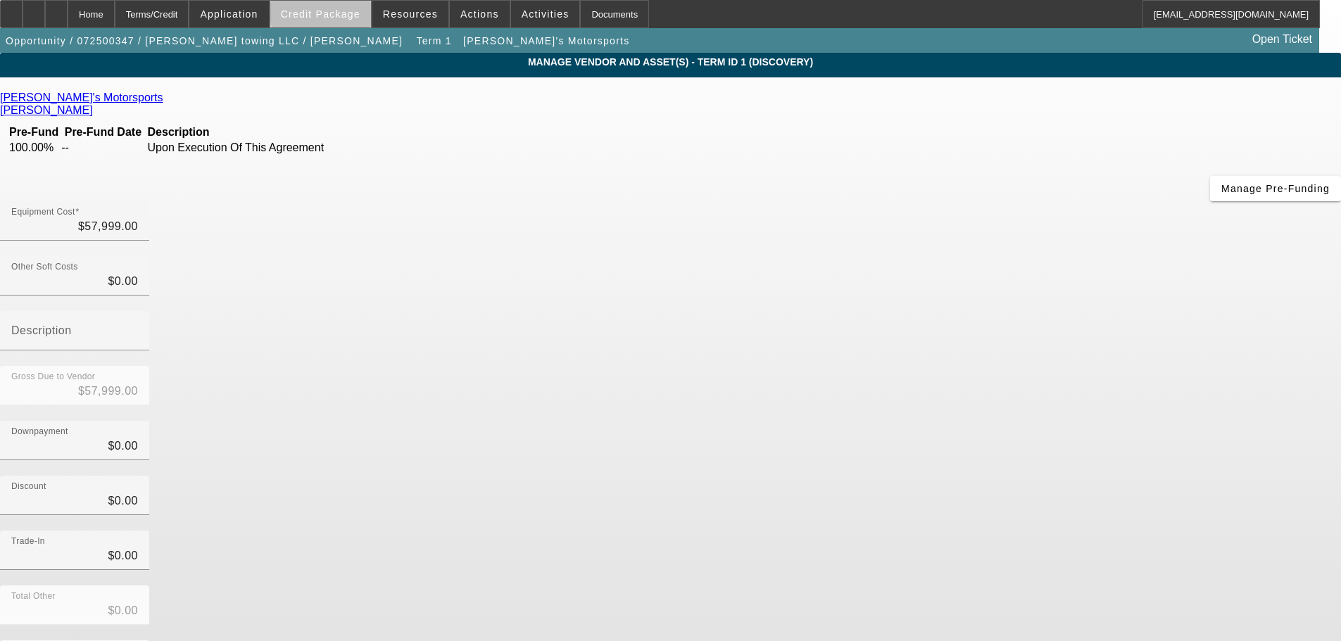
click at [348, 12] on span "Credit Package" at bounding box center [321, 13] width 80 height 11
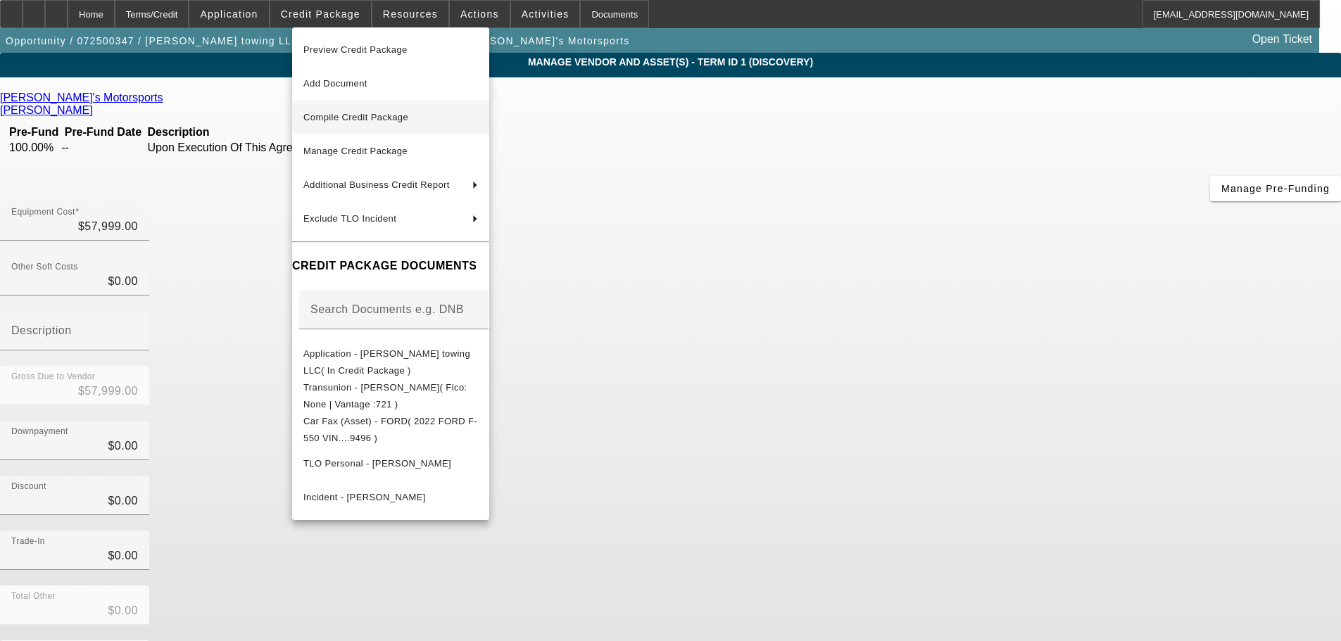
click at [427, 117] on span "Compile Credit Package" at bounding box center [390, 117] width 175 height 17
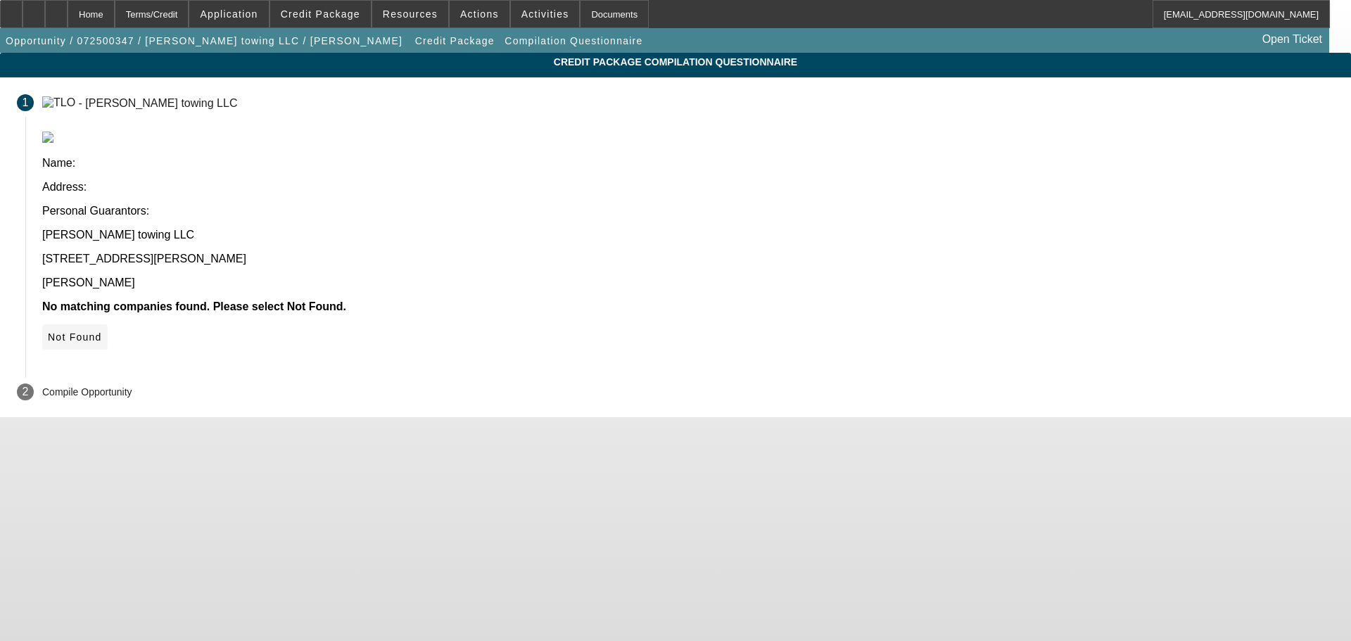
click at [102, 332] on span "Not Found" at bounding box center [75, 337] width 54 height 11
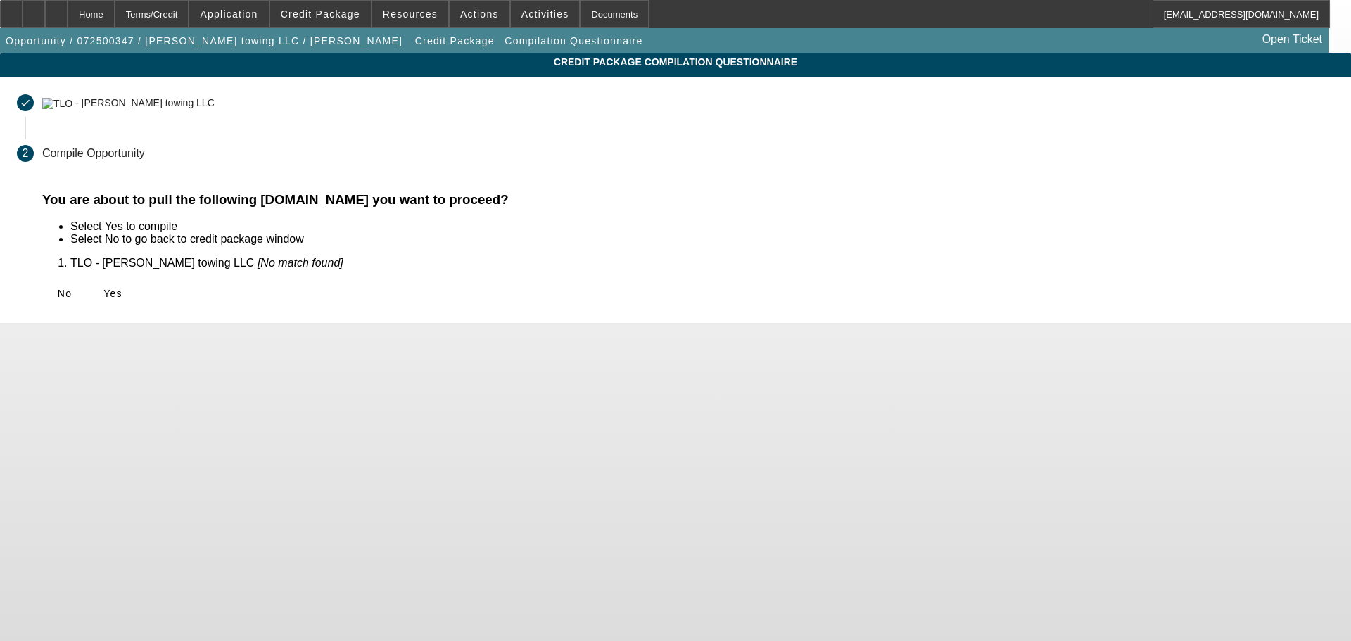
click at [393, 291] on div "No Yes" at bounding box center [688, 293] width 1292 height 25
click at [122, 298] on span "Yes" at bounding box center [112, 293] width 19 height 11
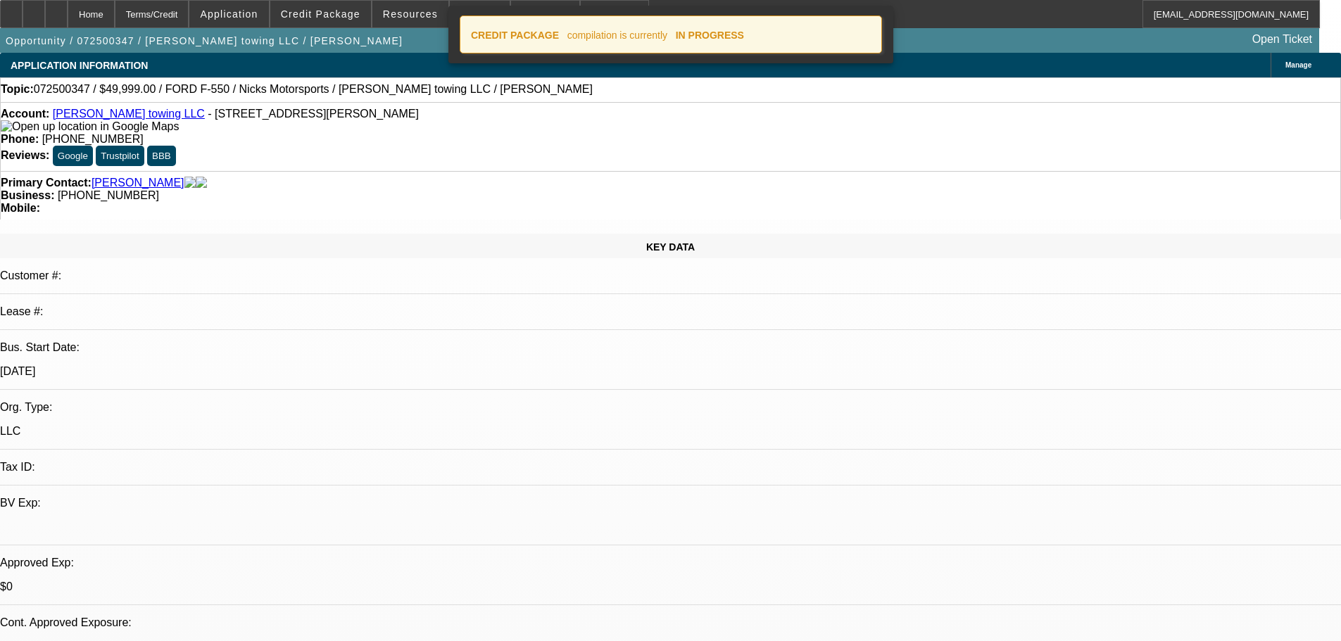
select select "0"
select select "2"
select select "0.1"
select select "4"
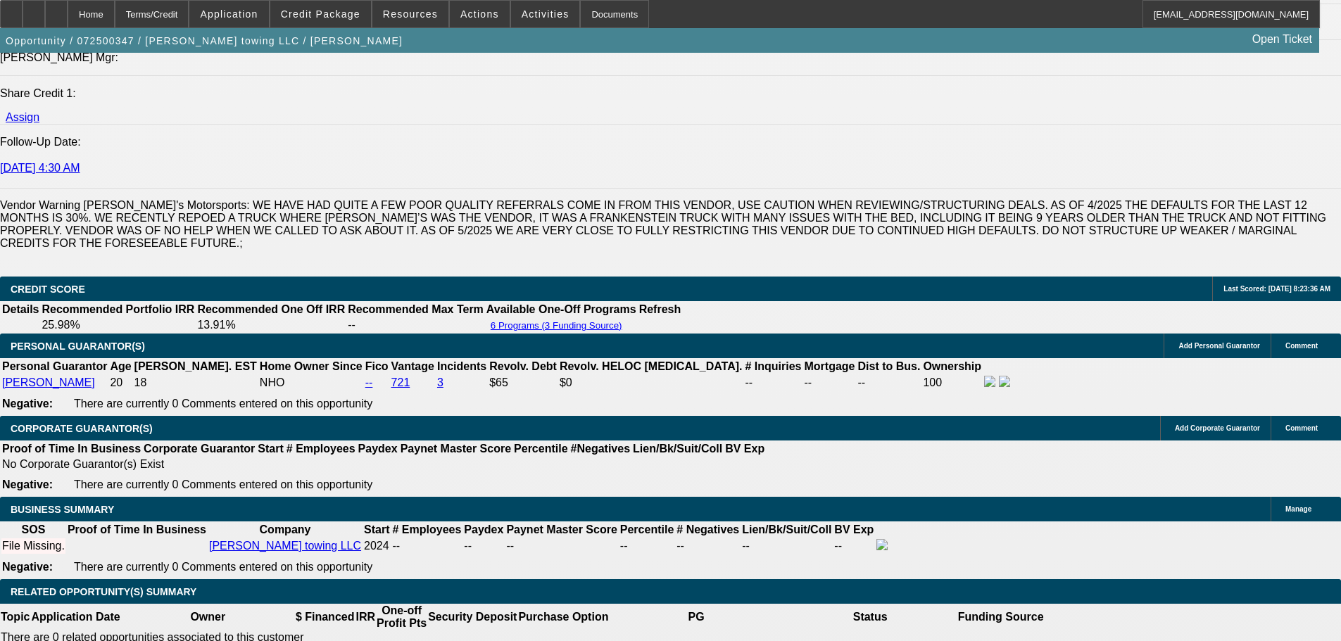
scroll to position [2041, 0]
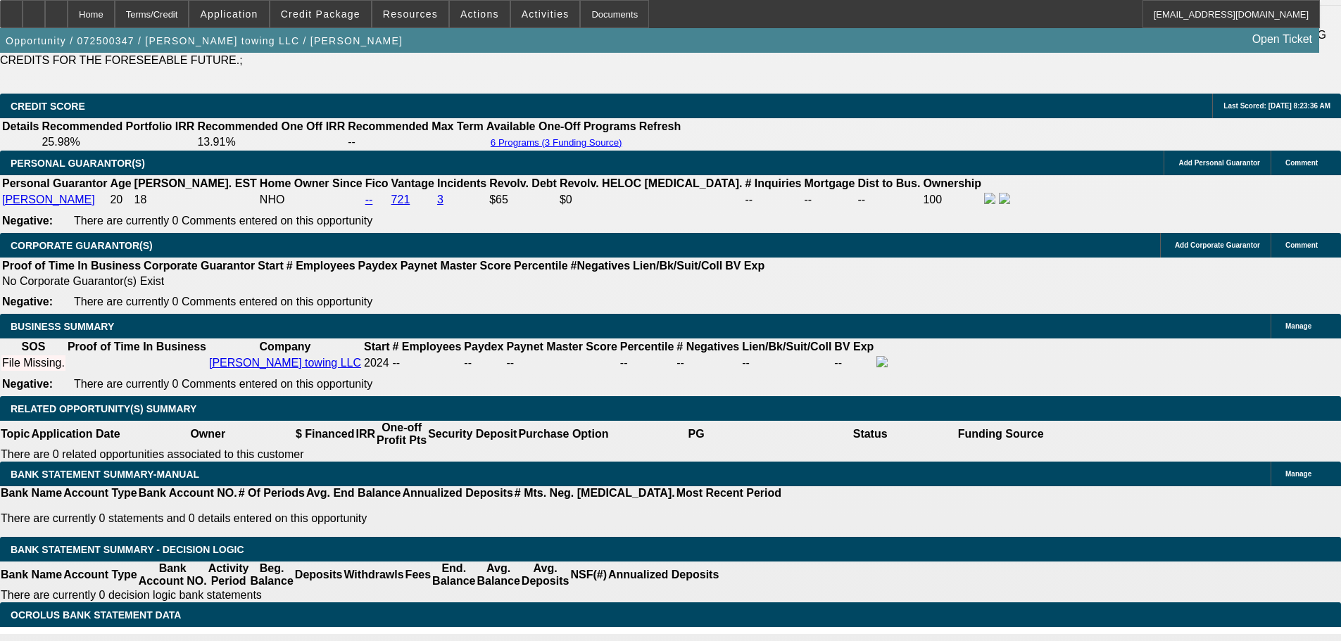
drag, startPoint x: 267, startPoint y: 274, endPoint x: 282, endPoint y: 277, distance: 15.0
drag, startPoint x: 277, startPoint y: 275, endPoint x: 334, endPoint y: 275, distance: 57.0
type input "UNKNOWN"
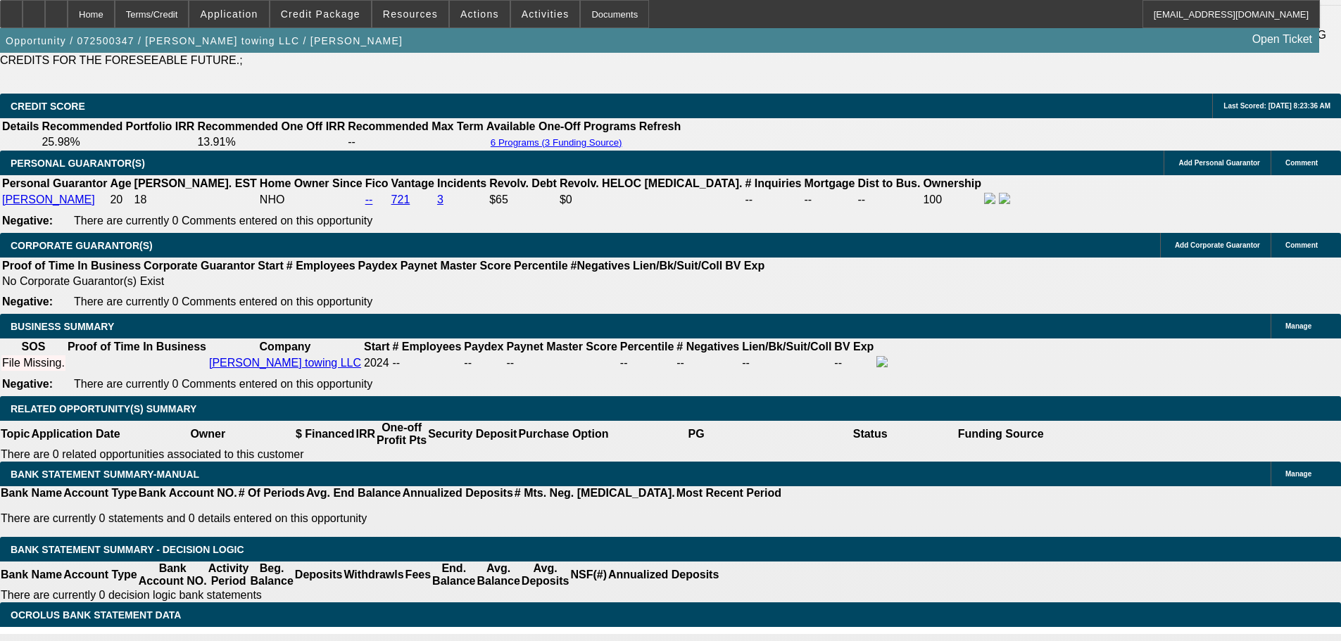
type input "6"
type input "$17,502.40"
type input "$8,751.20"
type input "60"
type input "$2,485.20"
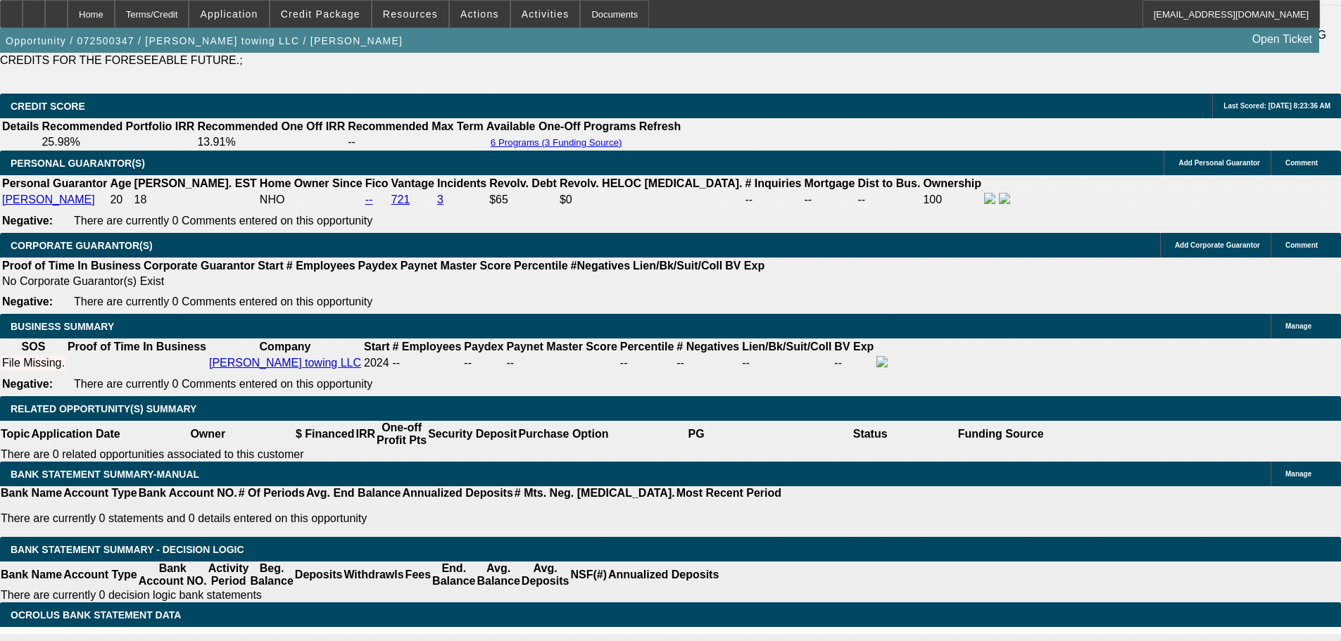
type input "$1,242.60"
type input "60"
select select "0.15"
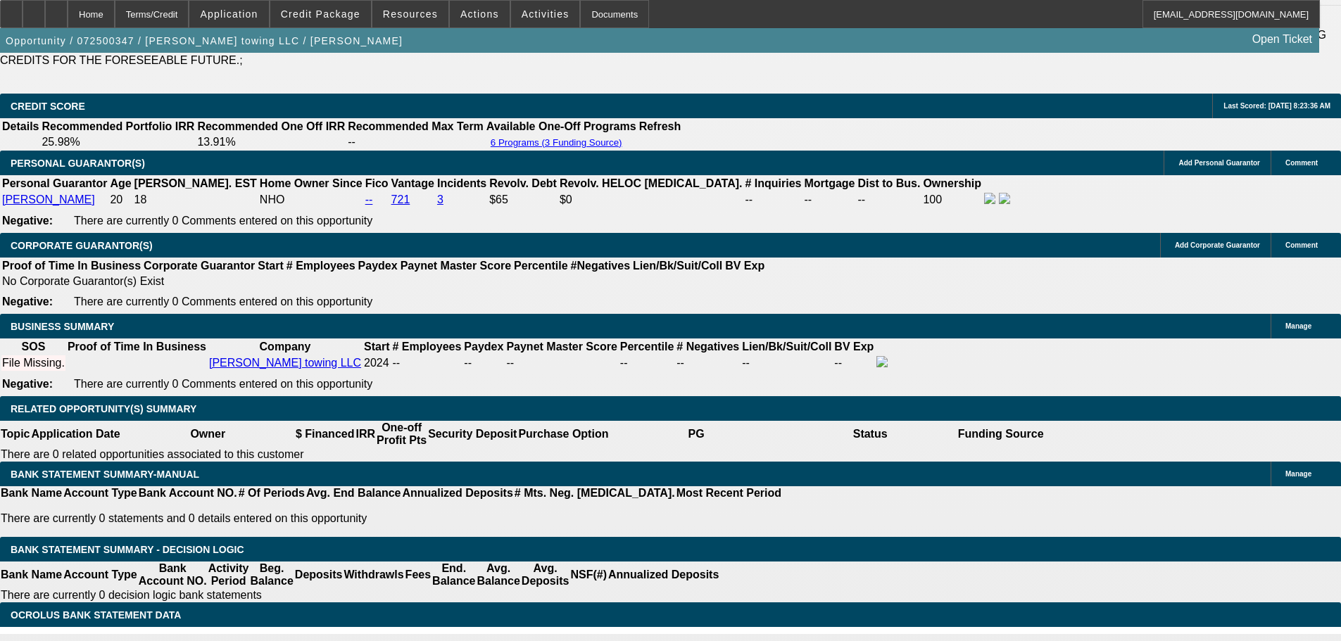
type input "$8,699.85"
type input "$2,450.42"
type input "$1,225.21"
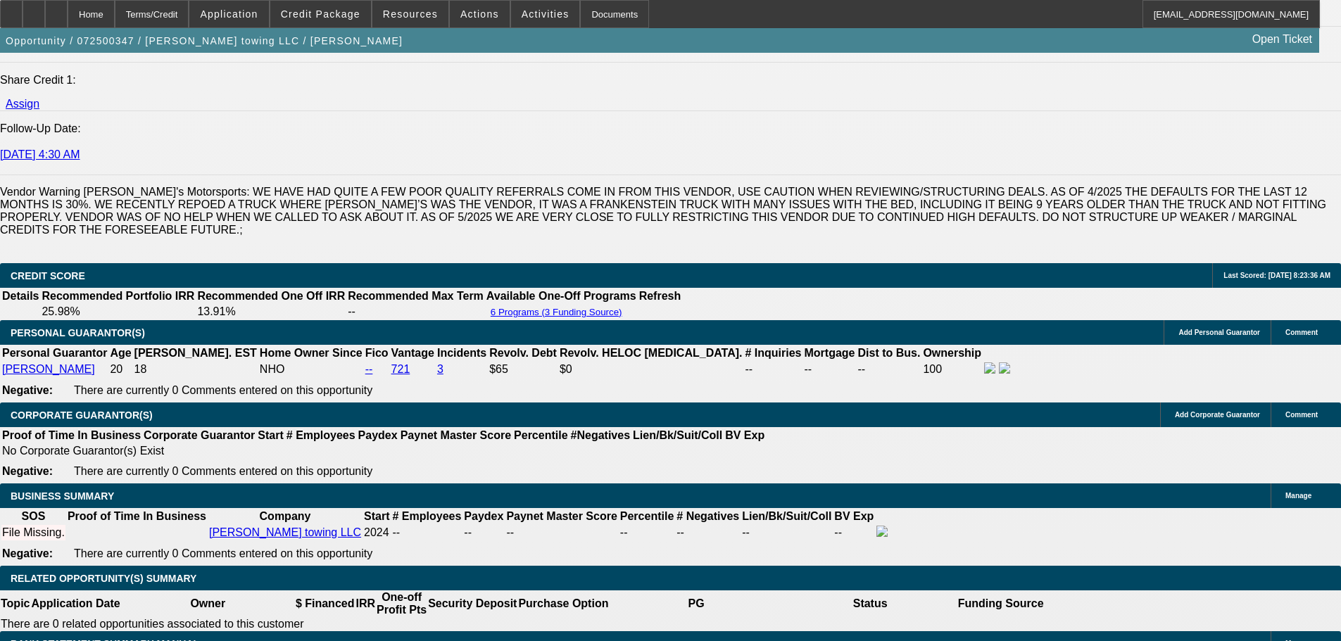
scroll to position [1830, 0]
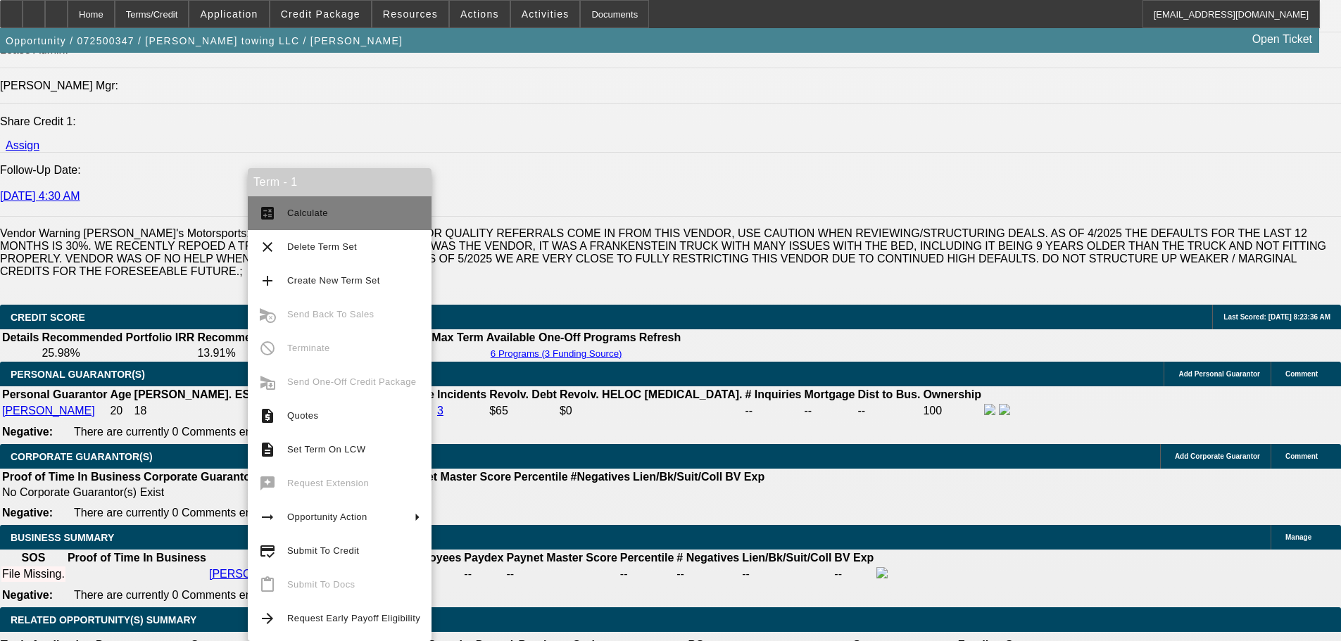
click at [353, 212] on span "Calculate" at bounding box center [353, 213] width 133 height 17
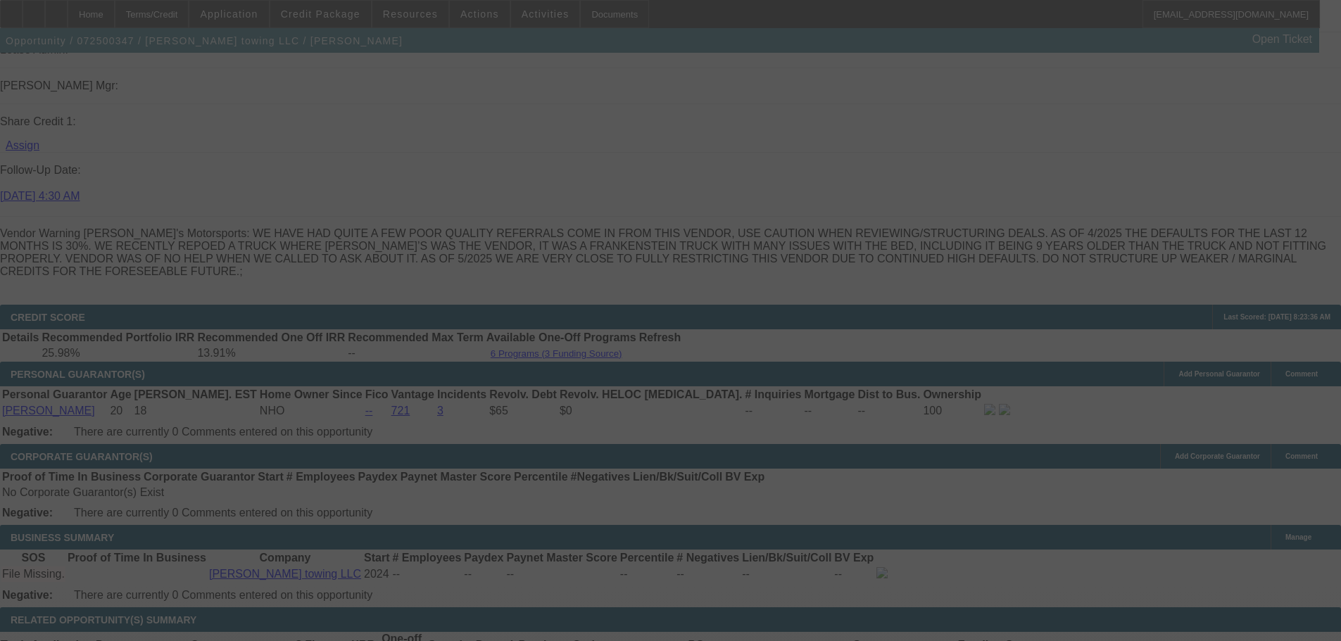
scroll to position [1858, 0]
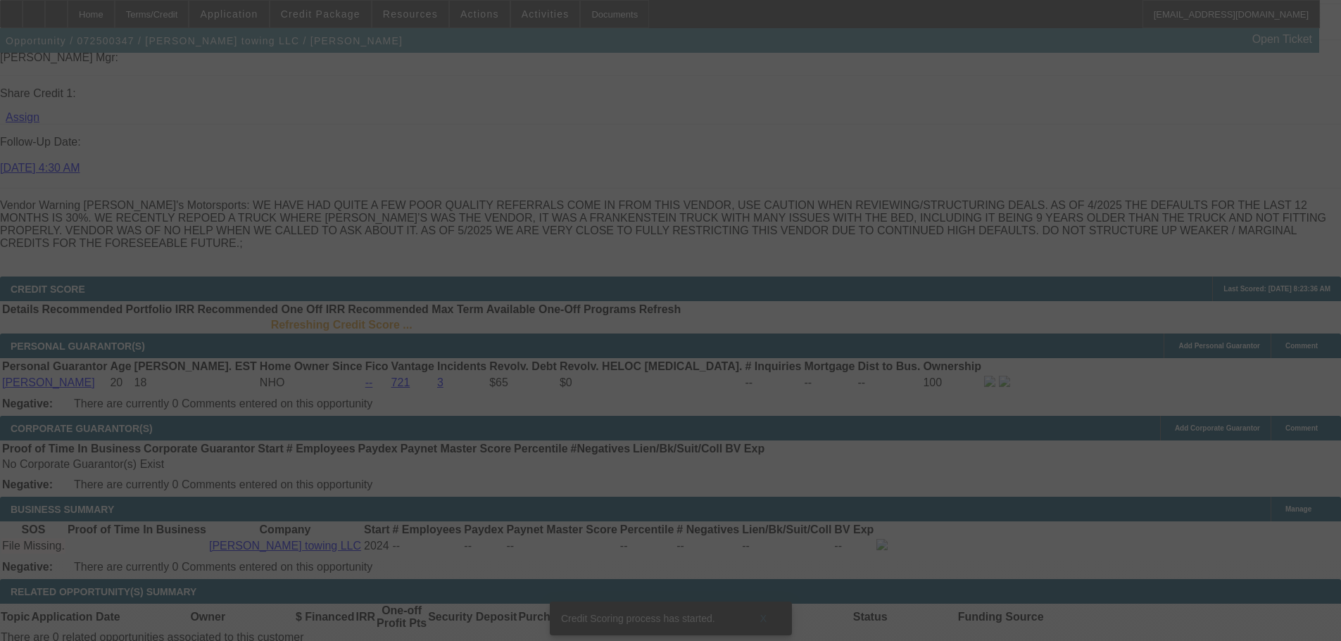
select select "0.15"
select select "2"
select select "0.1"
select select "4"
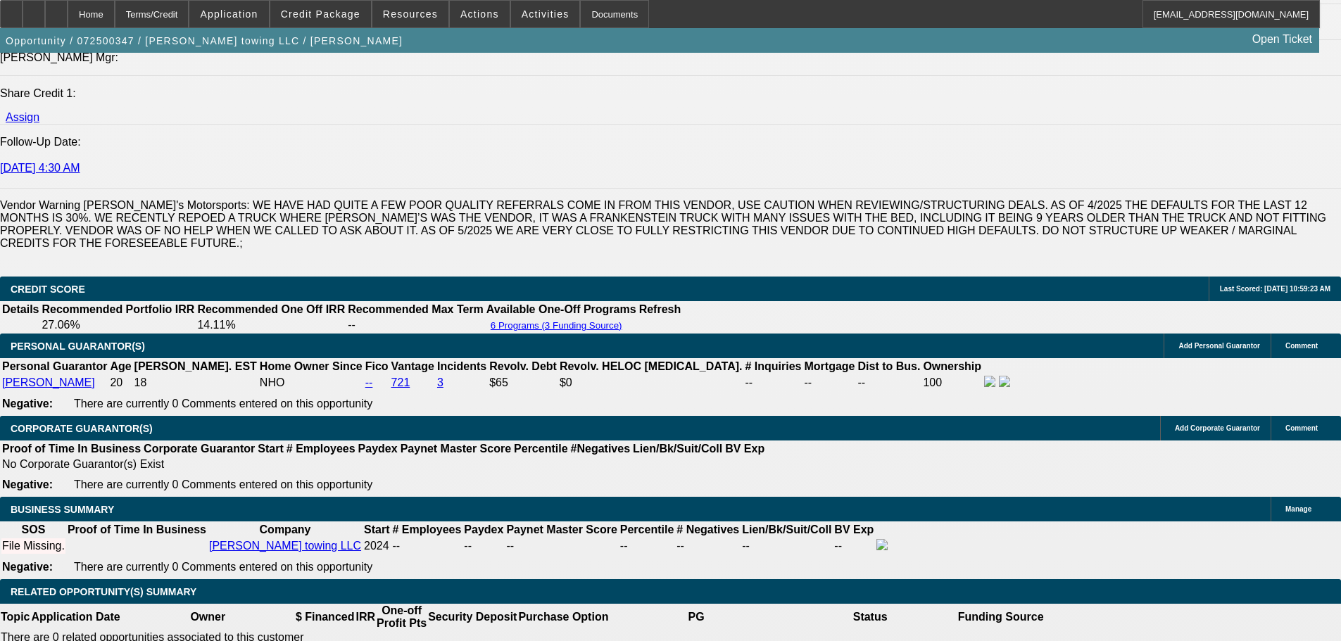
scroll to position [1853, 0]
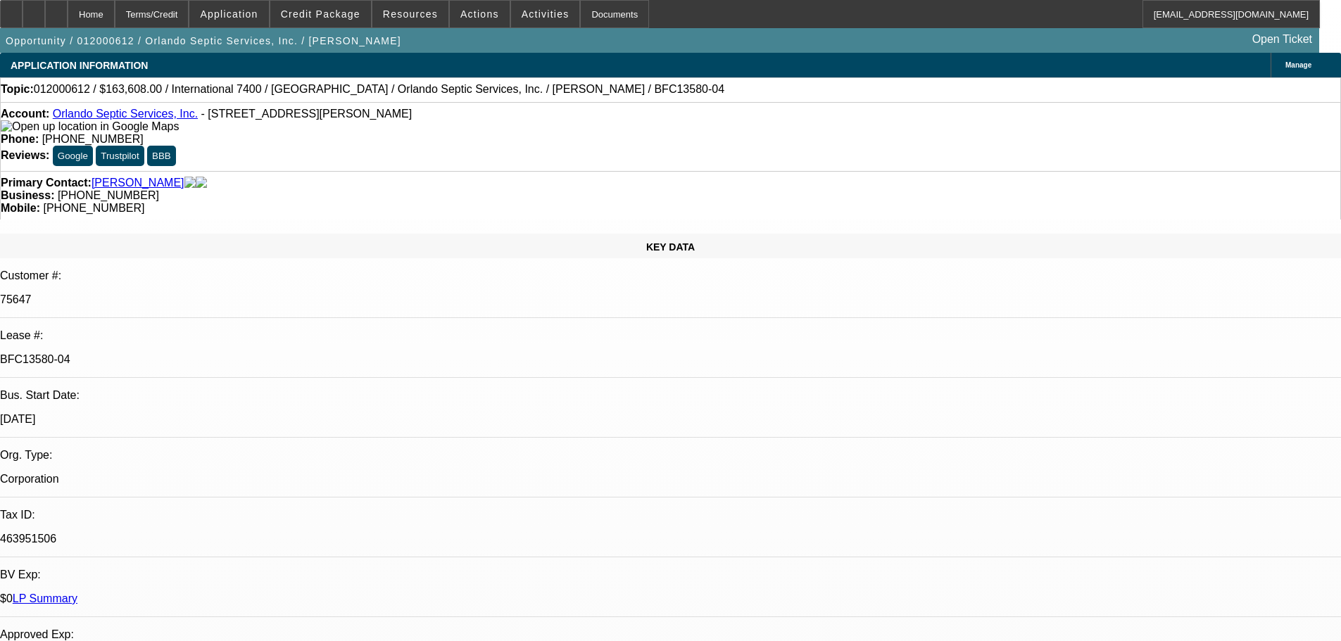
select select "0"
select select "6"
select select "0"
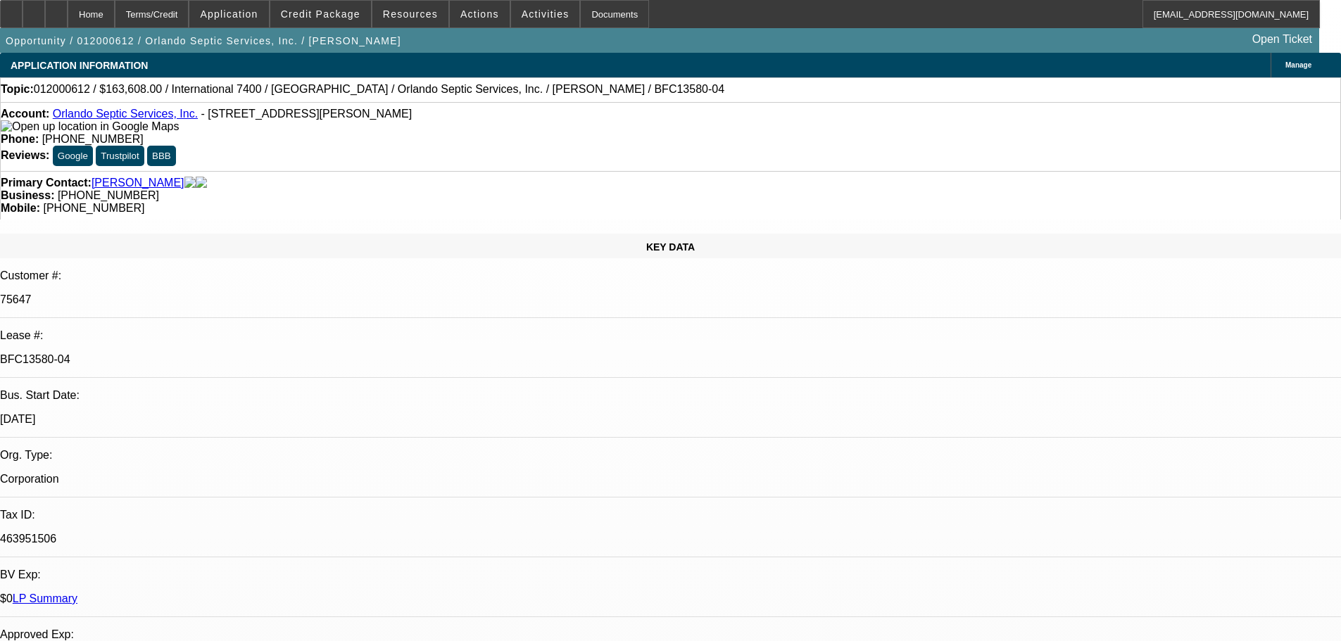
select select "0"
select select "6"
select select "0"
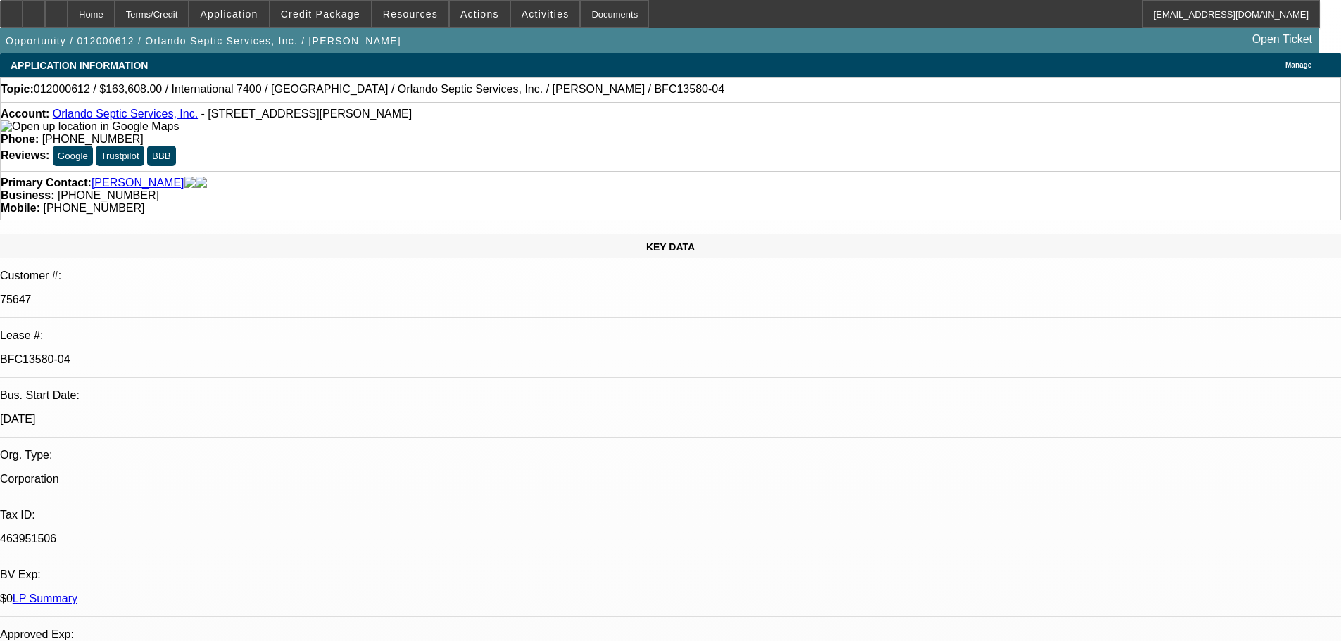
select select "0"
select select "6"
select select "0"
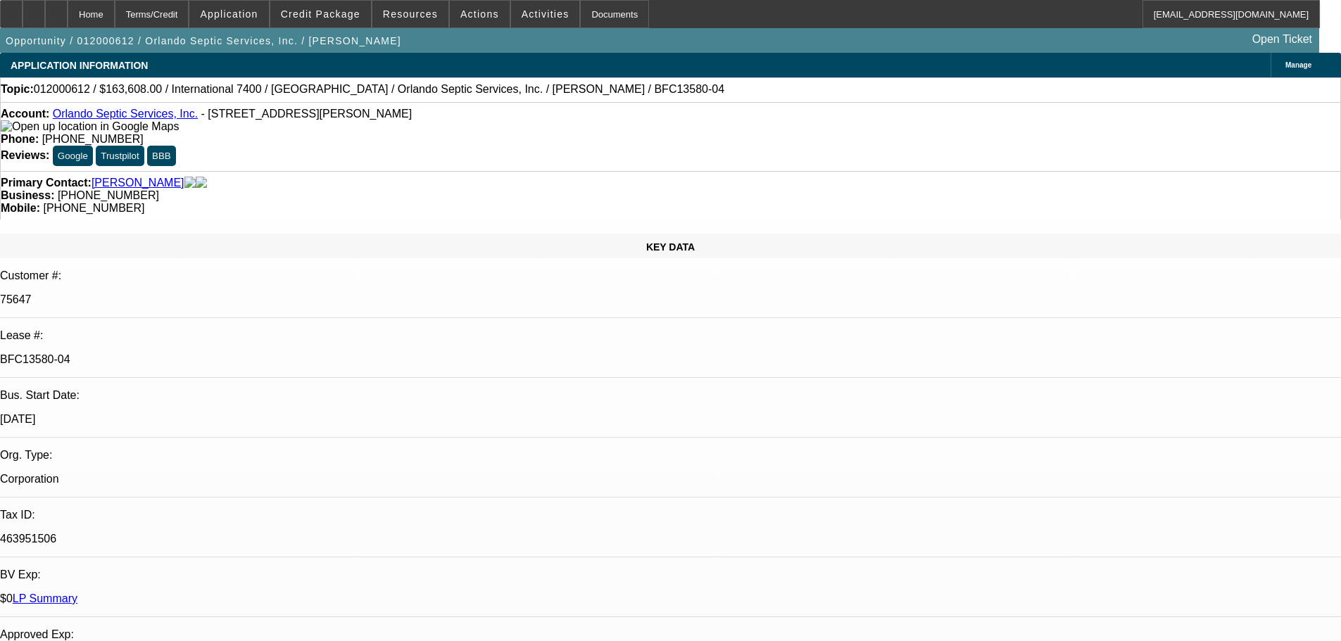
select select "6"
